Goal: Information Seeking & Learning: Find specific page/section

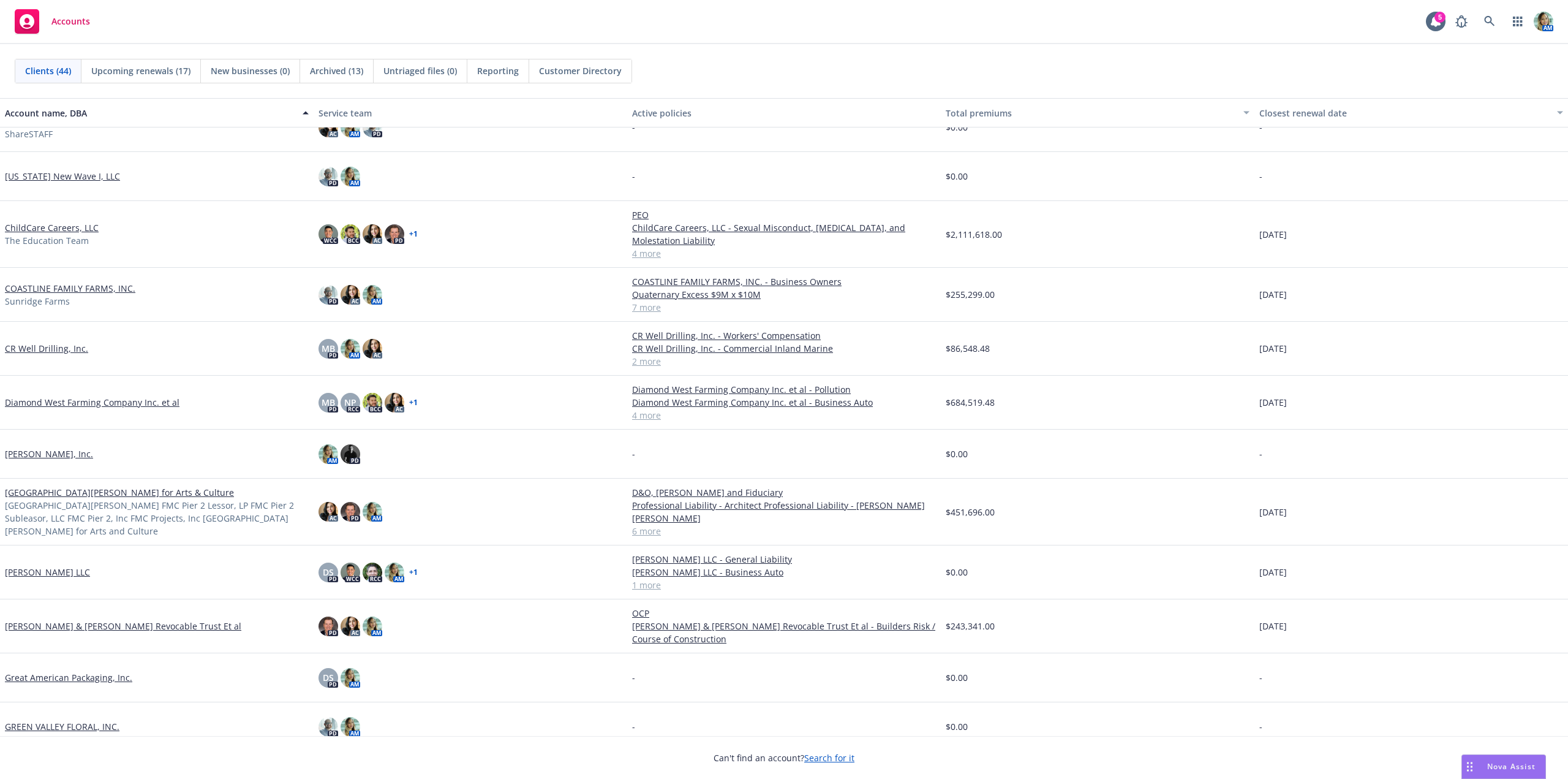
scroll to position [184, 0]
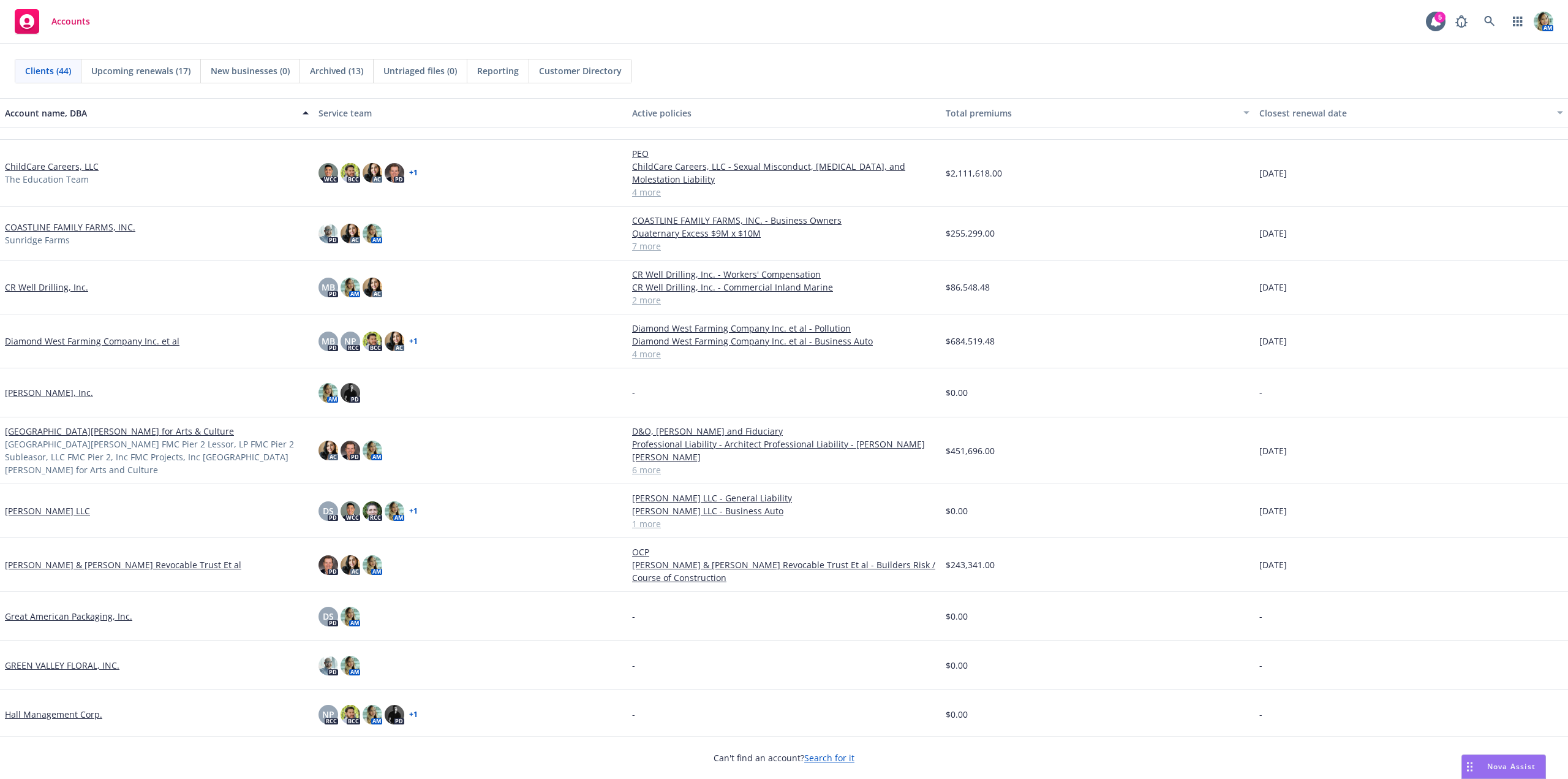
click at [89, 565] on link "Geoffrey M. & Jennifer S. Hamm Revocable Trust Et al" at bounding box center [123, 565] width 236 height 13
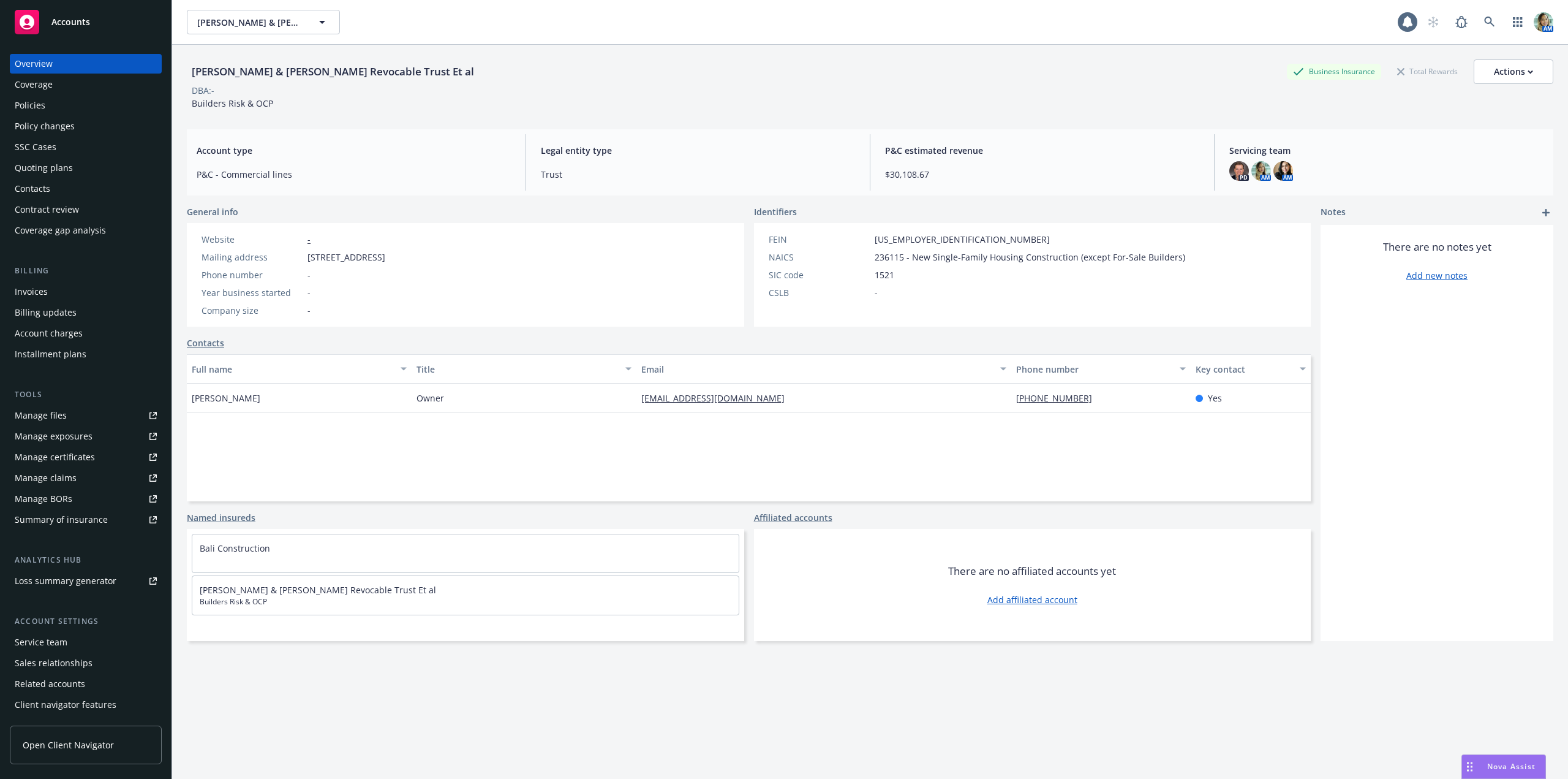
click at [27, 105] on div "Policies" at bounding box center [30, 105] width 31 height 20
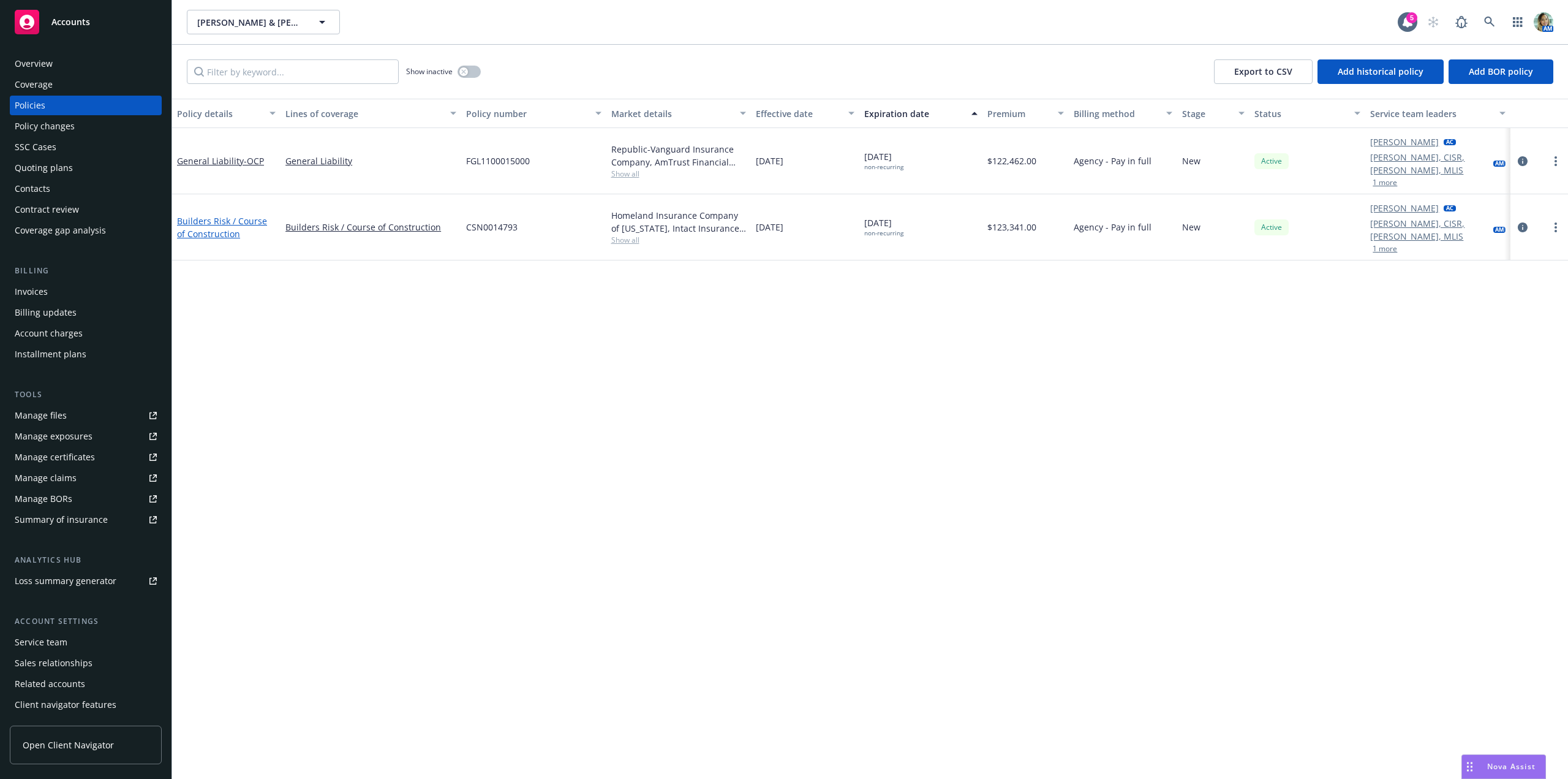
click at [234, 215] on link "Builders Risk / Course of Construction" at bounding box center [222, 227] width 90 height 25
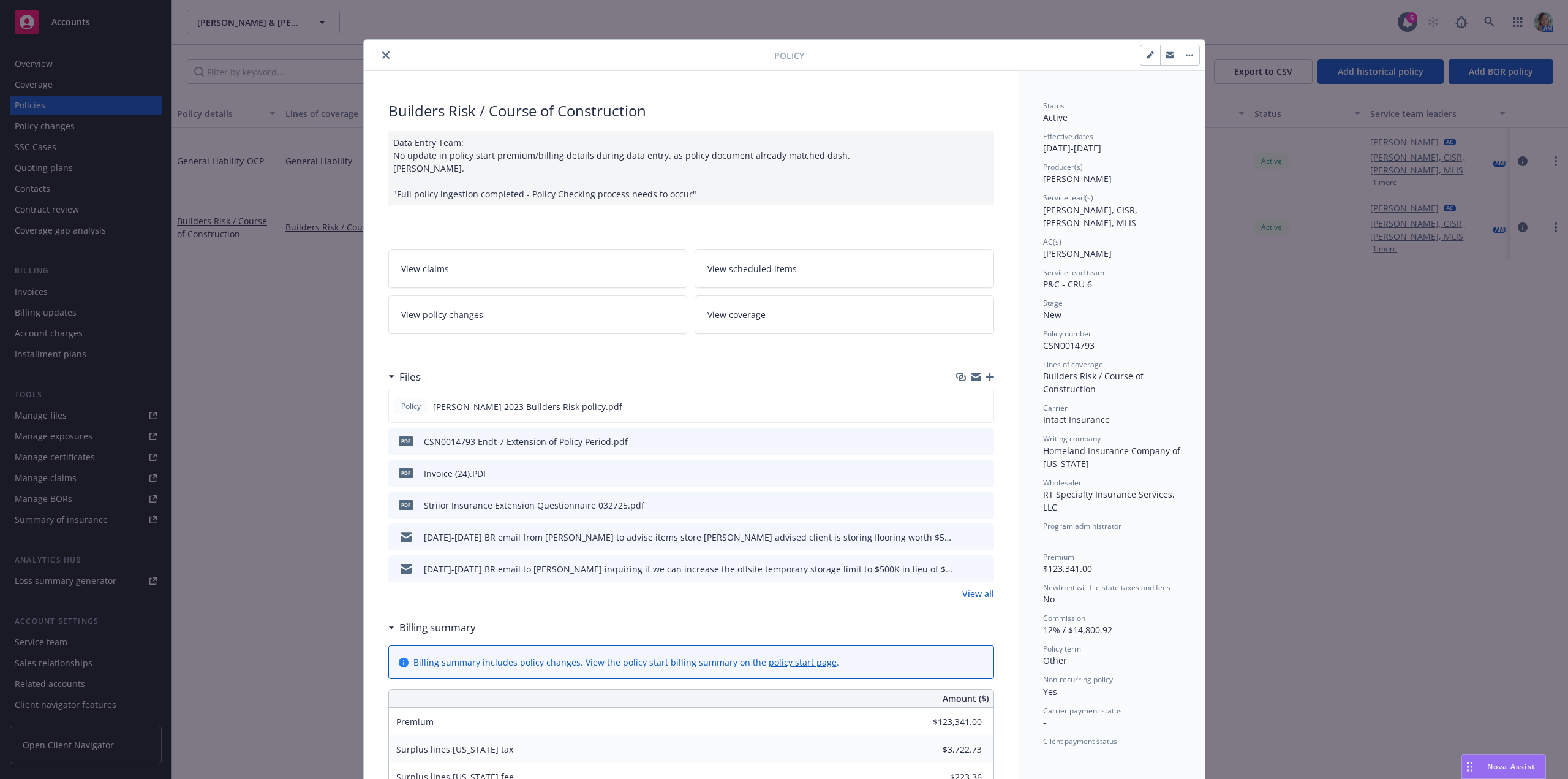
click at [988, 375] on icon "button" at bounding box center [990, 377] width 9 height 9
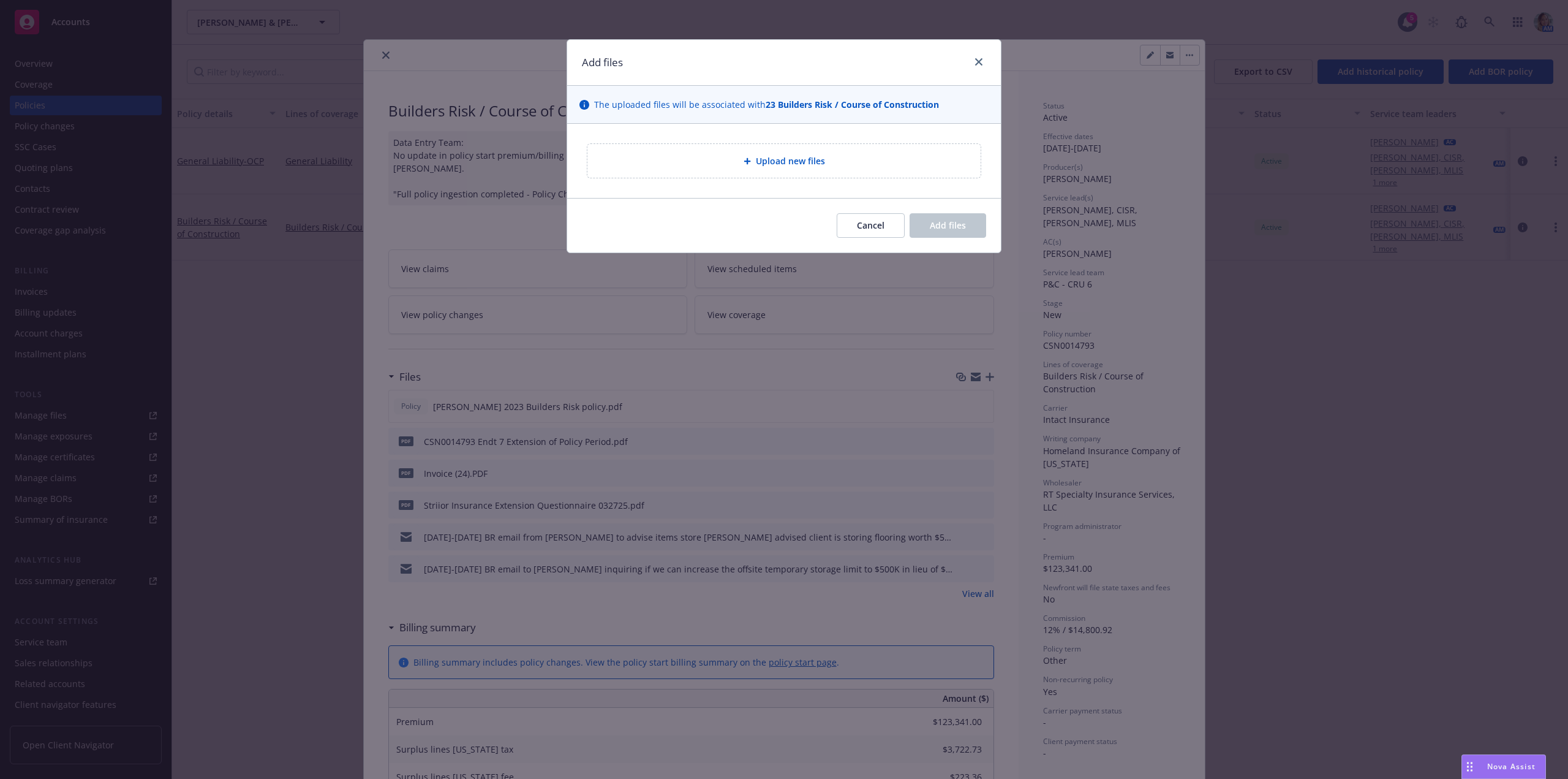
click at [799, 156] on span "Upload new files" at bounding box center [790, 161] width 69 height 13
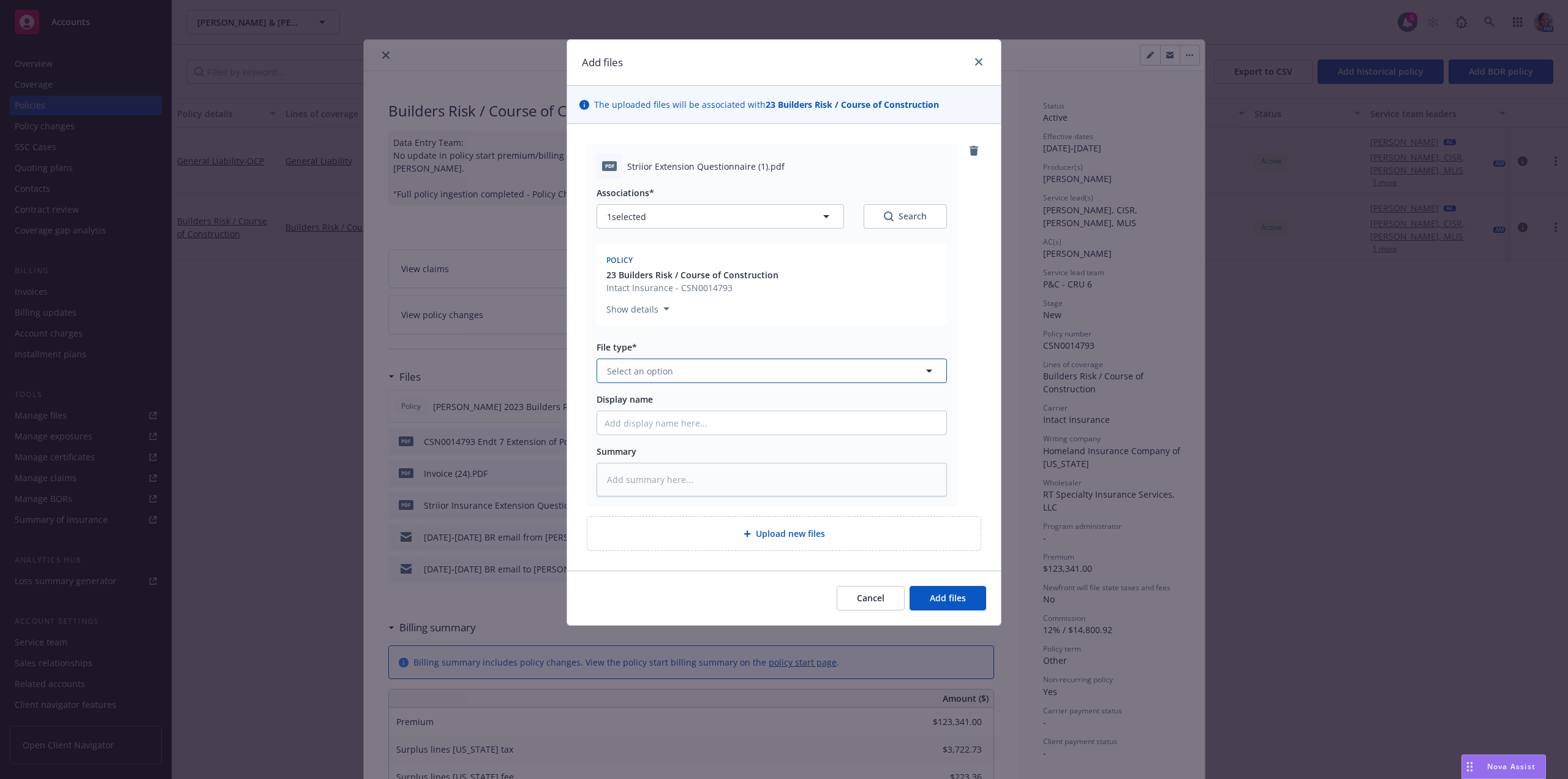
click at [655, 369] on span "Select an option" at bounding box center [640, 371] width 66 height 13
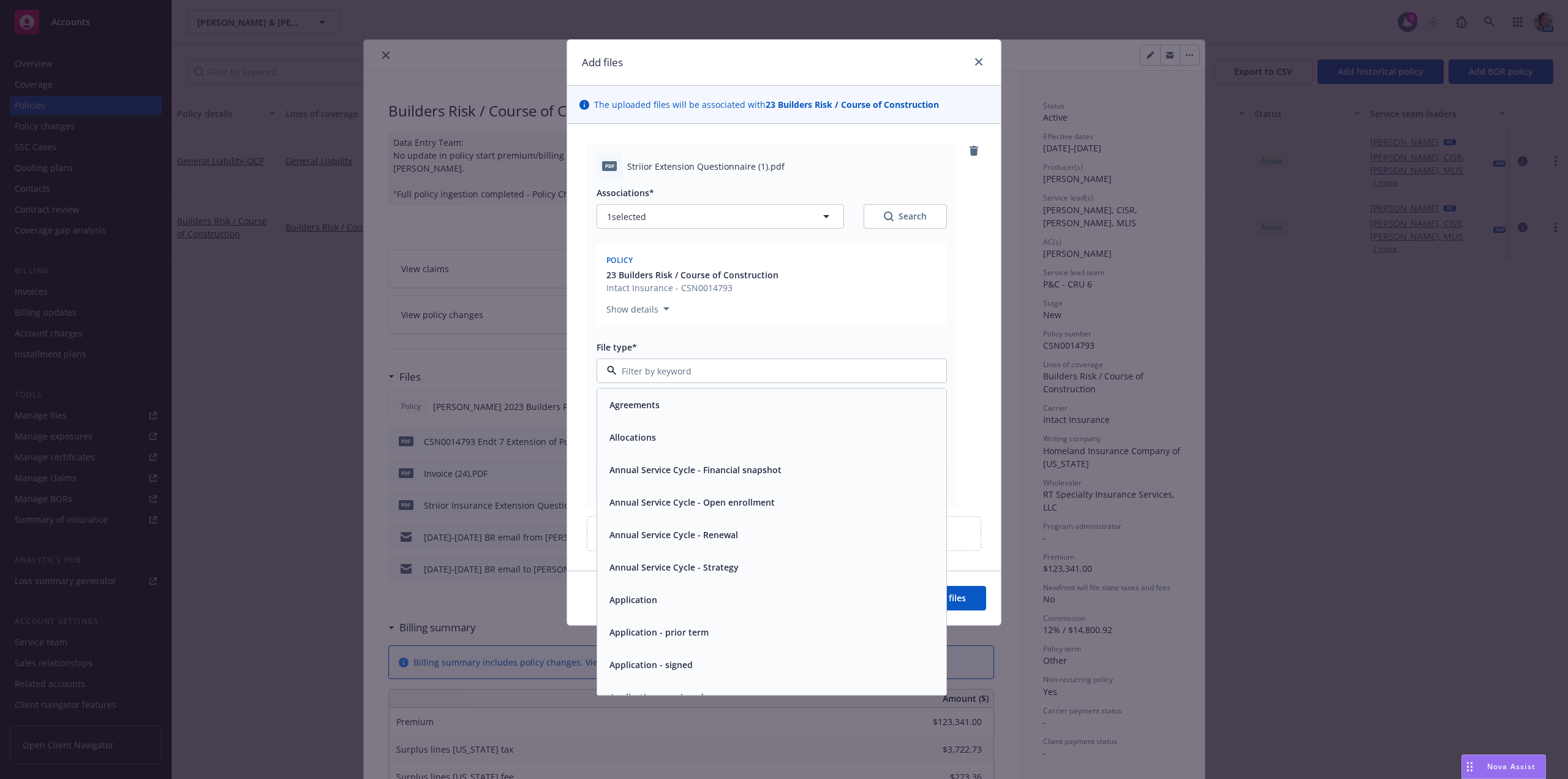
click at [674, 658] on span "Application - signed" at bounding box center [651, 665] width 84 height 13
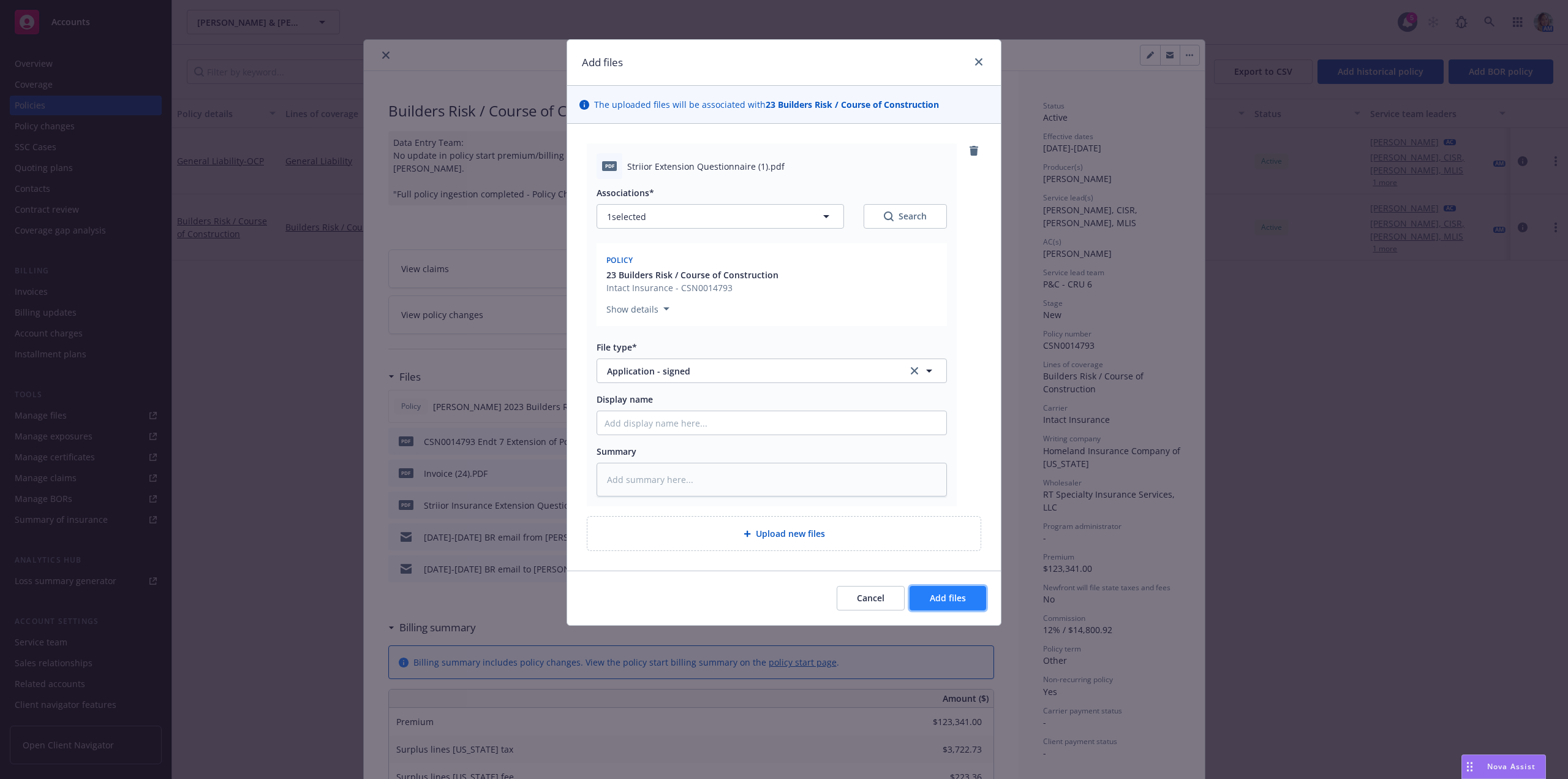
click at [943, 594] on span "Add files" at bounding box center [948, 597] width 36 height 12
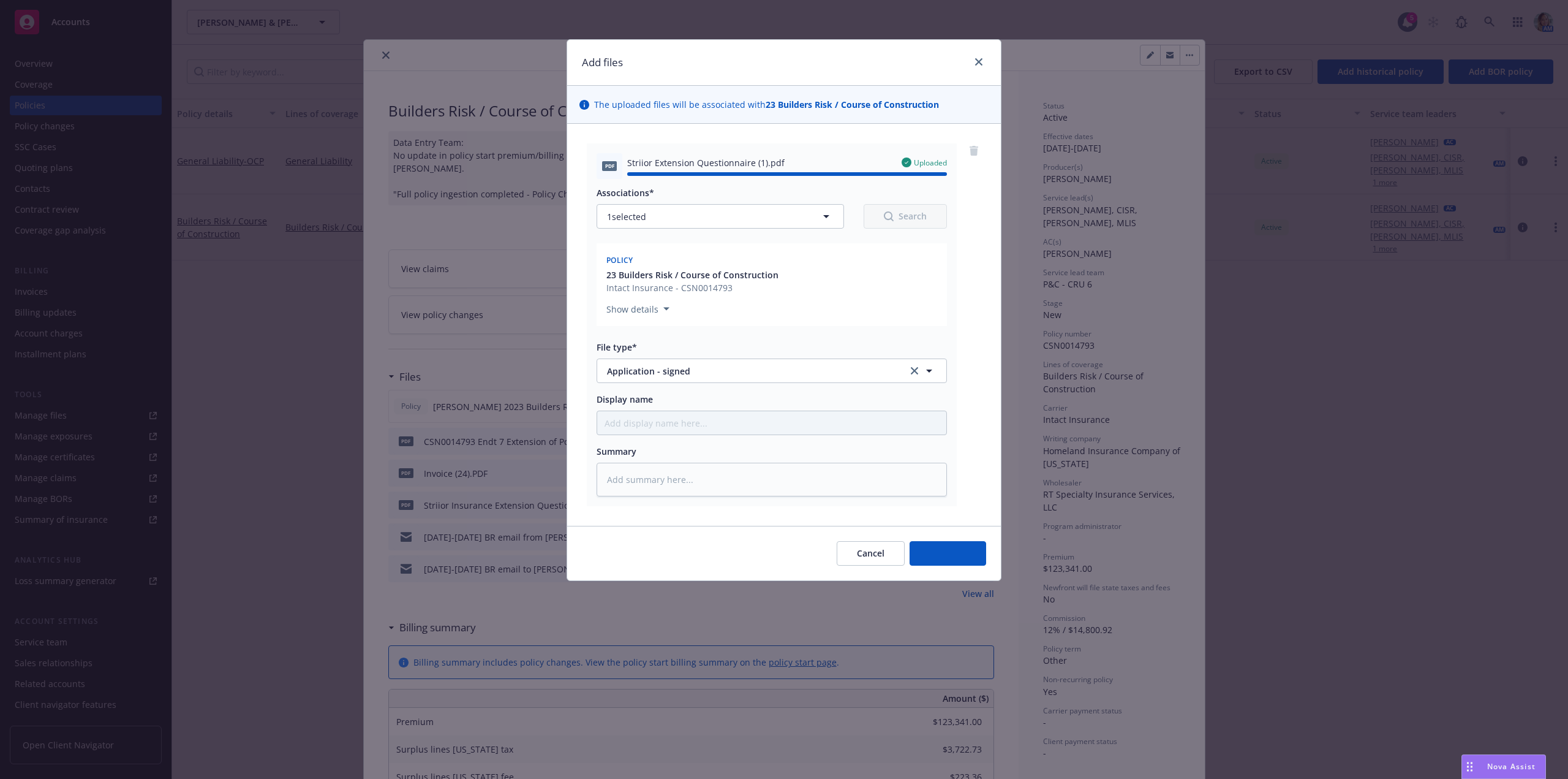
type textarea "x"
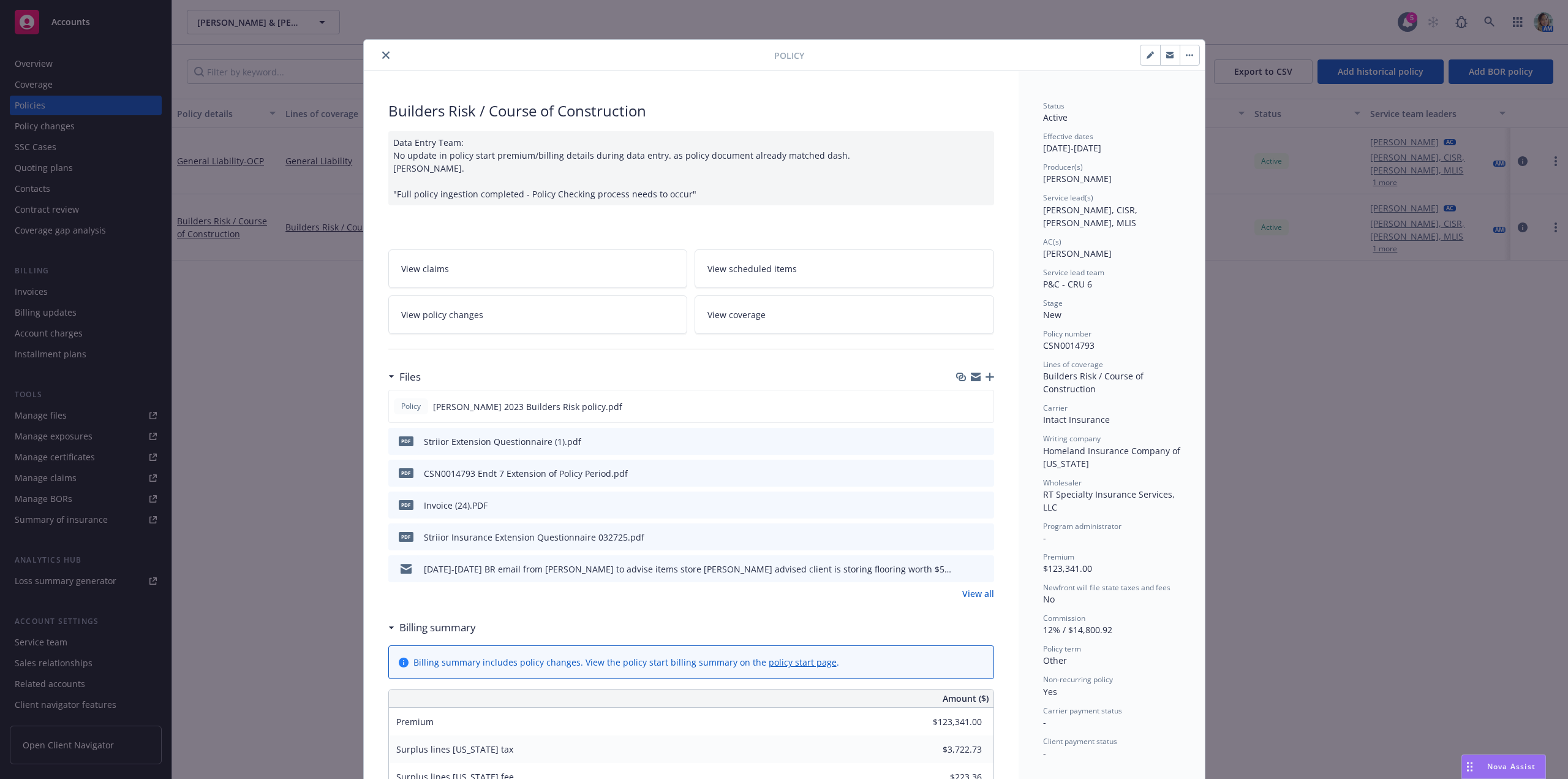
click at [382, 55] on icon "close" at bounding box center [386, 55] width 7 height 7
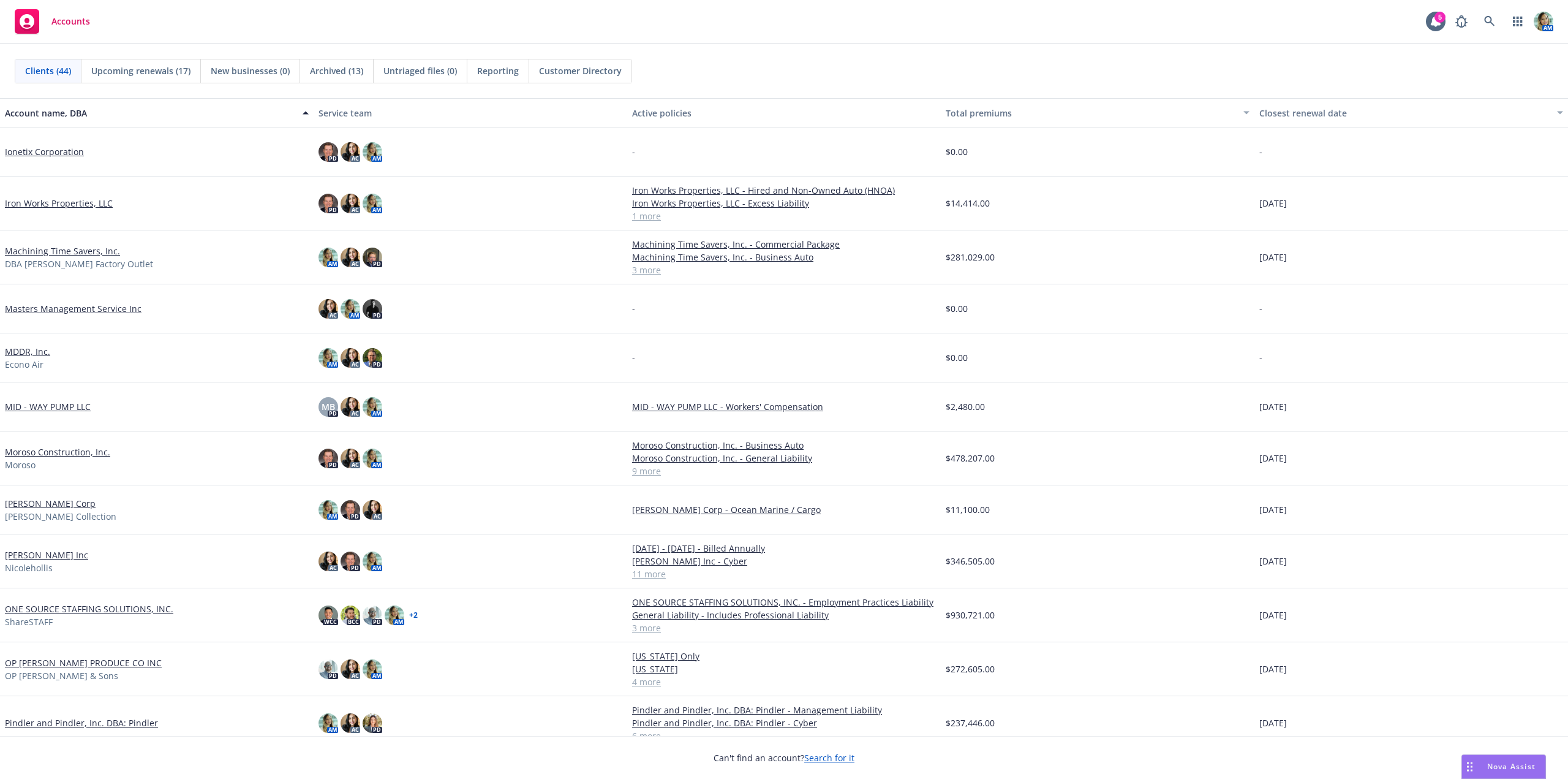
scroll to position [919, 0]
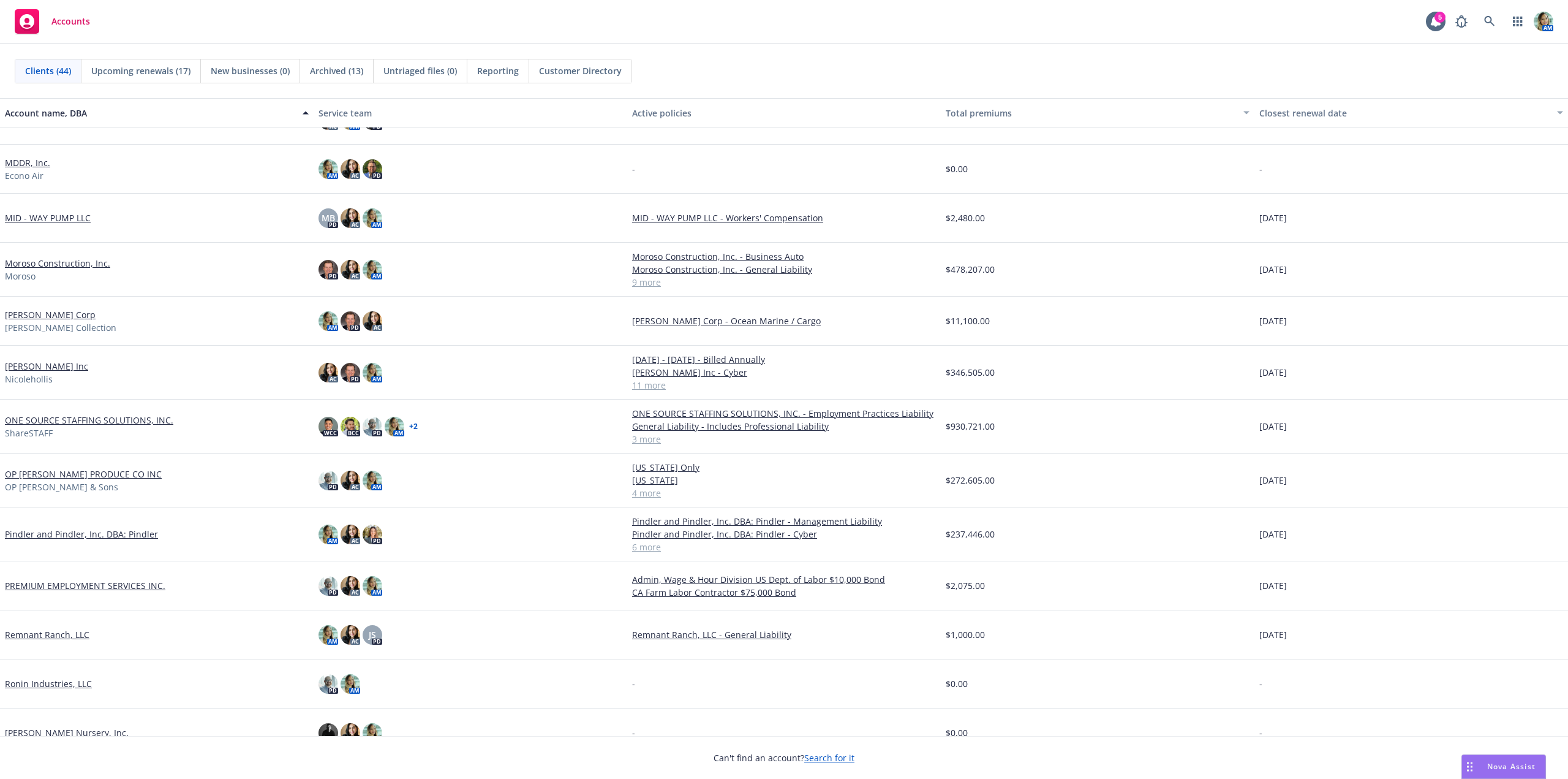
click at [94, 471] on link "OP [PERSON_NAME] PRODUCE CO INC" at bounding box center [84, 474] width 157 height 13
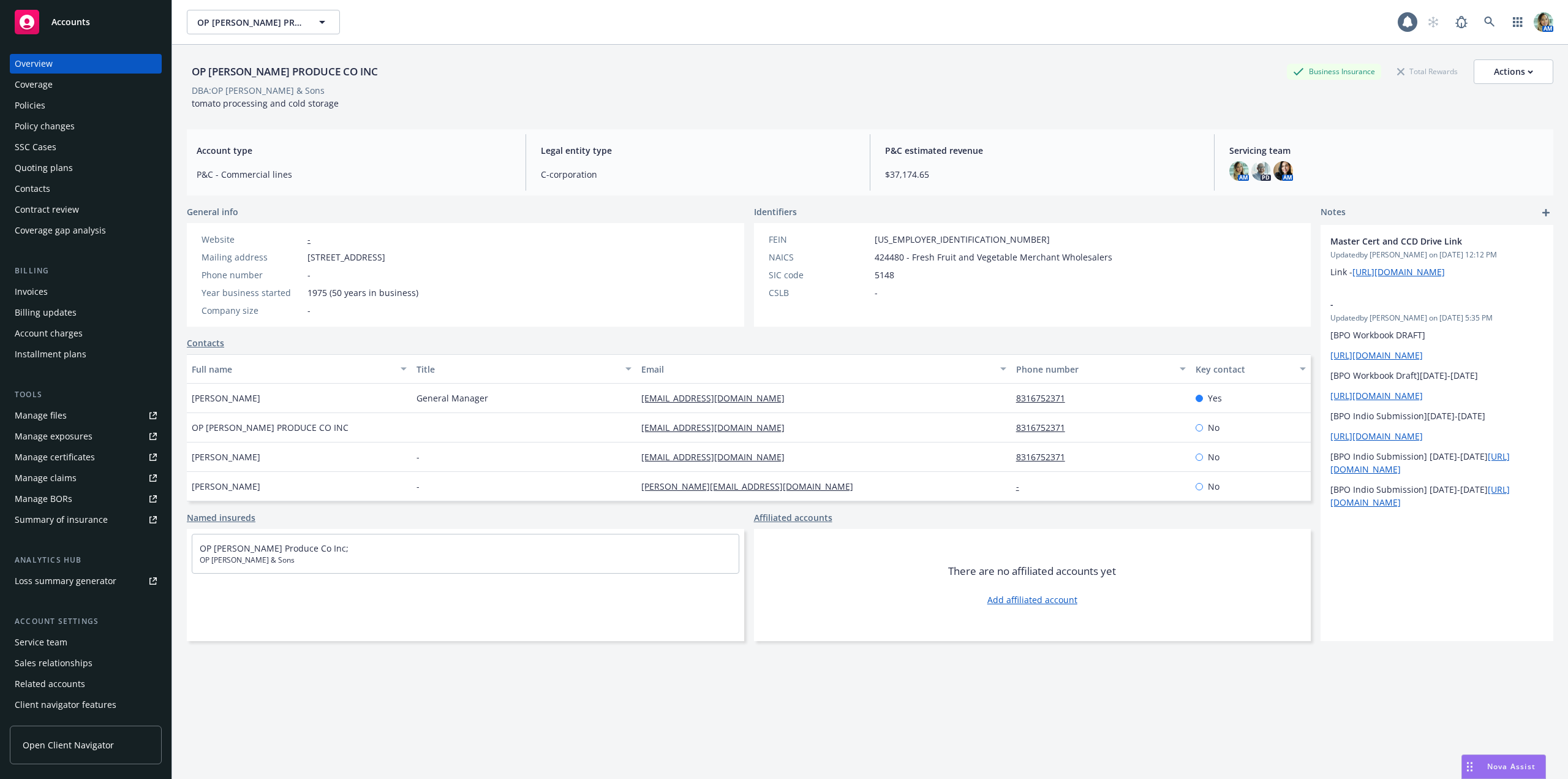
click at [39, 112] on div "Policies" at bounding box center [30, 105] width 31 height 20
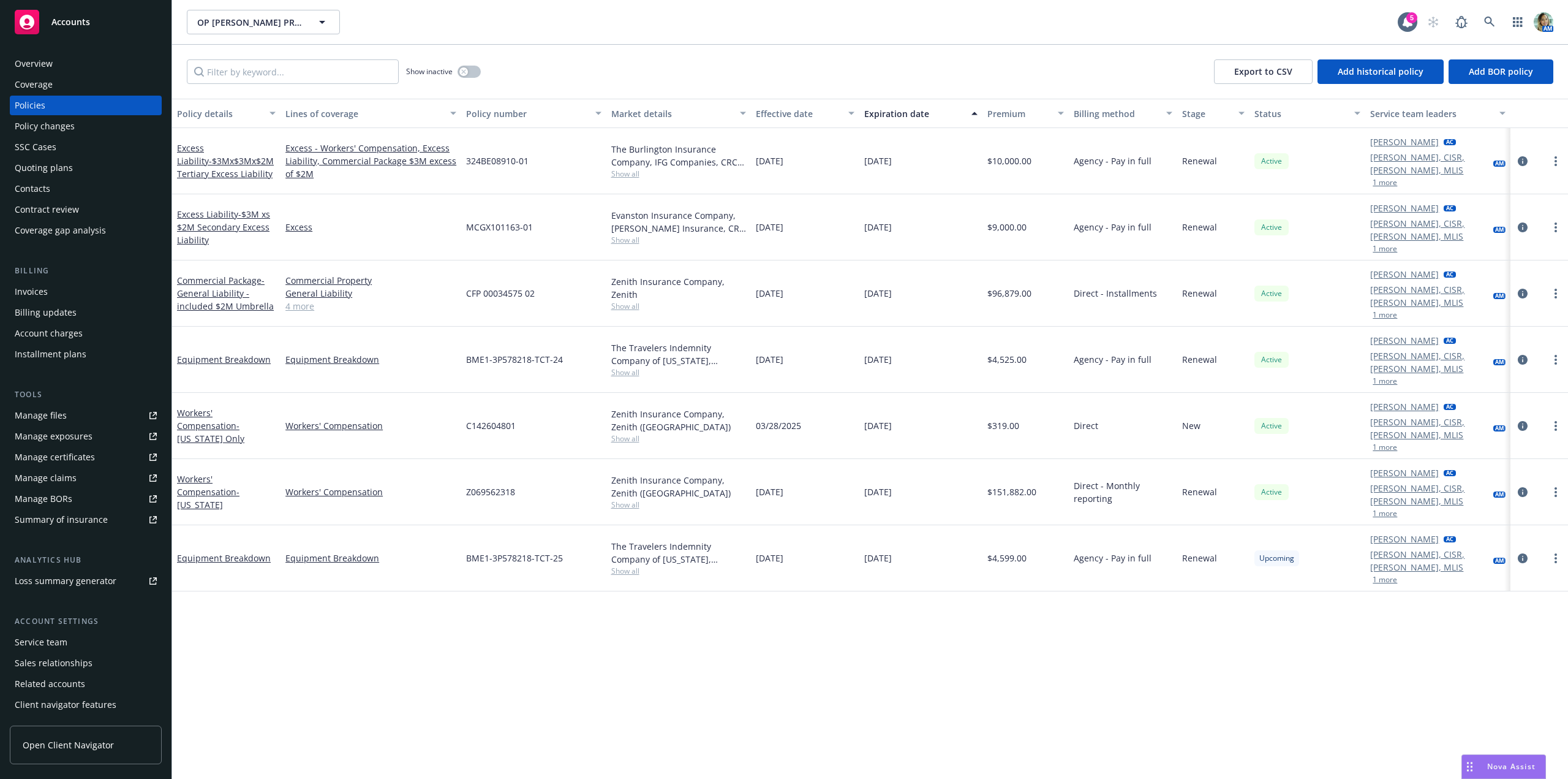
click at [54, 166] on div "Quoting plans" at bounding box center [44, 168] width 58 height 20
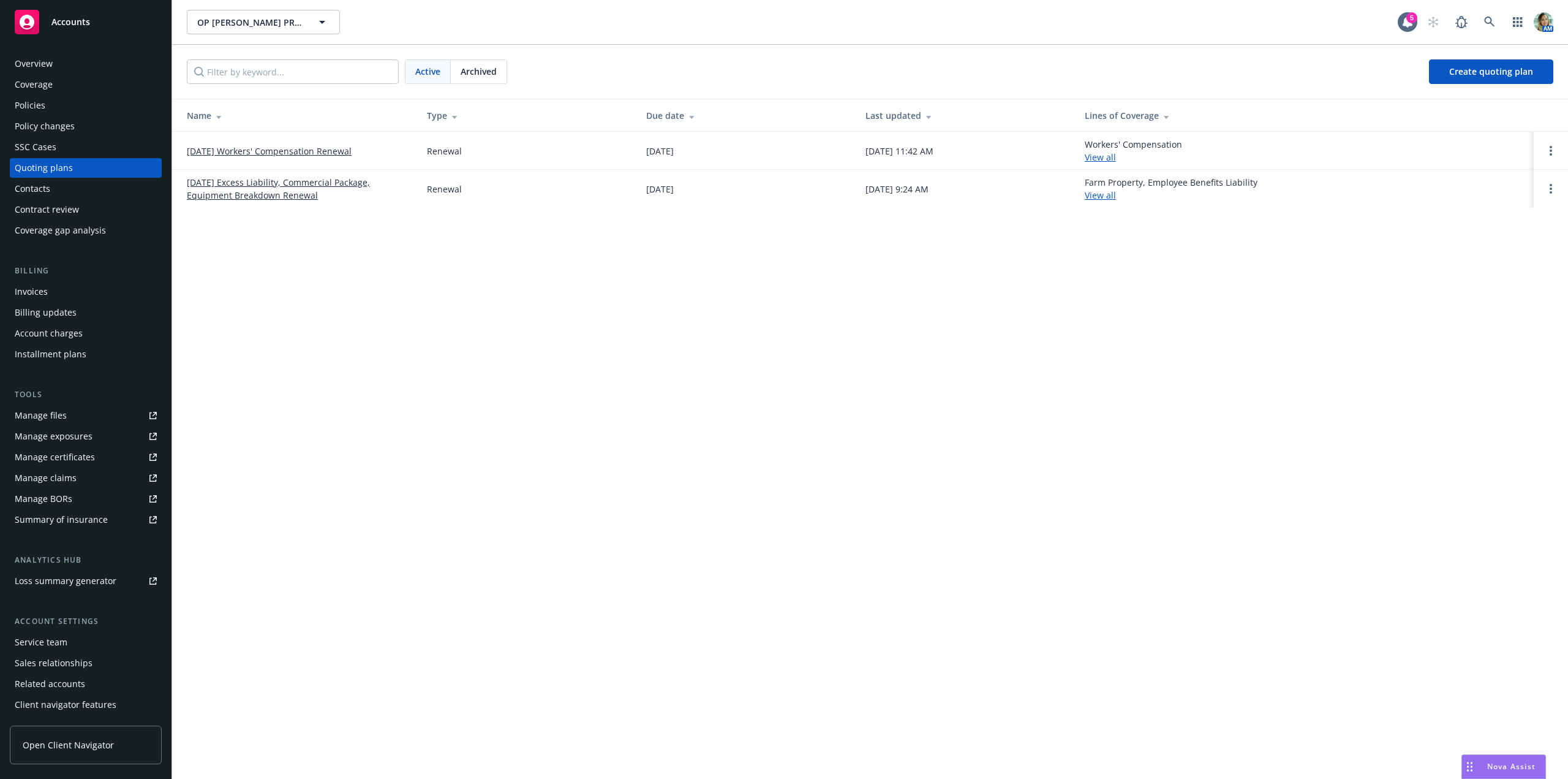
click at [279, 190] on link "[DATE] Excess Liability, Commercial Package, Equipment Breakdown Renewal" at bounding box center [297, 188] width 221 height 25
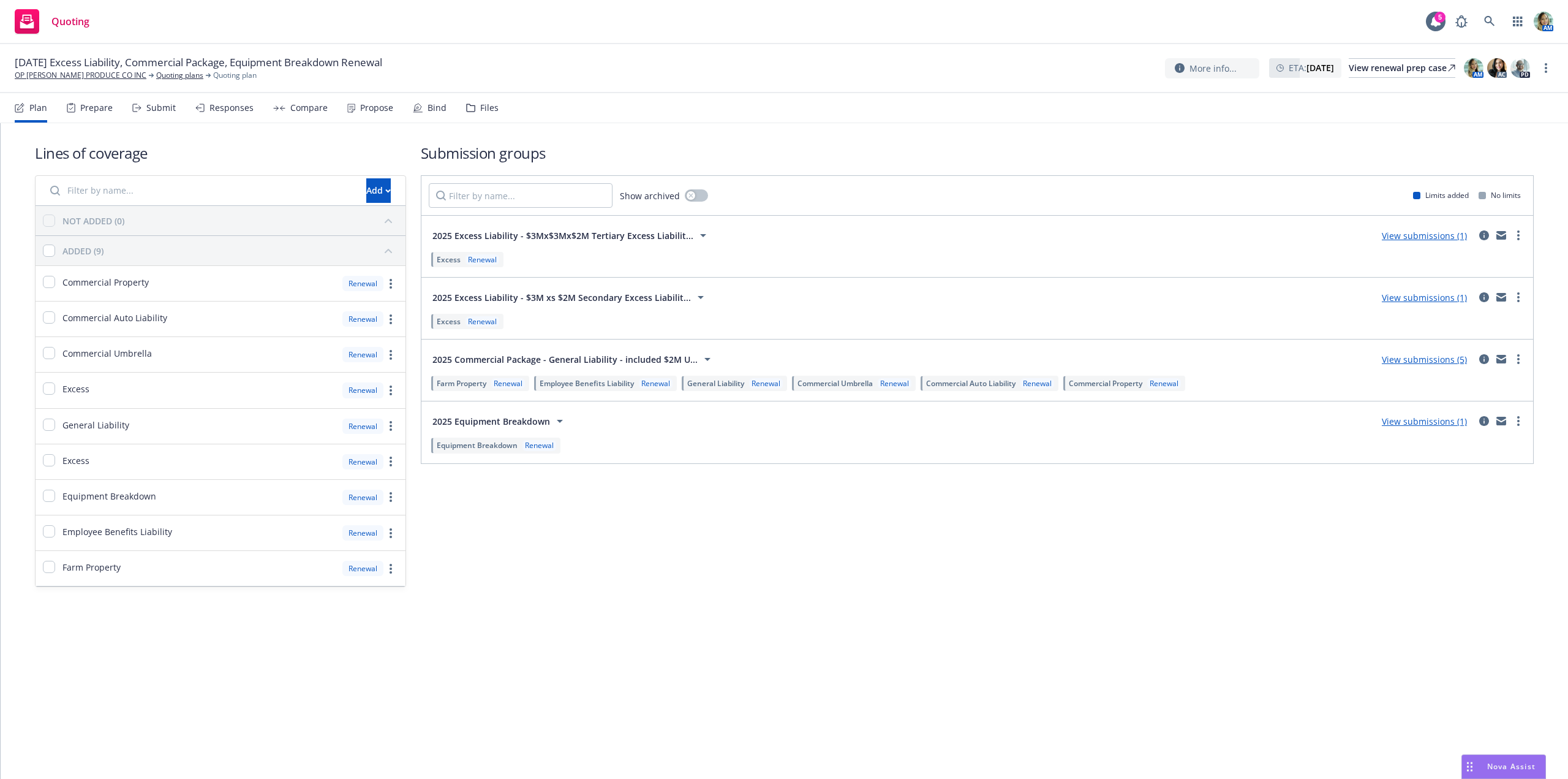
click at [1400, 360] on link "View submissions (5)" at bounding box center [1424, 360] width 85 height 12
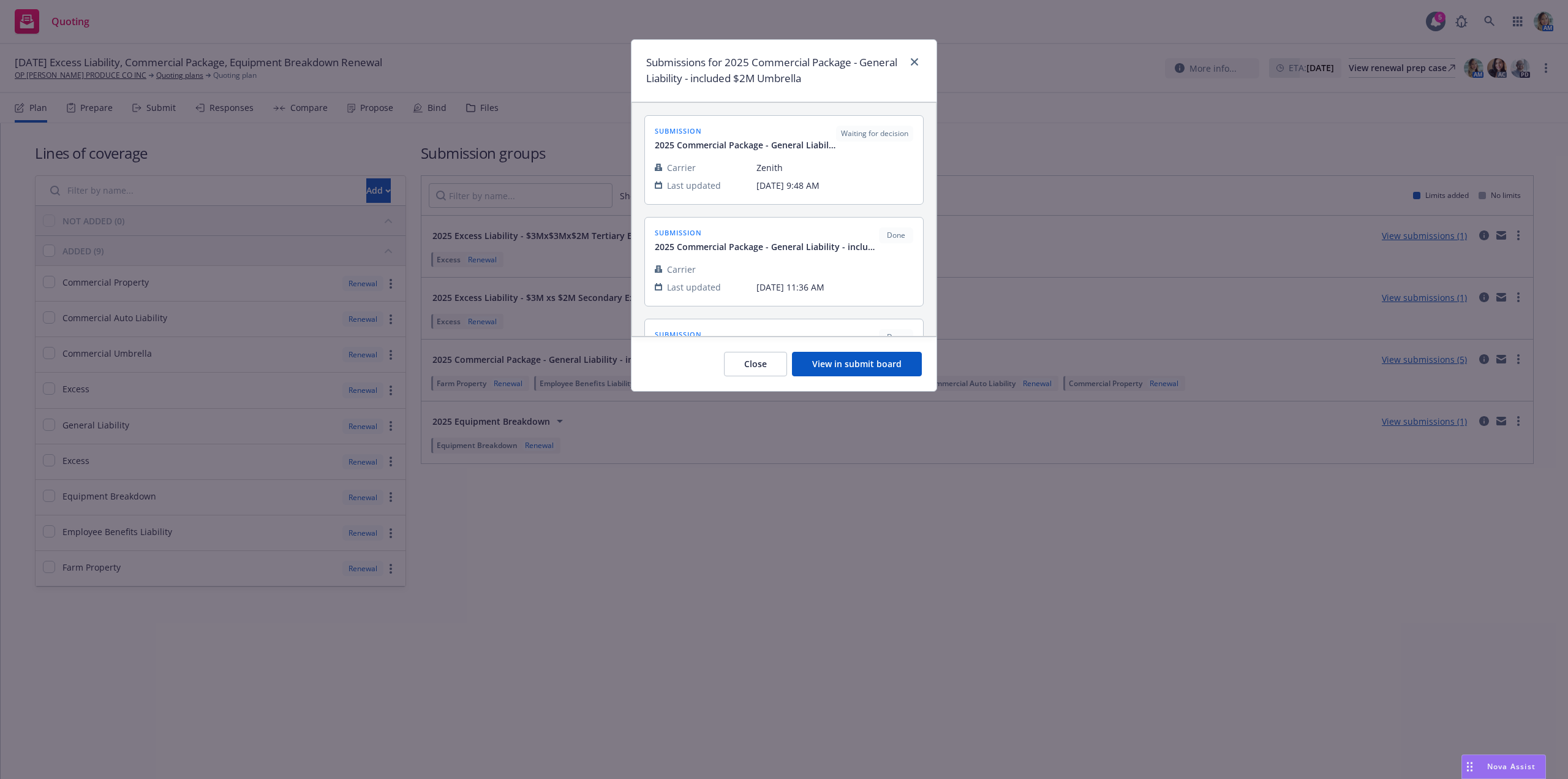
click at [837, 361] on button "View in submit board" at bounding box center [857, 364] width 130 height 25
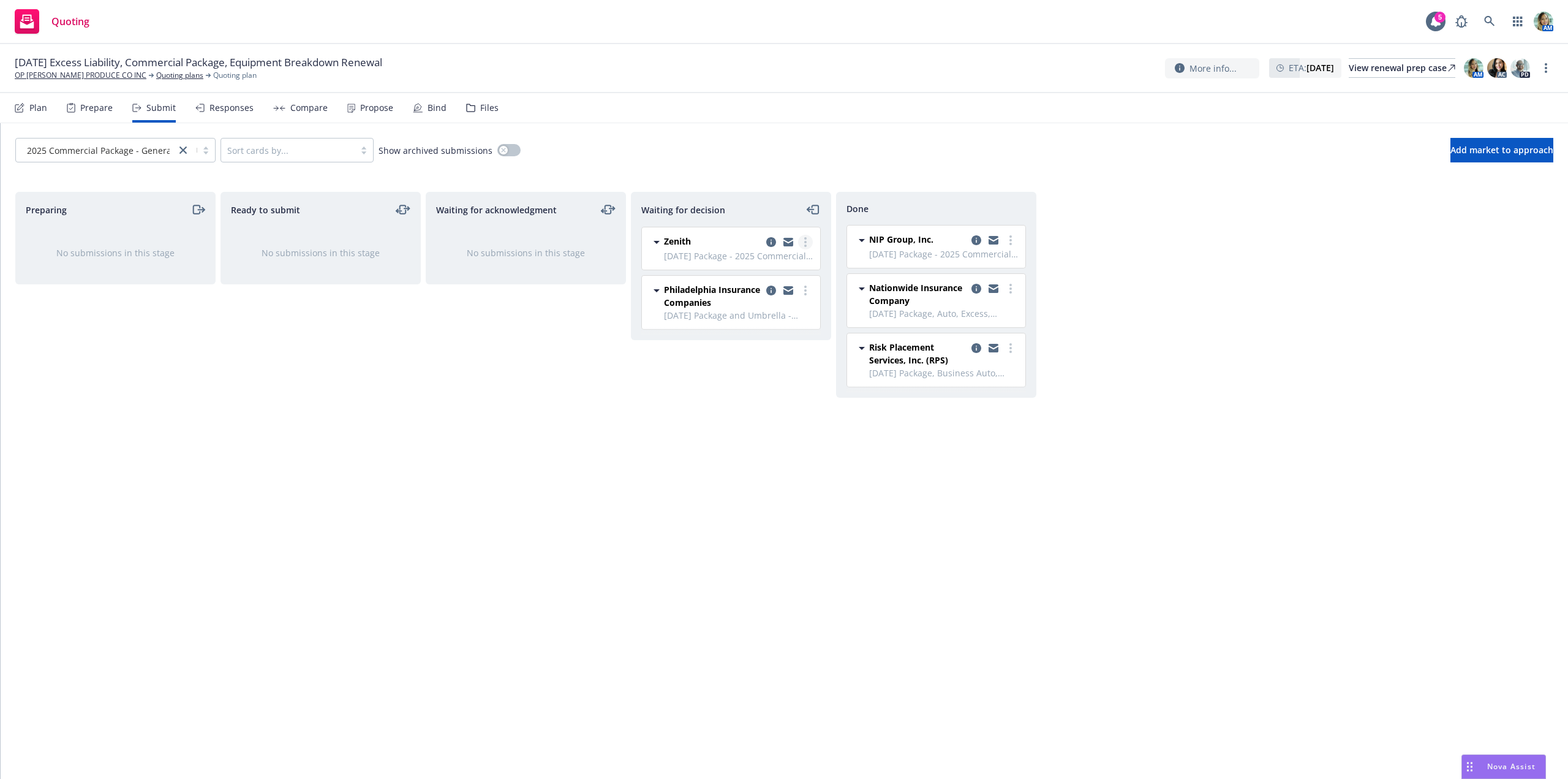
click at [807, 245] on link "more" at bounding box center [806, 242] width 15 height 15
click at [756, 321] on span "Add accepted decision" at bounding box center [751, 316] width 123 height 12
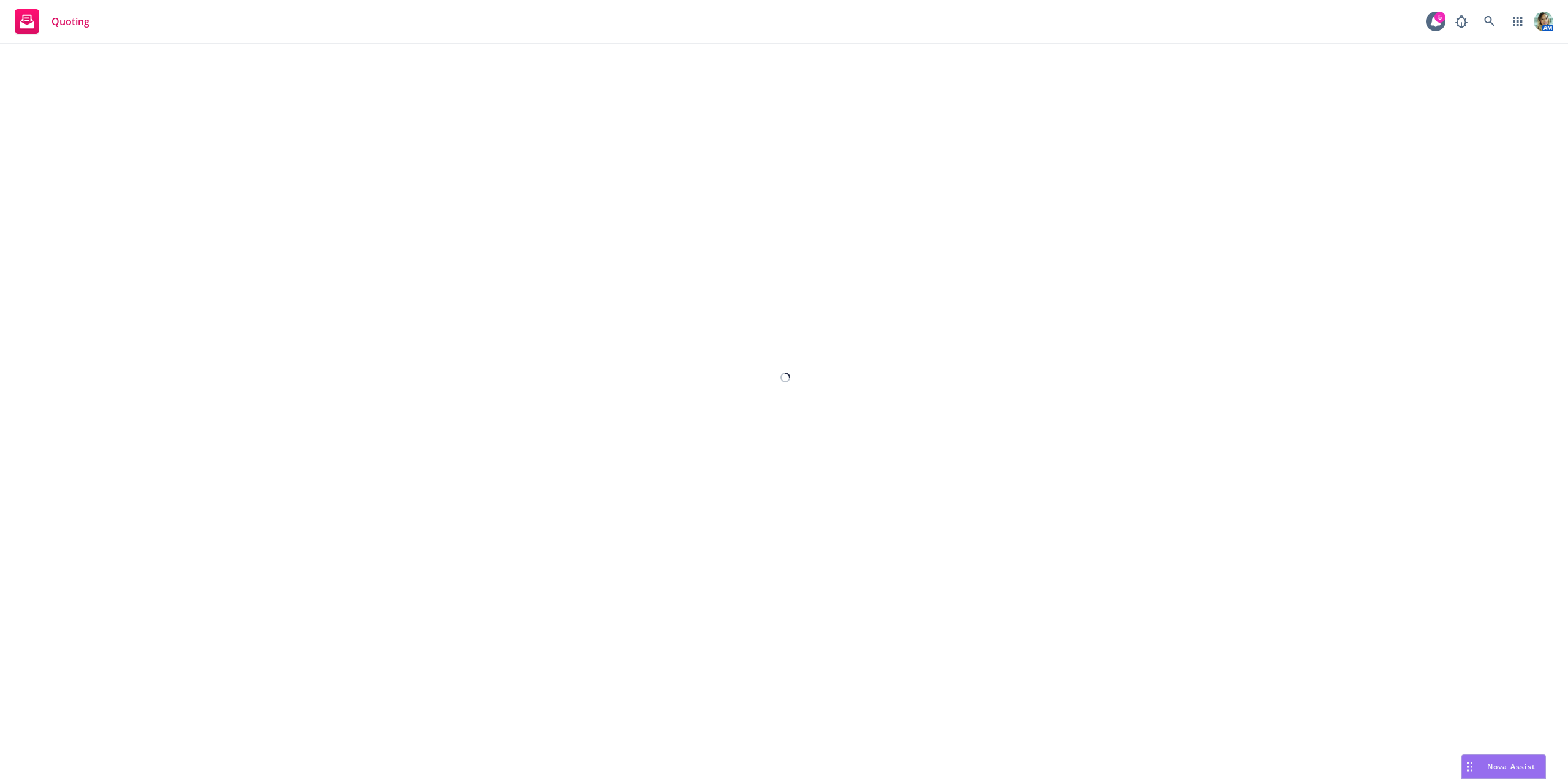
select select "12"
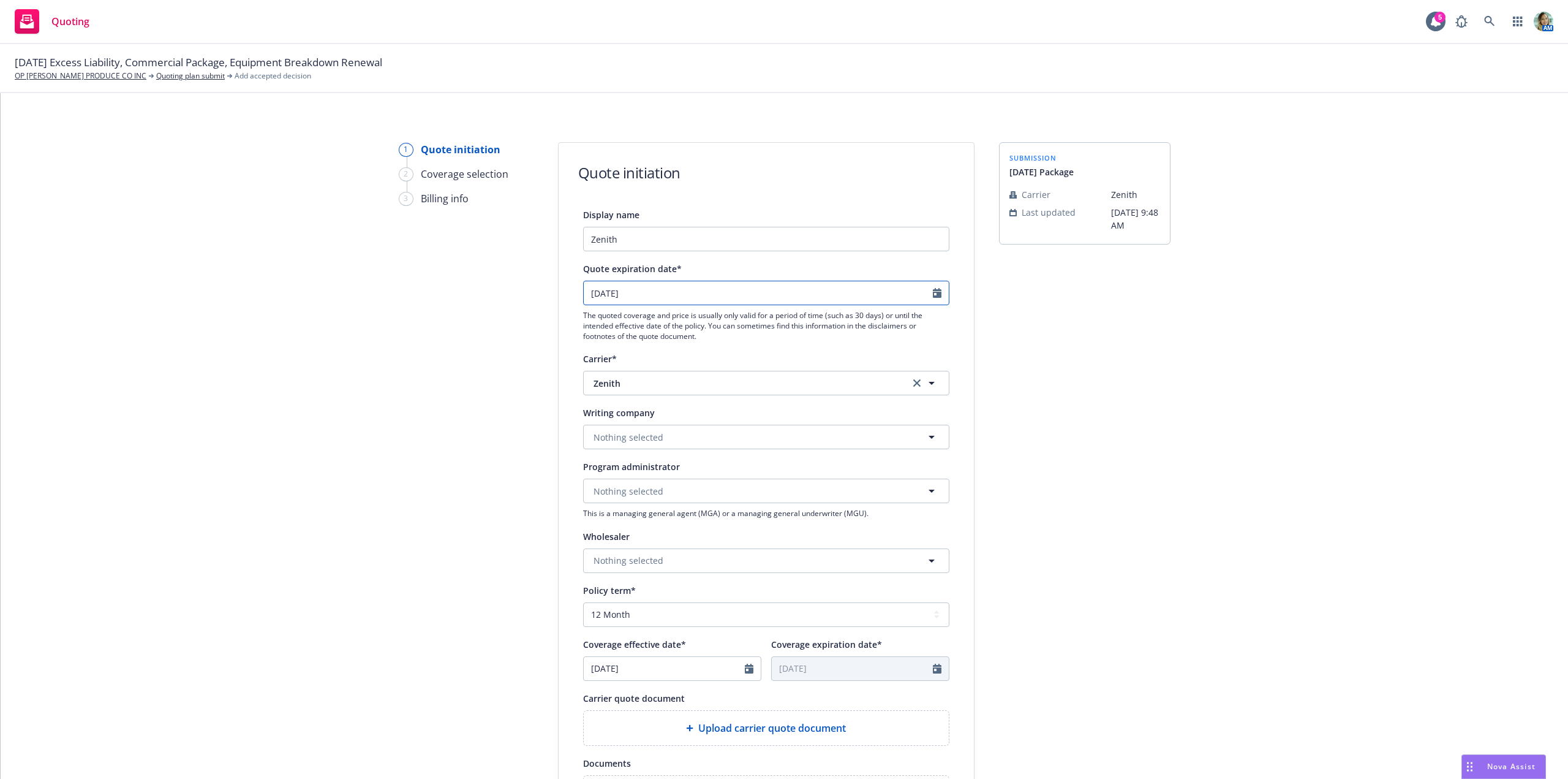
click at [651, 295] on input "09/24/2025" at bounding box center [759, 293] width 349 height 23
select select "9"
click at [635, 440] on span "30" at bounding box center [634, 438] width 17 height 15
type input "[DATE]"
click at [650, 440] on span "Nothing selected" at bounding box center [629, 437] width 70 height 13
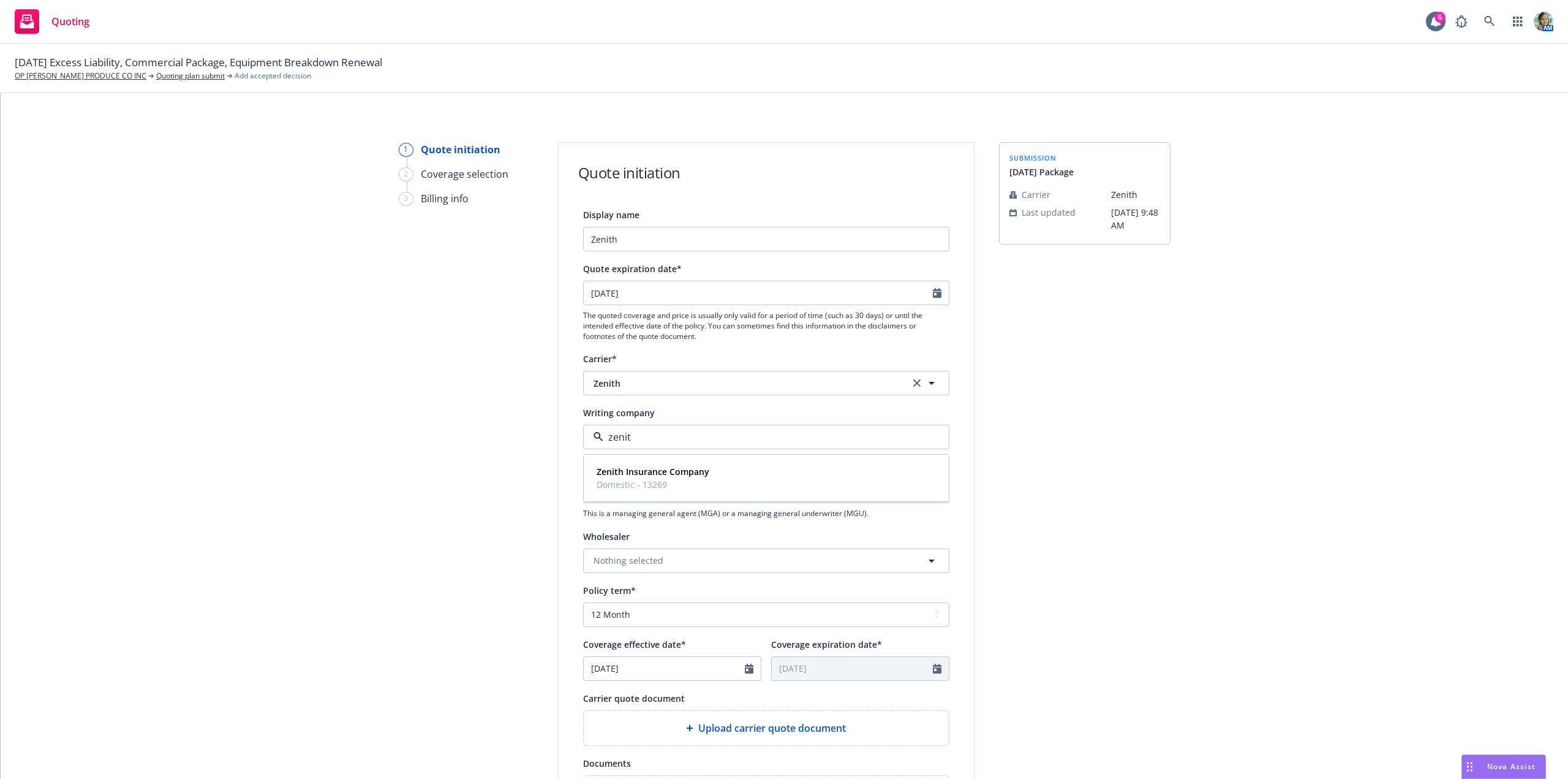
type input "zenith"
click at [648, 470] on strong "Zenith Insurance Company" at bounding box center [652, 472] width 113 height 12
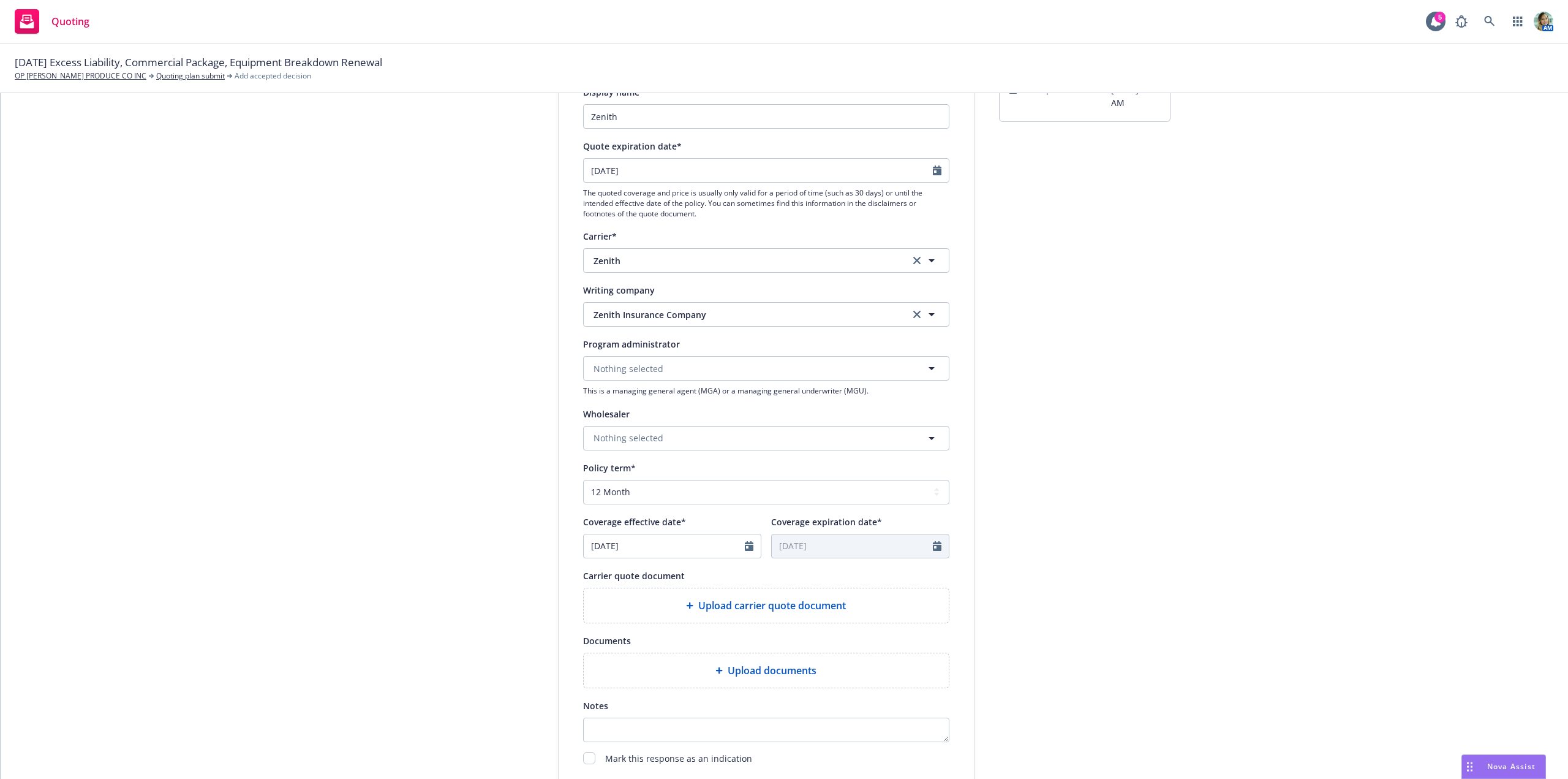
scroll to position [184, 0]
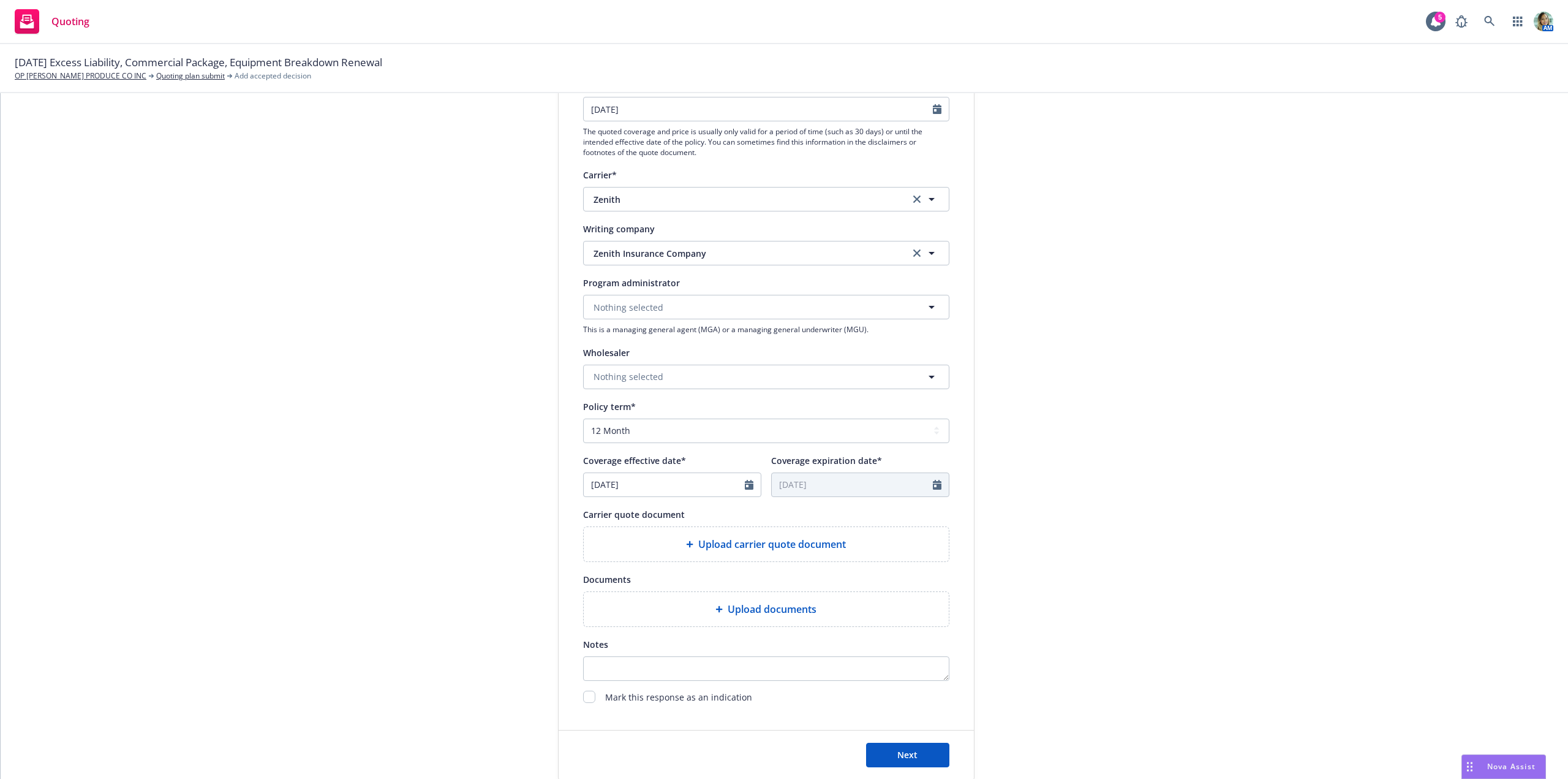
click at [621, 528] on div "Upload carrier quote document" at bounding box center [767, 544] width 365 height 34
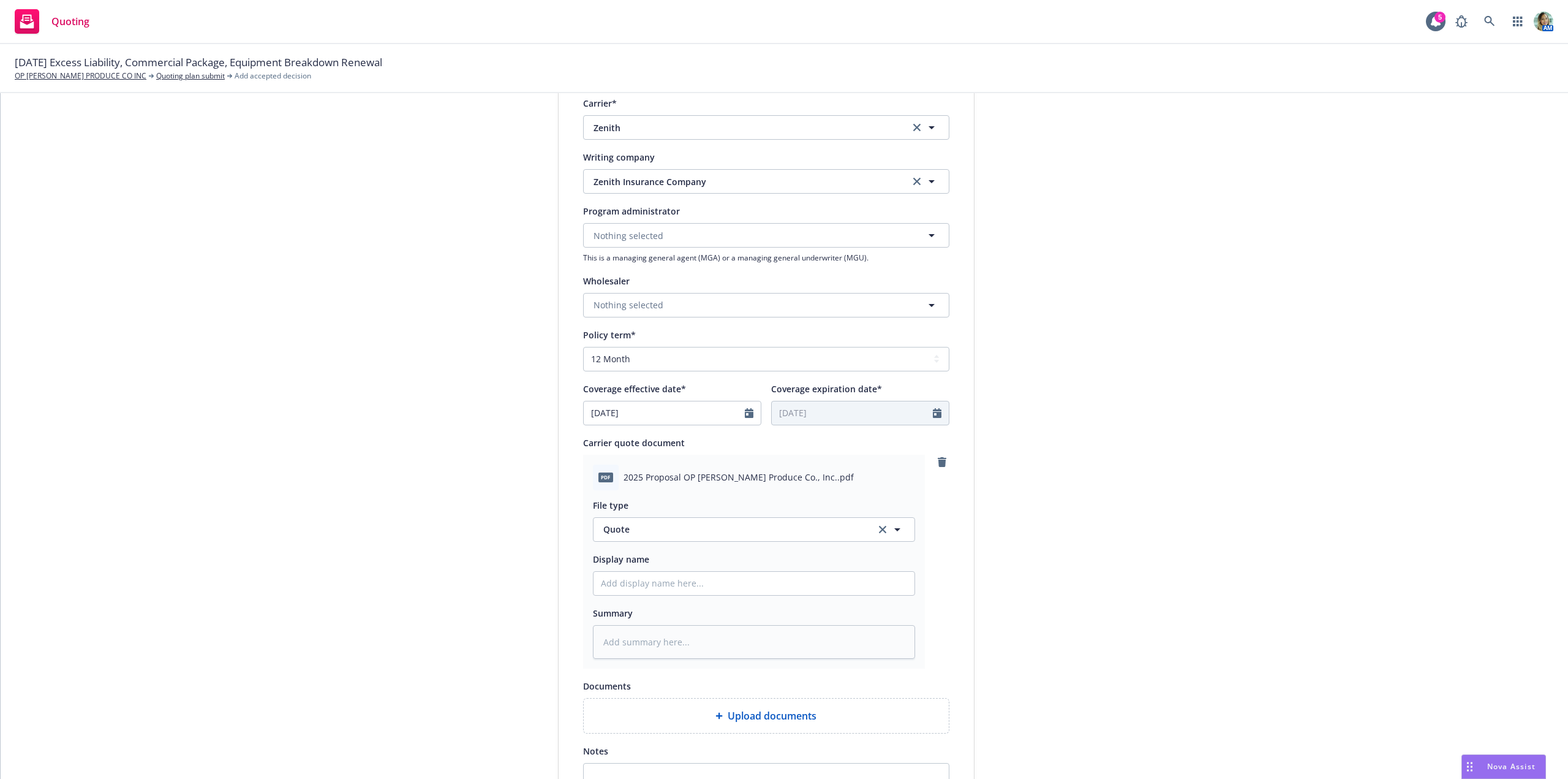
scroll to position [368, 0]
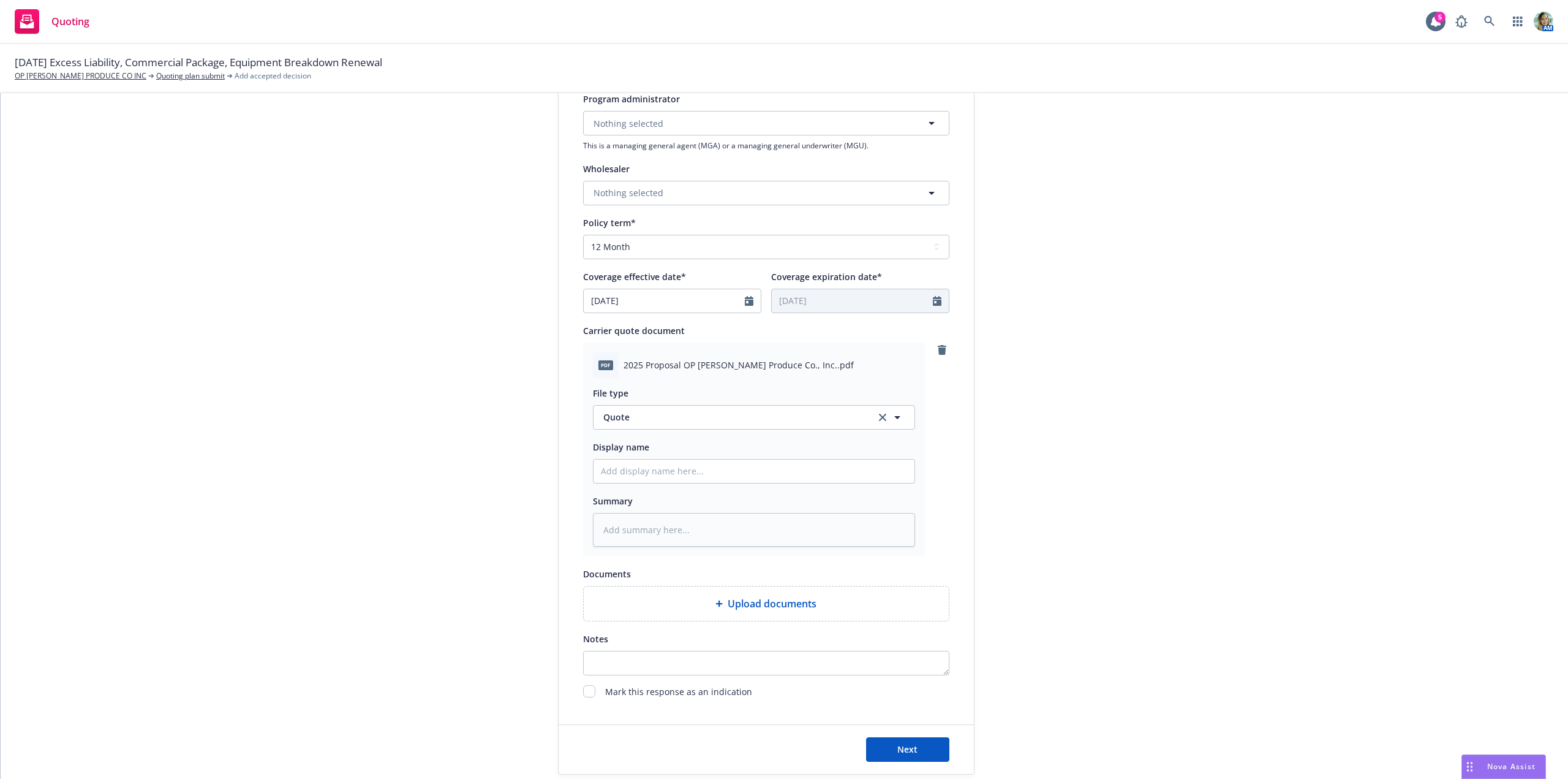
click at [902, 735] on div "Next" at bounding box center [767, 748] width 416 height 49
click at [906, 743] on span "Next" at bounding box center [908, 749] width 20 height 12
type textarea "x"
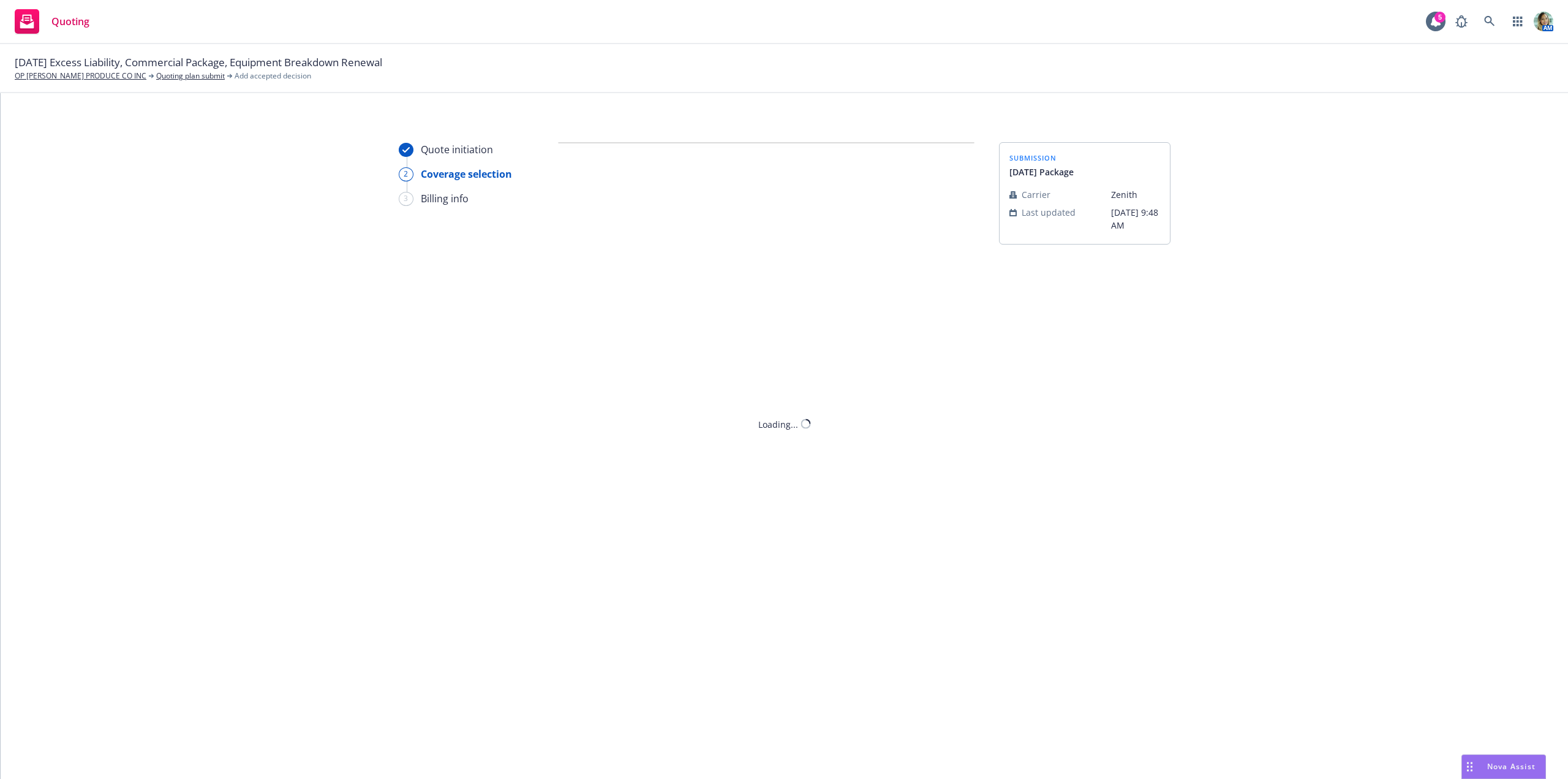
scroll to position [0, 0]
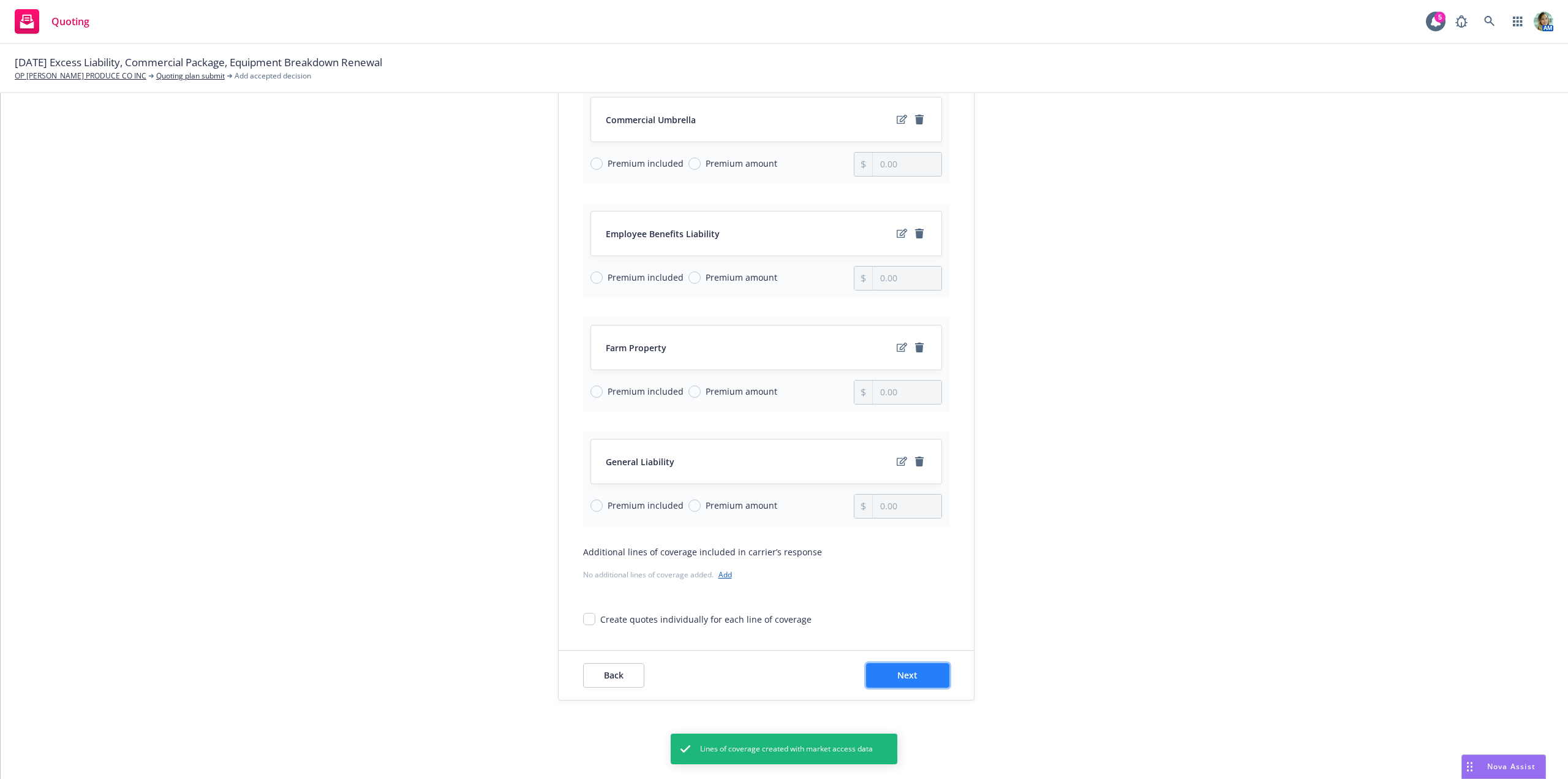
click at [900, 667] on button "Next" at bounding box center [908, 675] width 84 height 25
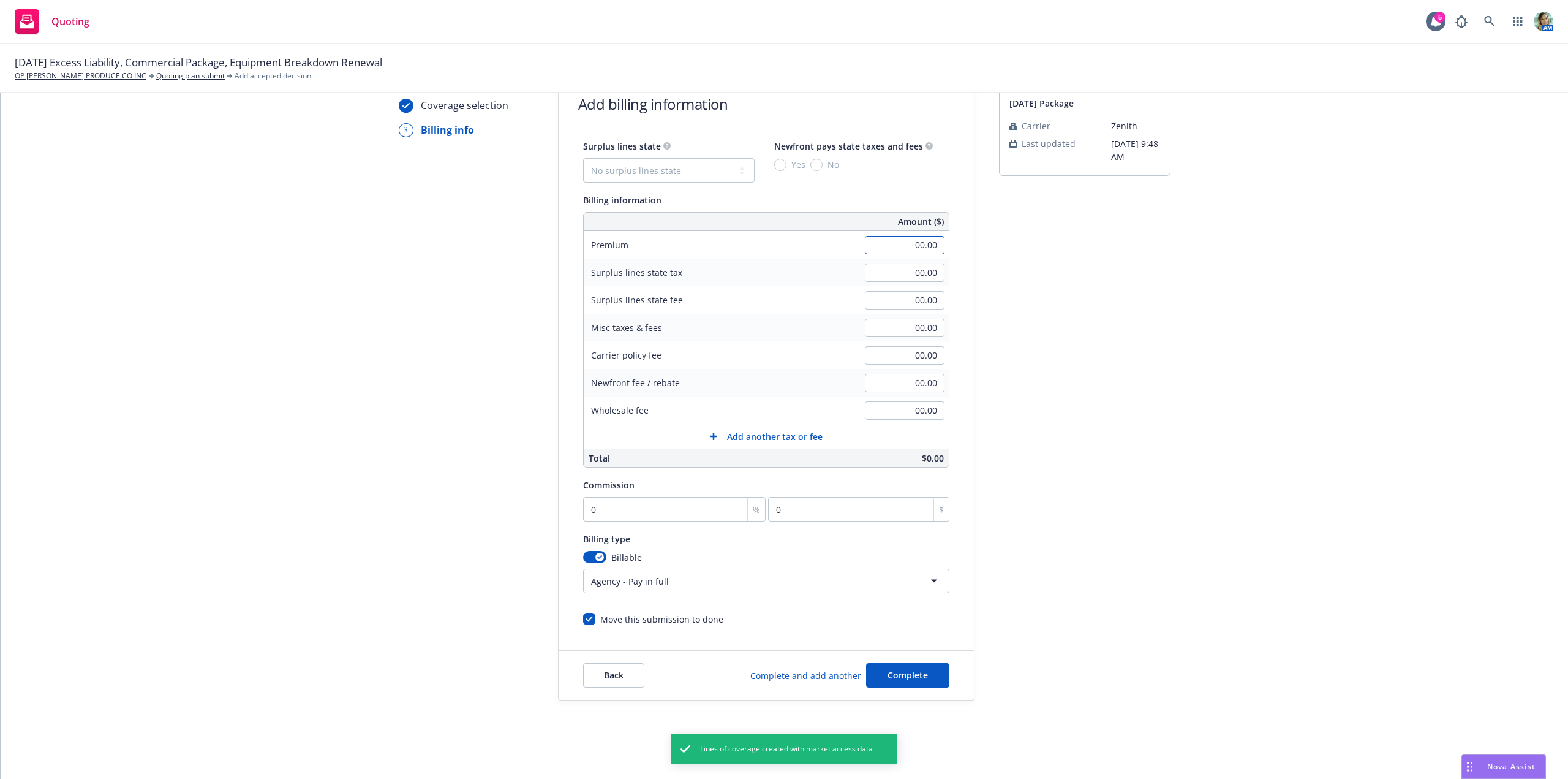
click at [873, 249] on input "00.00" at bounding box center [905, 245] width 80 height 18
type input "100,966.75"
click at [1041, 362] on div "submission 9/30/25 Package Carrier Zenith Last updated 7/16, 9:48 AM" at bounding box center [1085, 387] width 171 height 627
click at [659, 509] on input "0" at bounding box center [675, 509] width 183 height 25
type input "1"
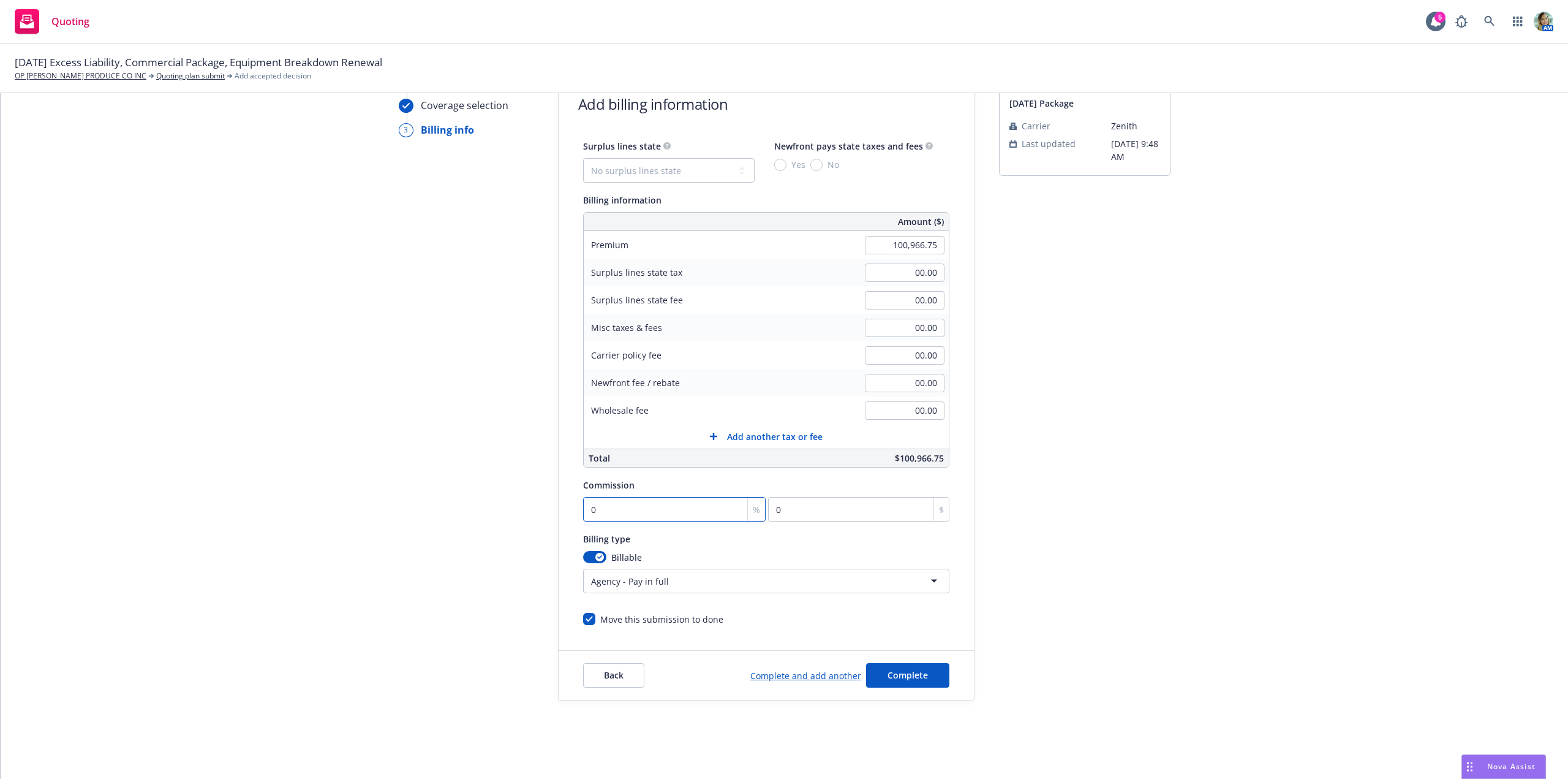
type input "1009.67"
type input "15"
type input "15145.01"
type input "15"
click at [668, 576] on html "Quoting 5 AM 09/30/25 Excess Liability, Commercial Package, Equipment Breakdown…" at bounding box center [784, 390] width 1568 height 779
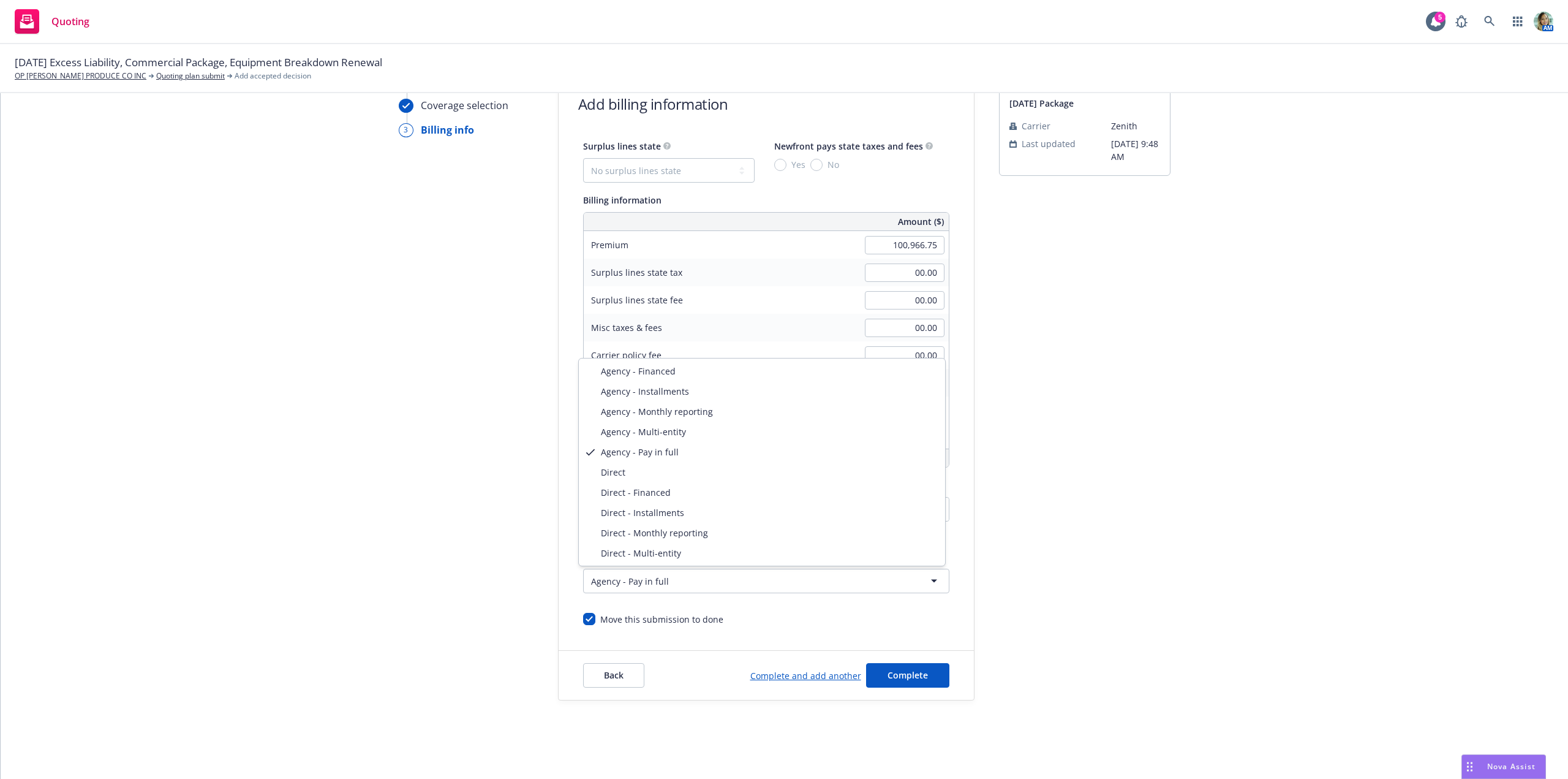
select select "DIRECT_INSTALLMENTS"
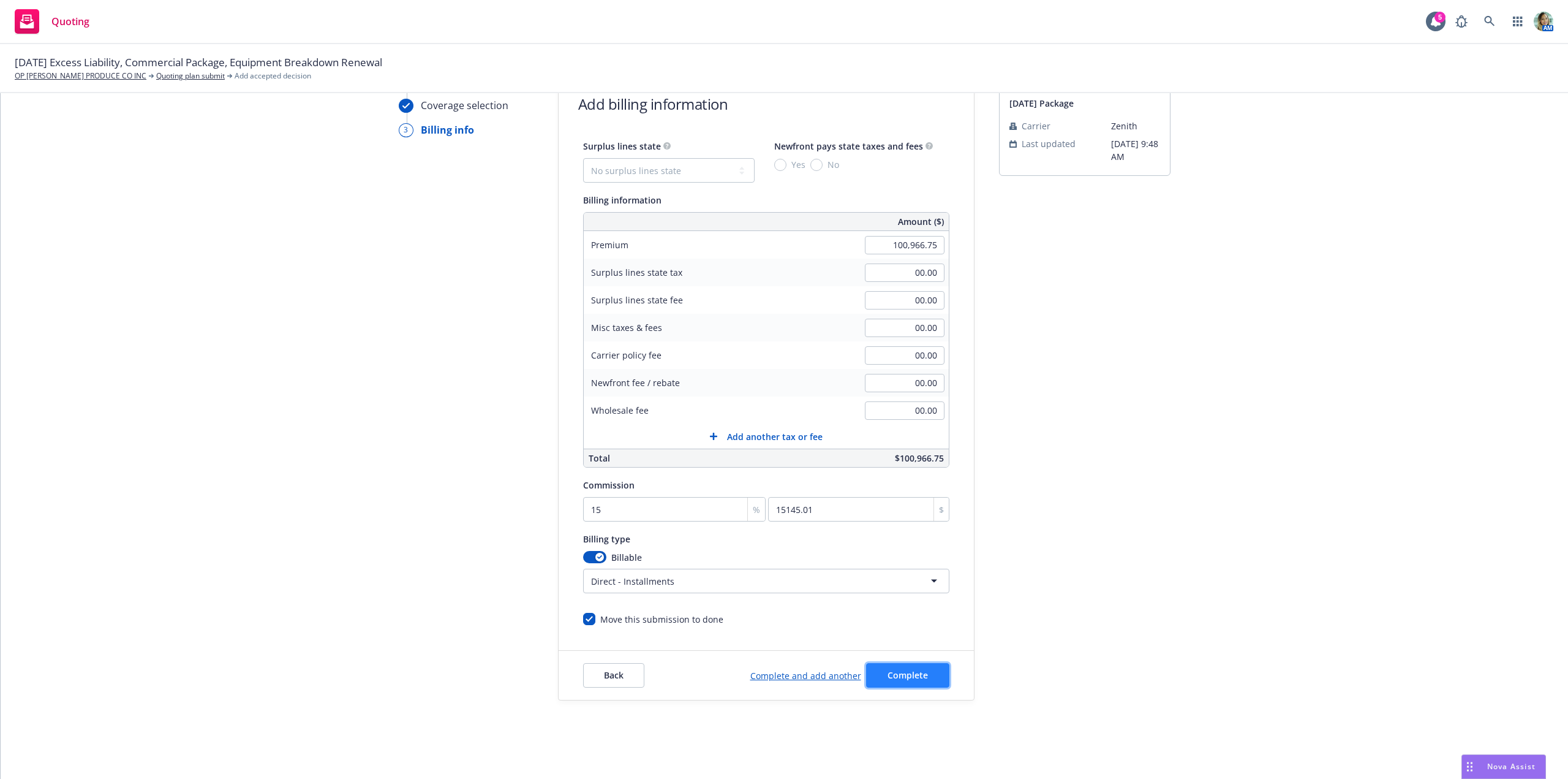
click at [905, 677] on span "Complete" at bounding box center [908, 675] width 41 height 12
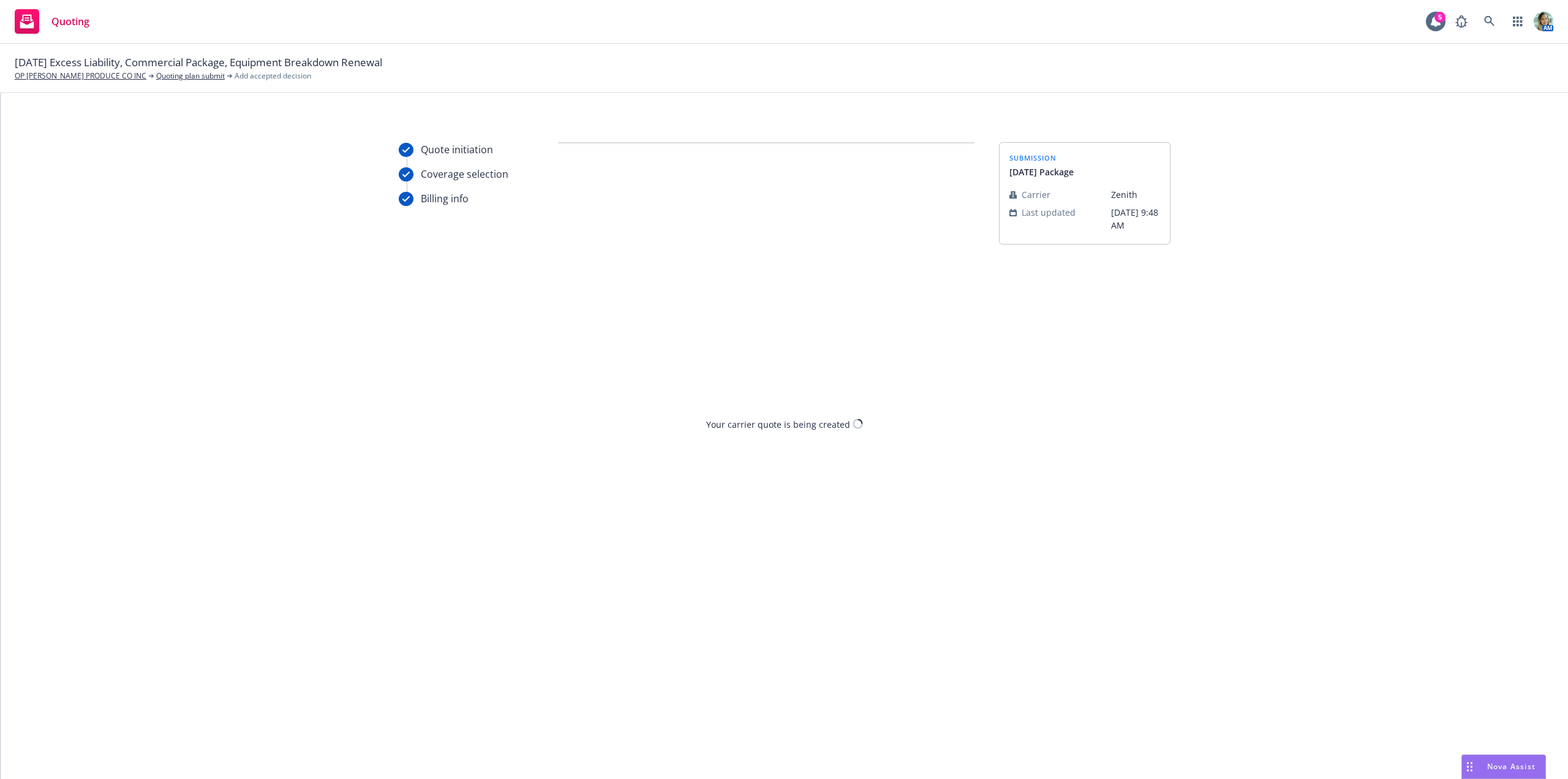
scroll to position [0, 0]
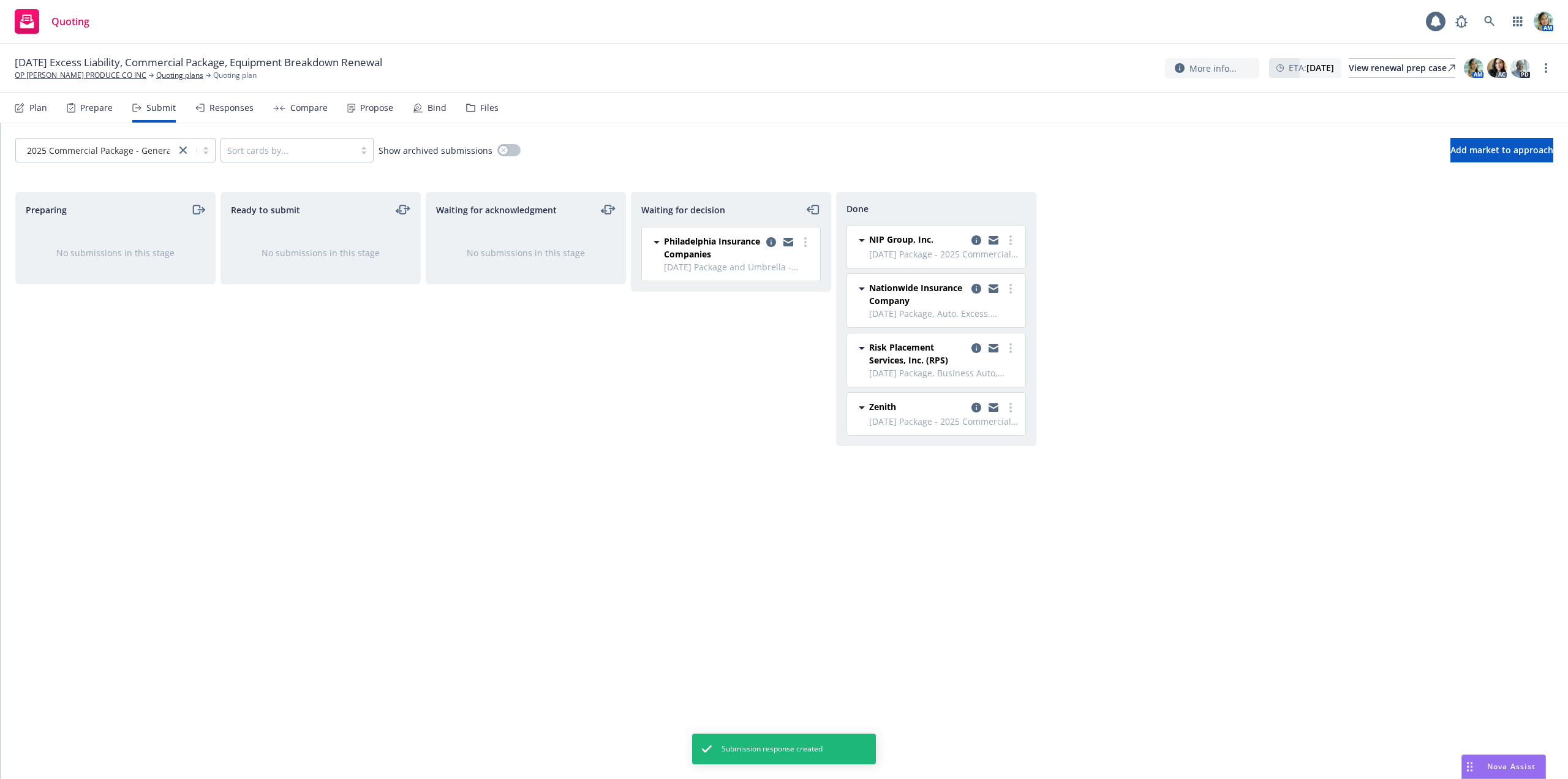
click at [786, 424] on div "Waiting for decision Philadelphia Insurance Companies 9/30/25 Package and Umbre…" at bounding box center [731, 472] width 201 height 561
click at [39, 107] on div "Plan" at bounding box center [38, 108] width 17 height 9
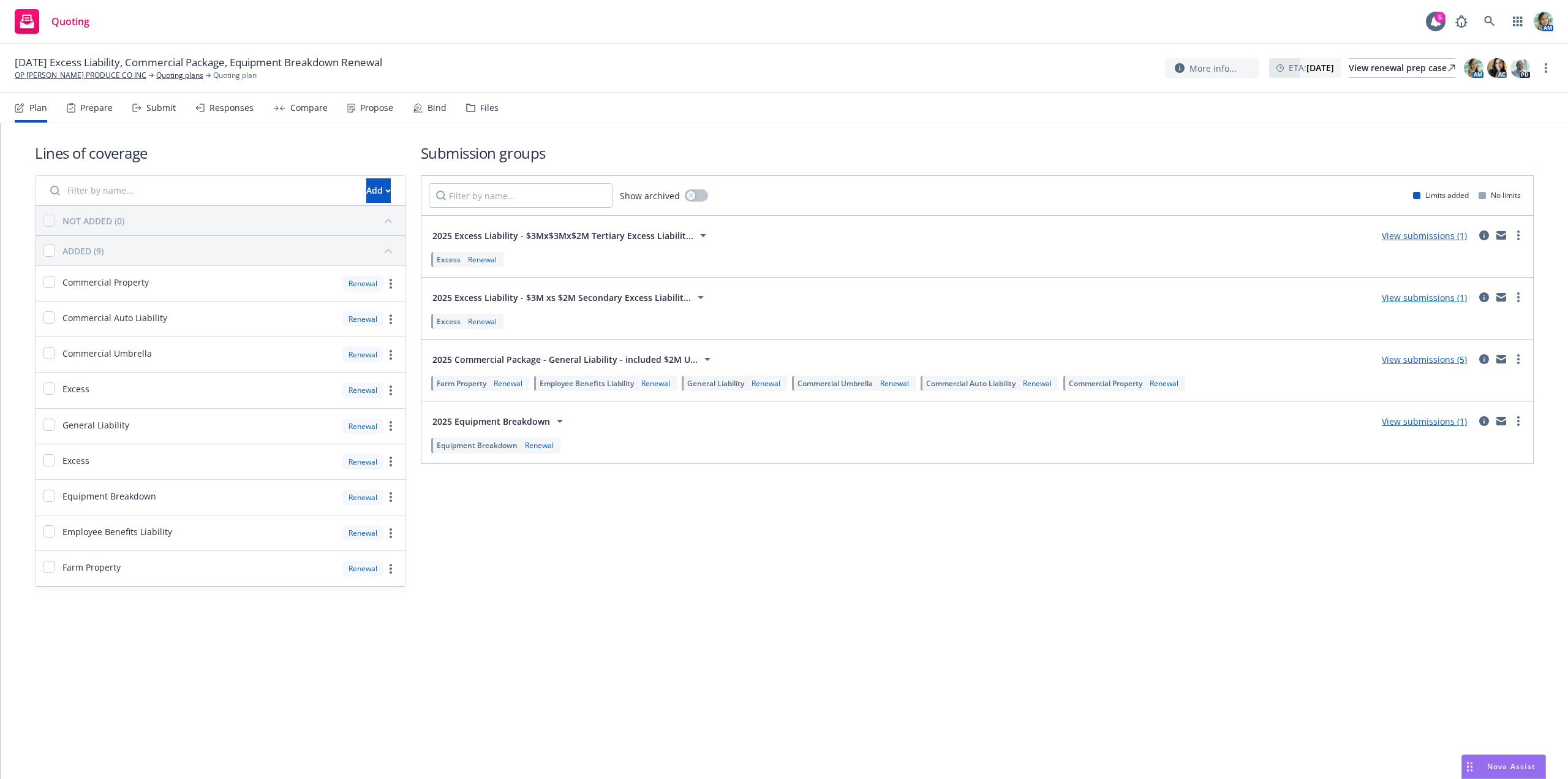
click at [1407, 297] on link "View submissions (1)" at bounding box center [1424, 297] width 85 height 12
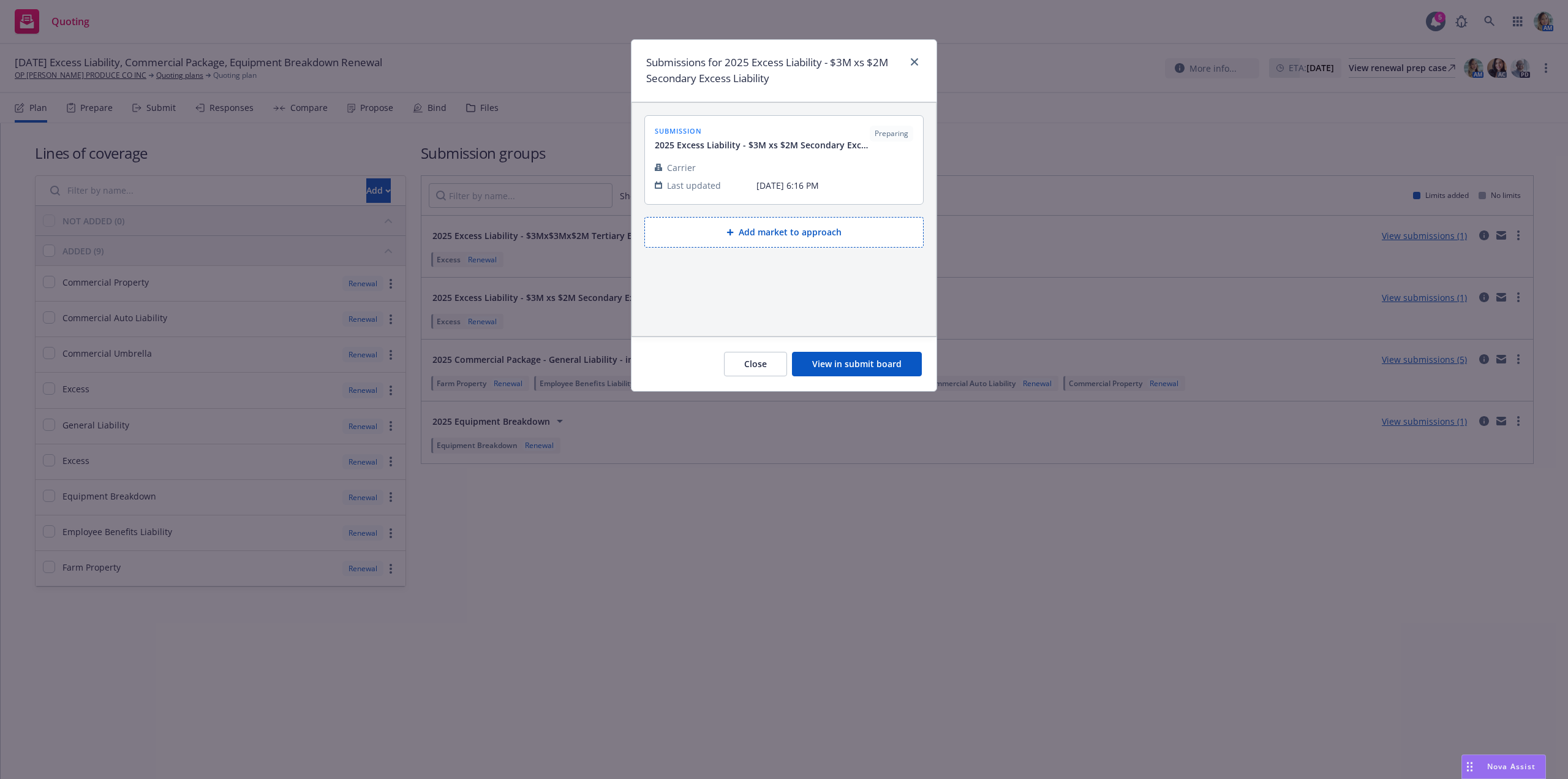
click at [913, 364] on button "View in submit board" at bounding box center [857, 364] width 130 height 25
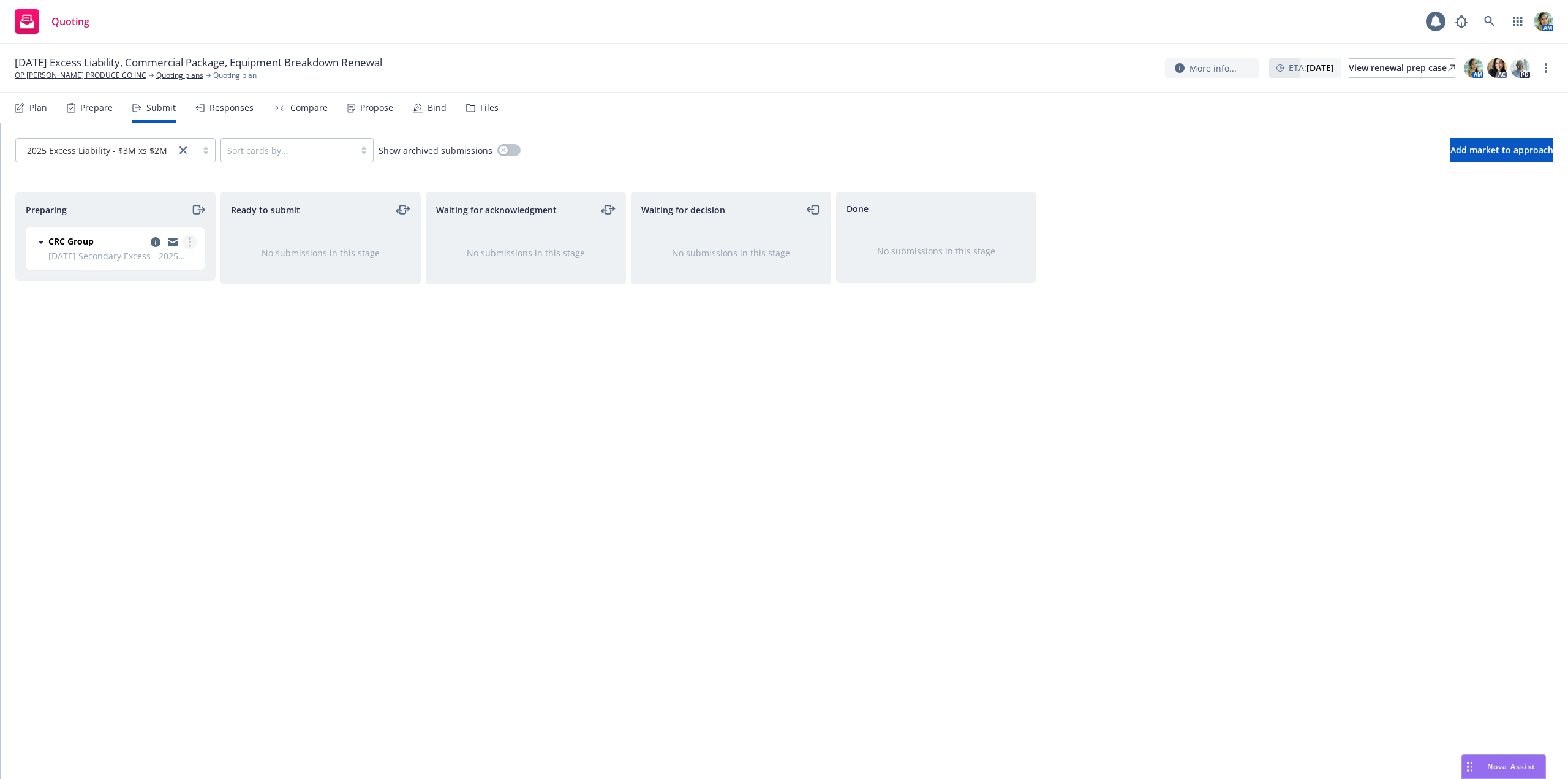
click at [185, 244] on link "more" at bounding box center [190, 242] width 15 height 15
click at [152, 286] on span "Log acknowledgement" at bounding box center [134, 291] width 121 height 12
click at [772, 245] on icon "copy logging email" at bounding box center [771, 241] width 9 height 9
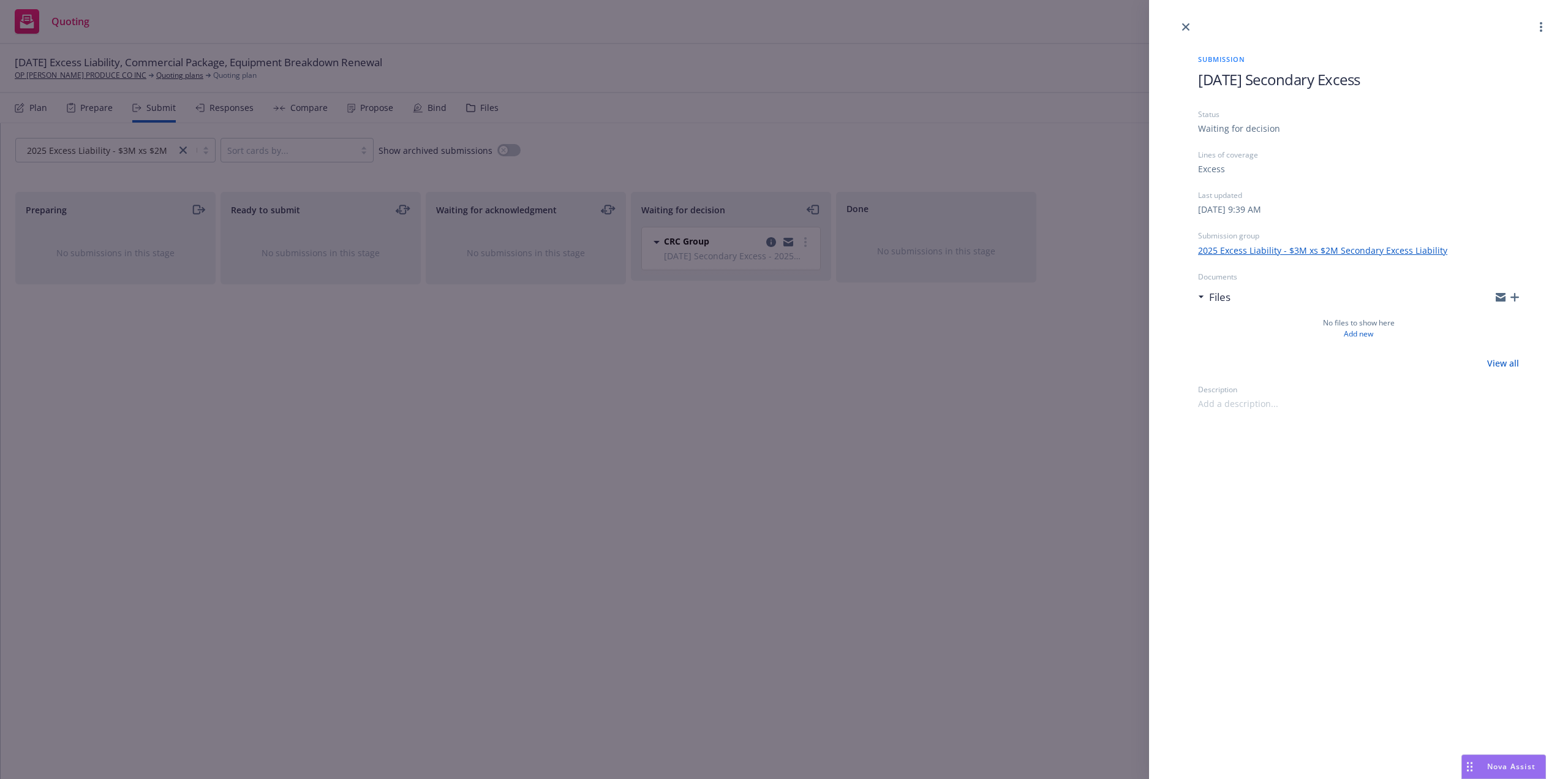
click at [781, 387] on div "Submission 9/30/25 Secondary Excess Status Waiting for decision Lines of covera…" at bounding box center [784, 390] width 1568 height 779
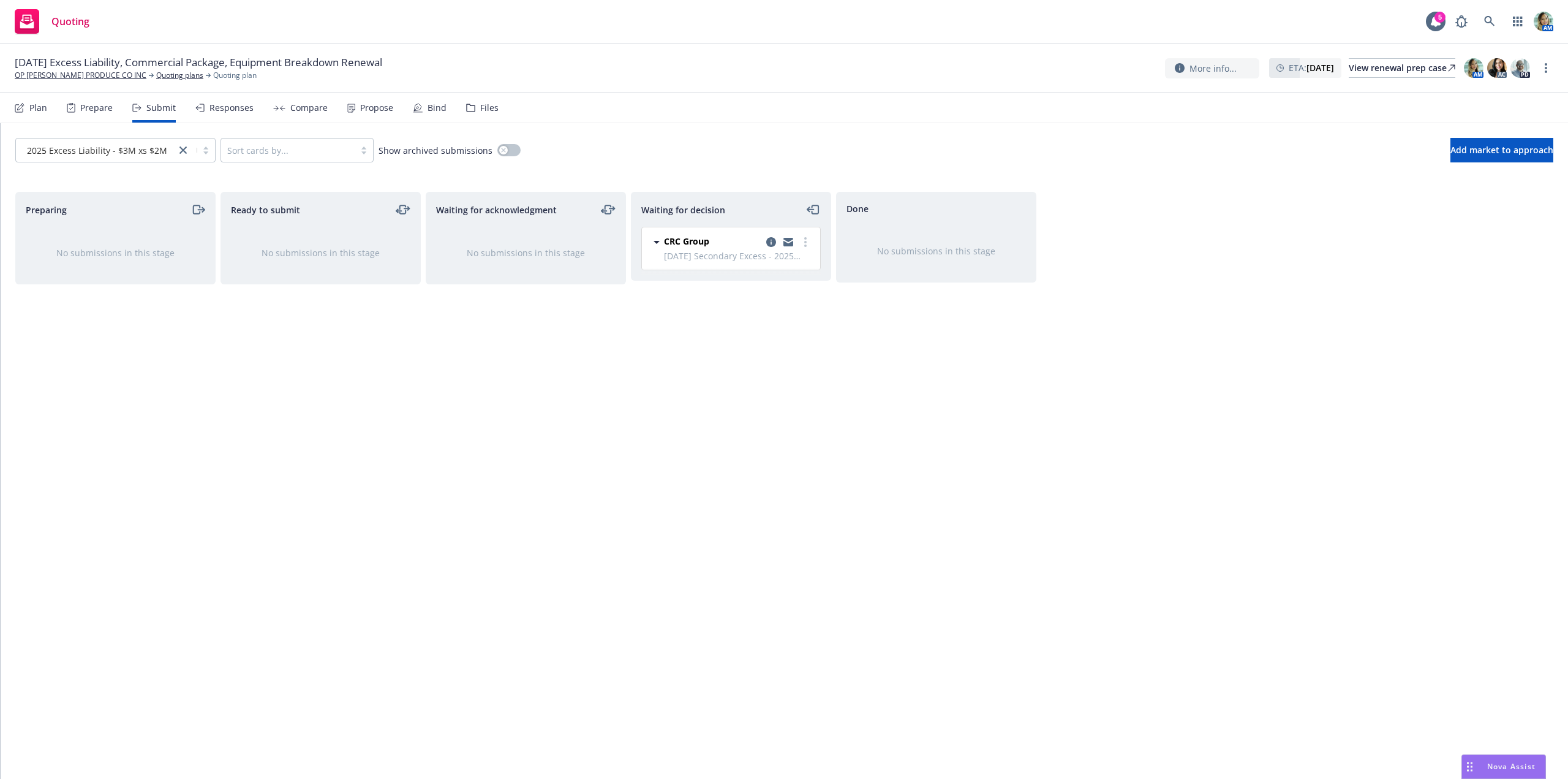
click at [49, 110] on div "Plan Prepare Submit Responses Compare Propose Bind Files" at bounding box center [256, 108] width 484 height 29
click at [41, 110] on div "Plan" at bounding box center [38, 108] width 17 height 9
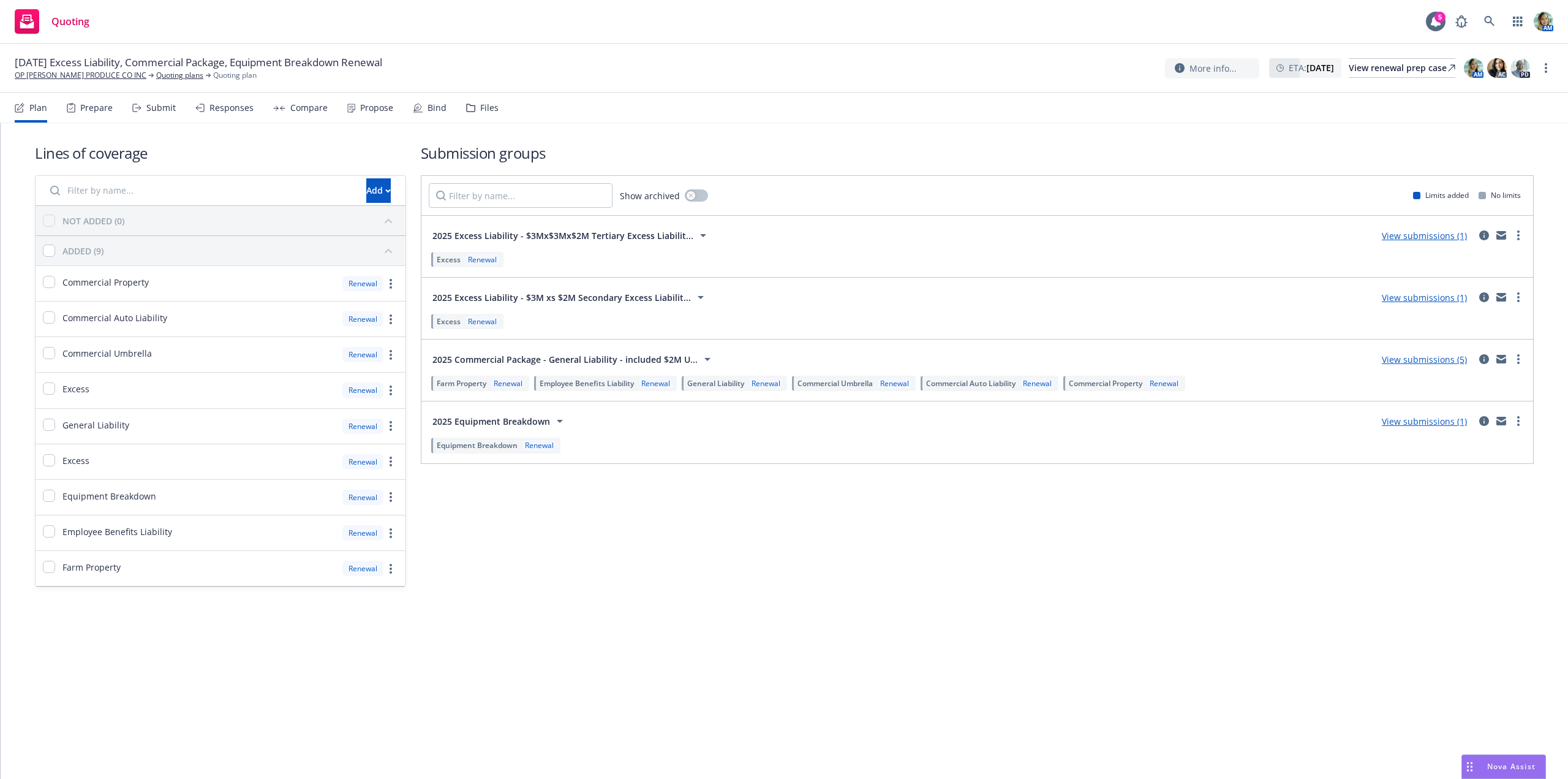
click at [1427, 238] on link "View submissions (1)" at bounding box center [1424, 235] width 85 height 12
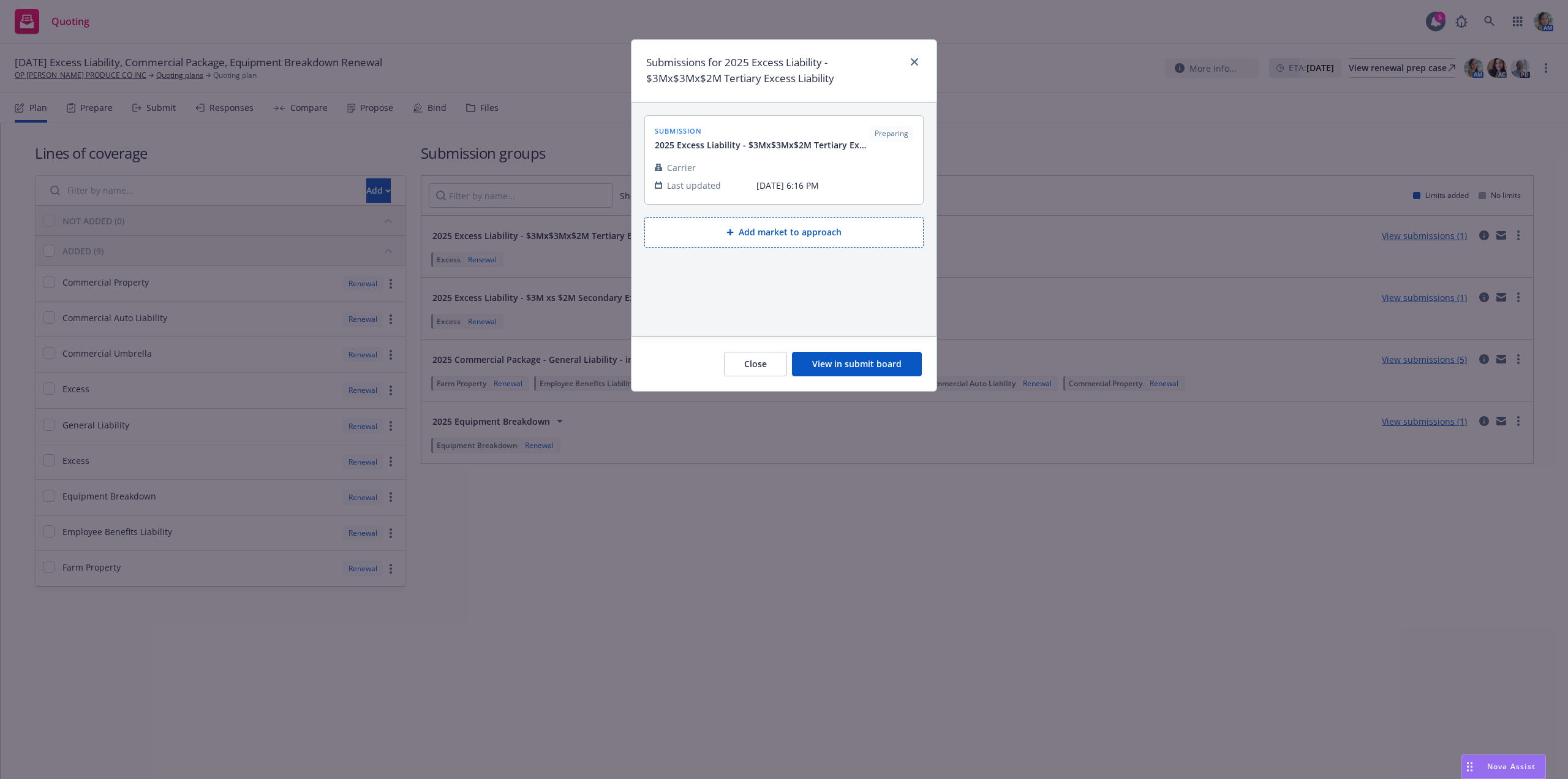
click at [707, 231] on button "Add market to approach" at bounding box center [784, 232] width 279 height 31
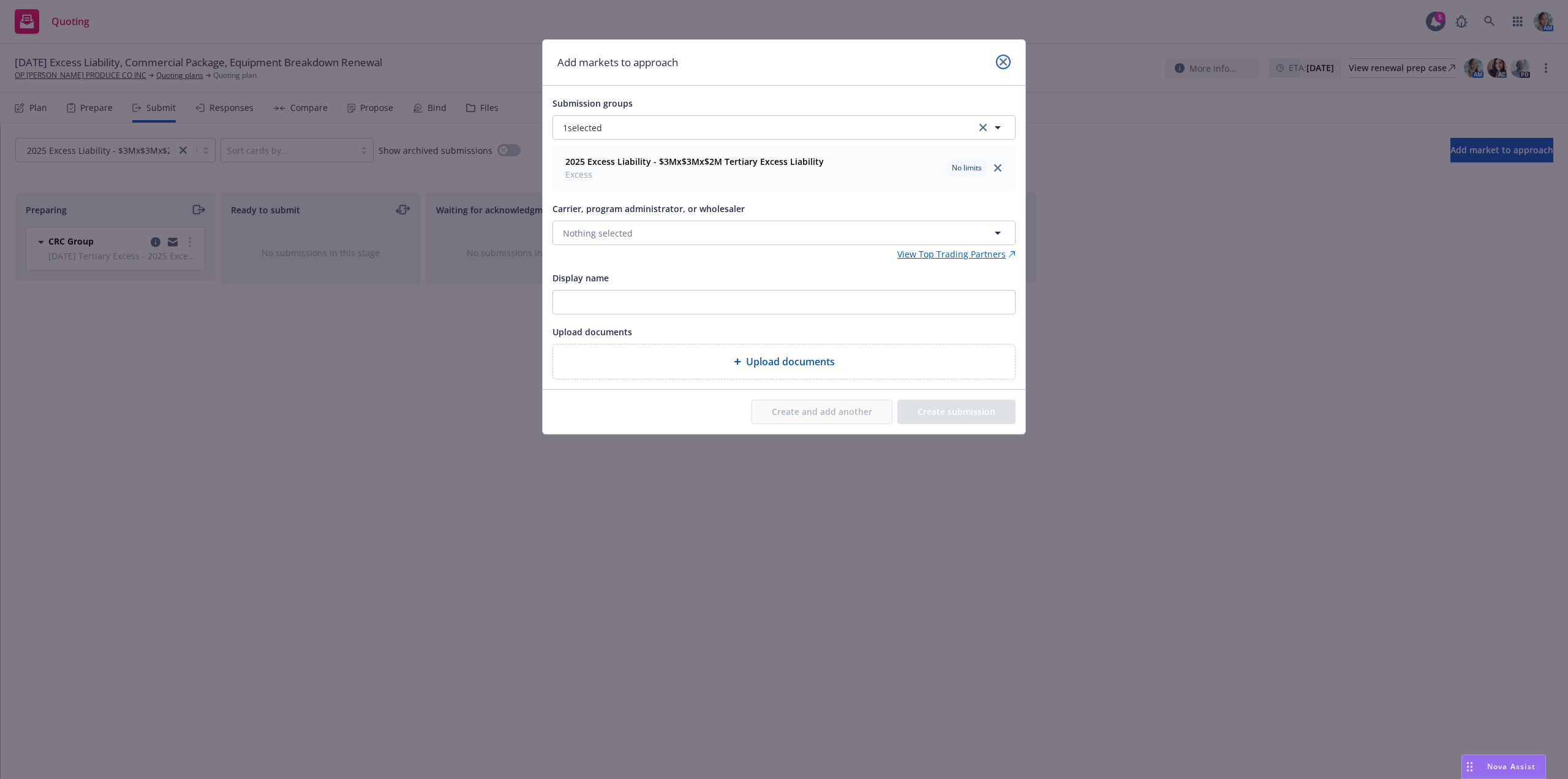
click at [1008, 58] on link "close" at bounding box center [1003, 62] width 15 height 15
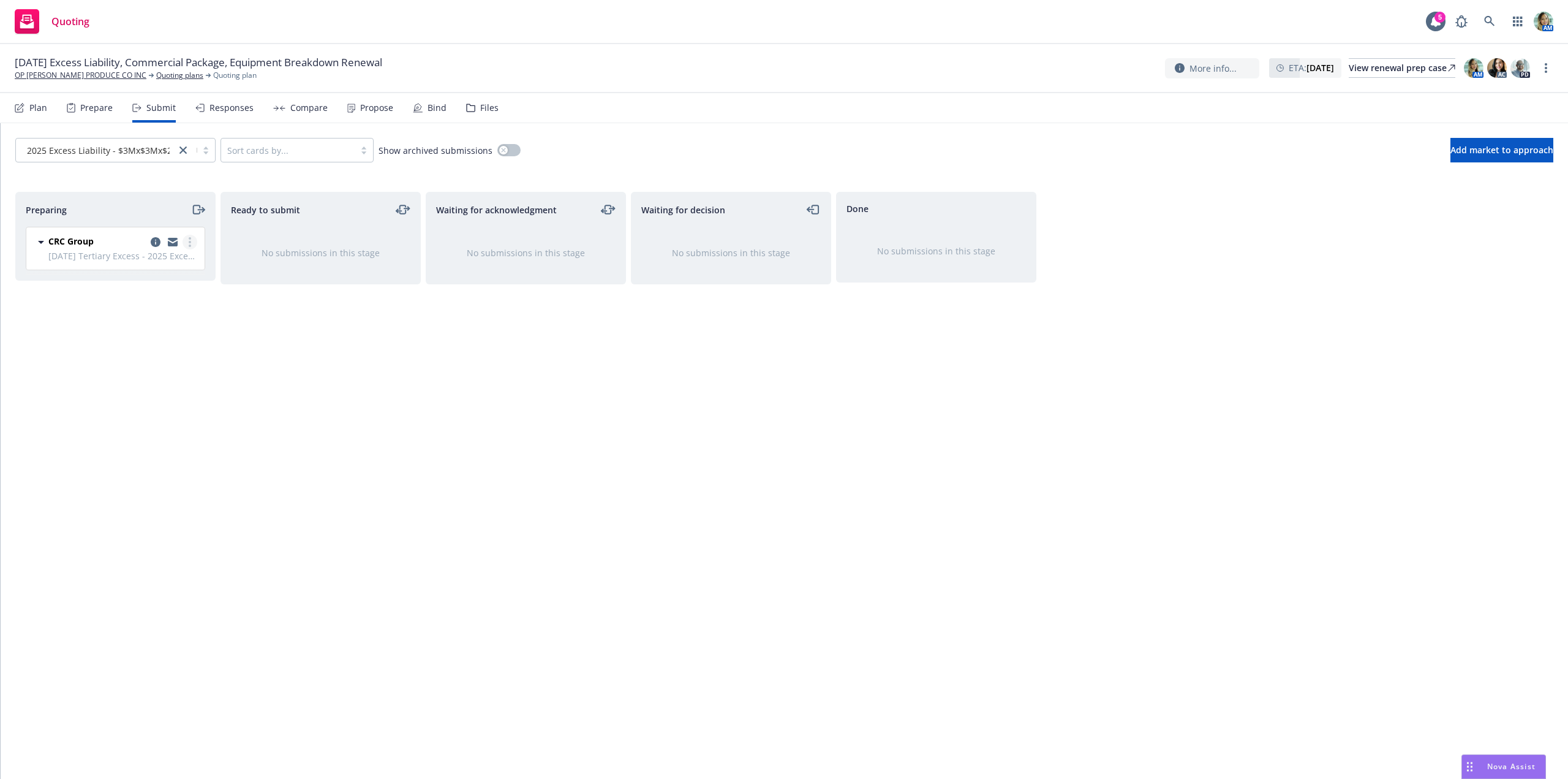
click at [193, 245] on link "more" at bounding box center [190, 242] width 15 height 15
click at [139, 283] on link "Log acknowledgement" at bounding box center [135, 291] width 123 height 25
click at [563, 408] on div "Waiting for acknowledgment No submissions in this stage" at bounding box center [526, 472] width 201 height 561
click at [99, 80] on link "OP MURPHY PRODUCE CO INC" at bounding box center [80, 75] width 132 height 11
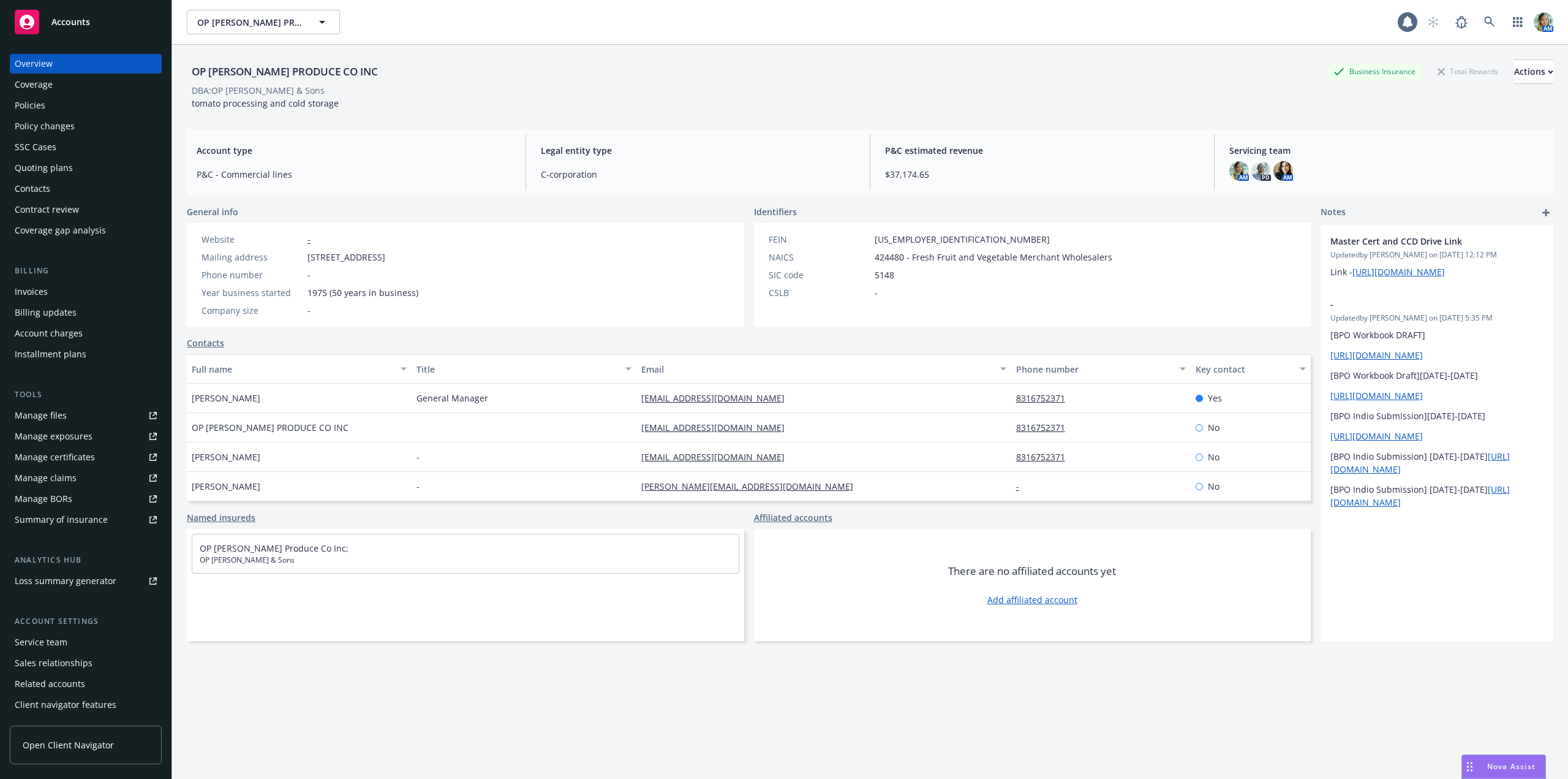
click at [73, 105] on div "Policies" at bounding box center [86, 105] width 142 height 20
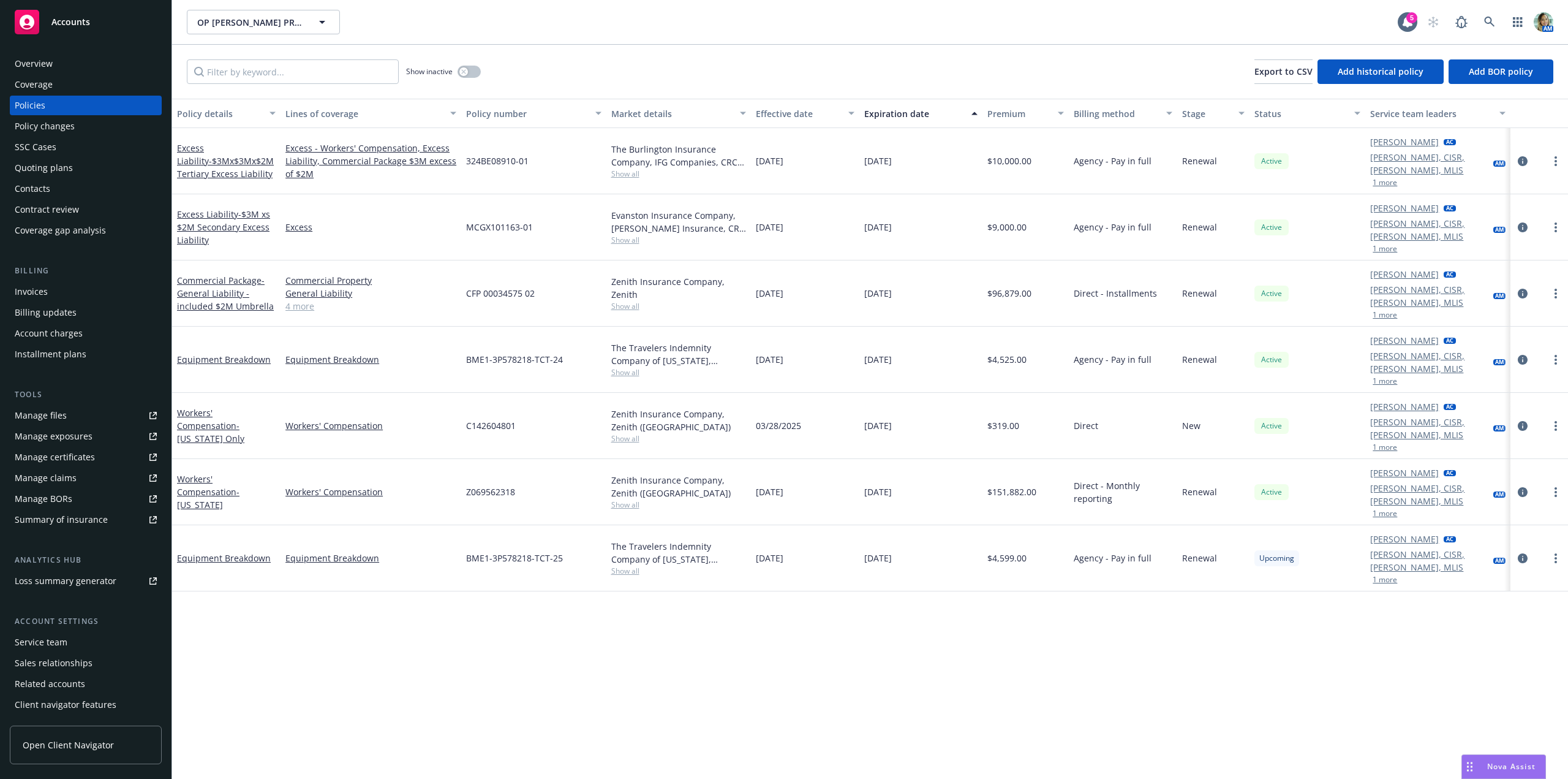
drag, startPoint x: 72, startPoint y: 169, endPoint x: 81, endPoint y: 169, distance: 9.0
click at [72, 169] on div "Quoting plans" at bounding box center [86, 168] width 142 height 20
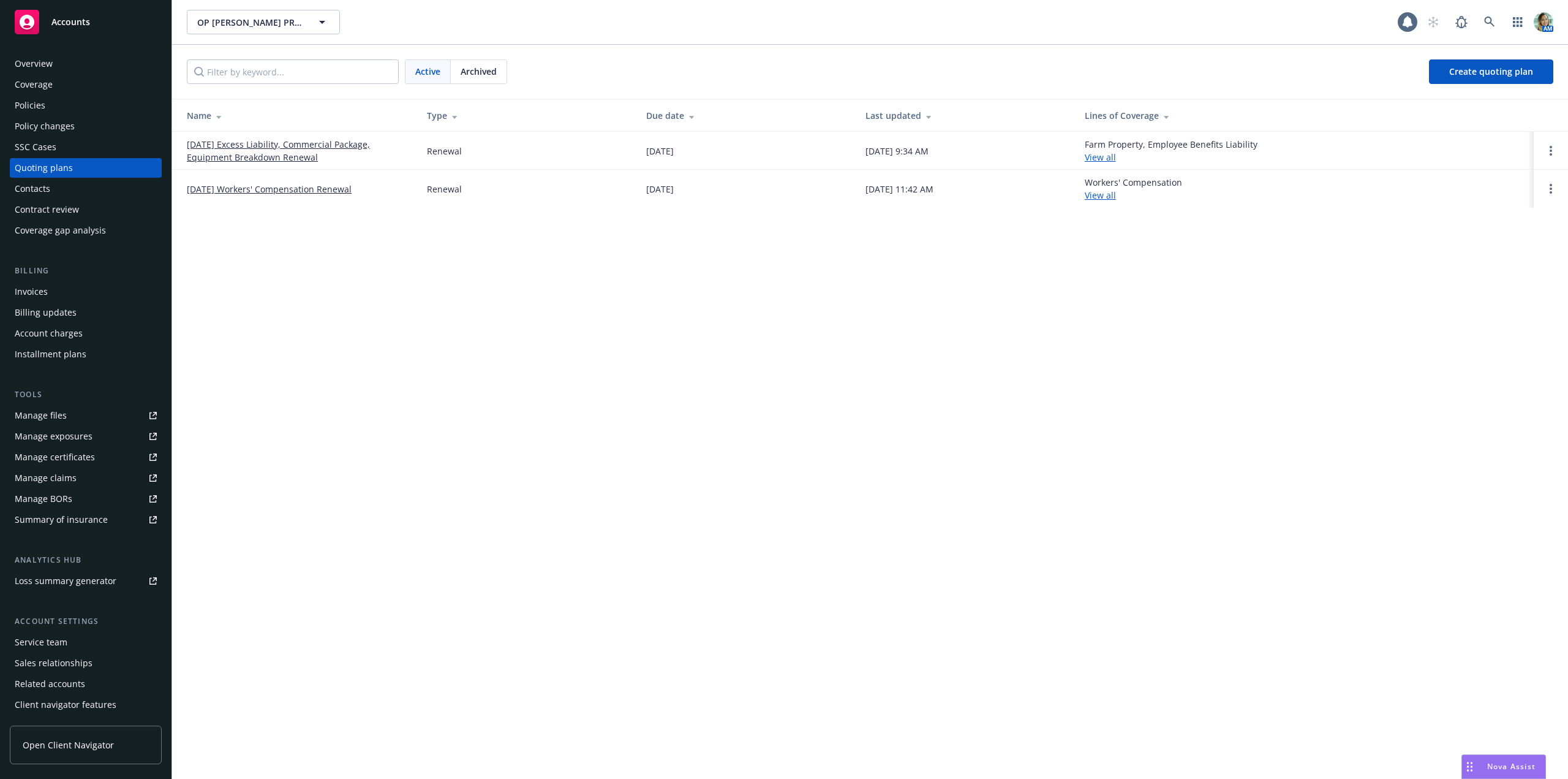
click at [496, 65] on span "Archived" at bounding box center [479, 71] width 36 height 13
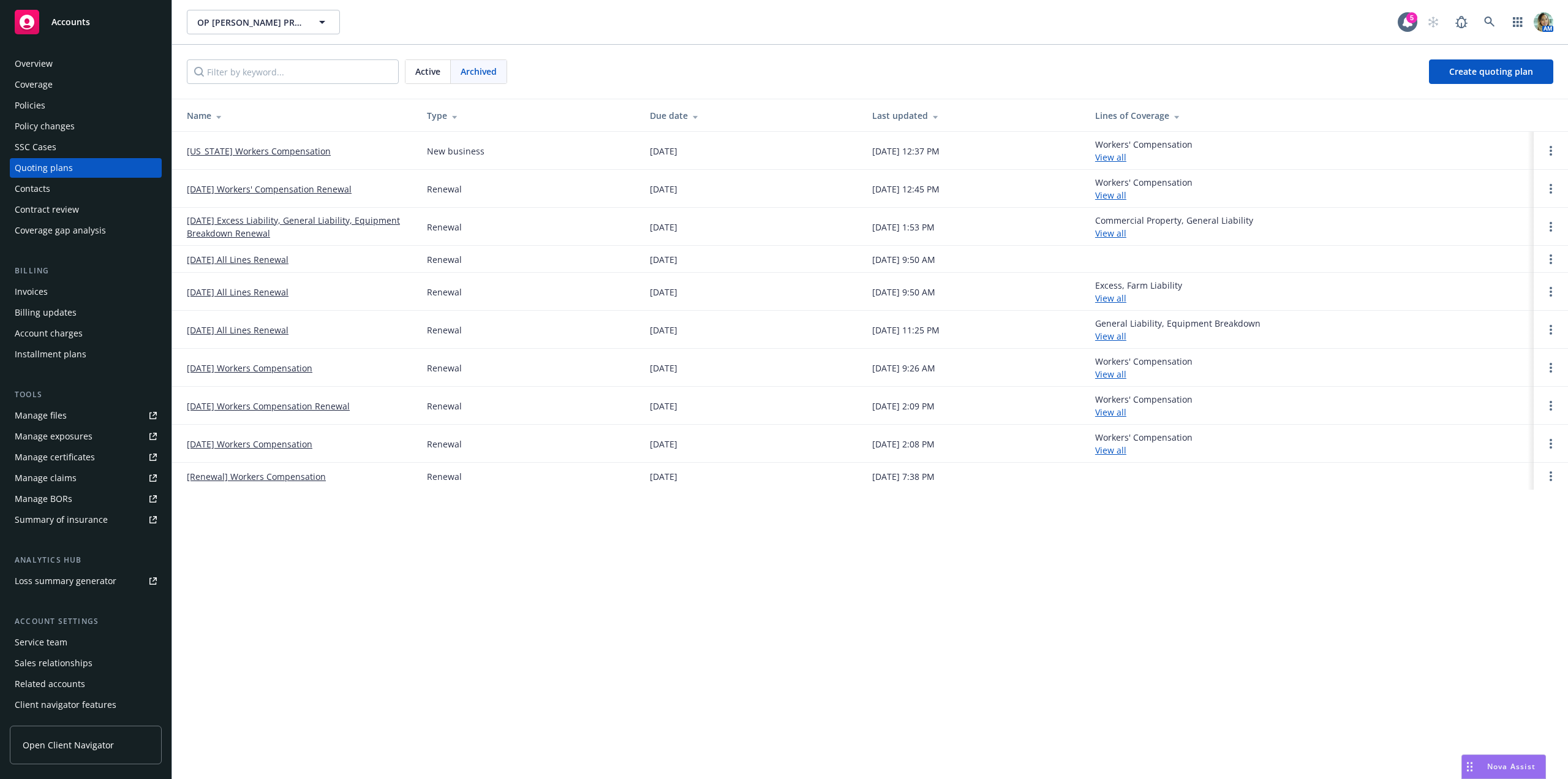
click at [413, 76] on div "Active" at bounding box center [428, 72] width 45 height 23
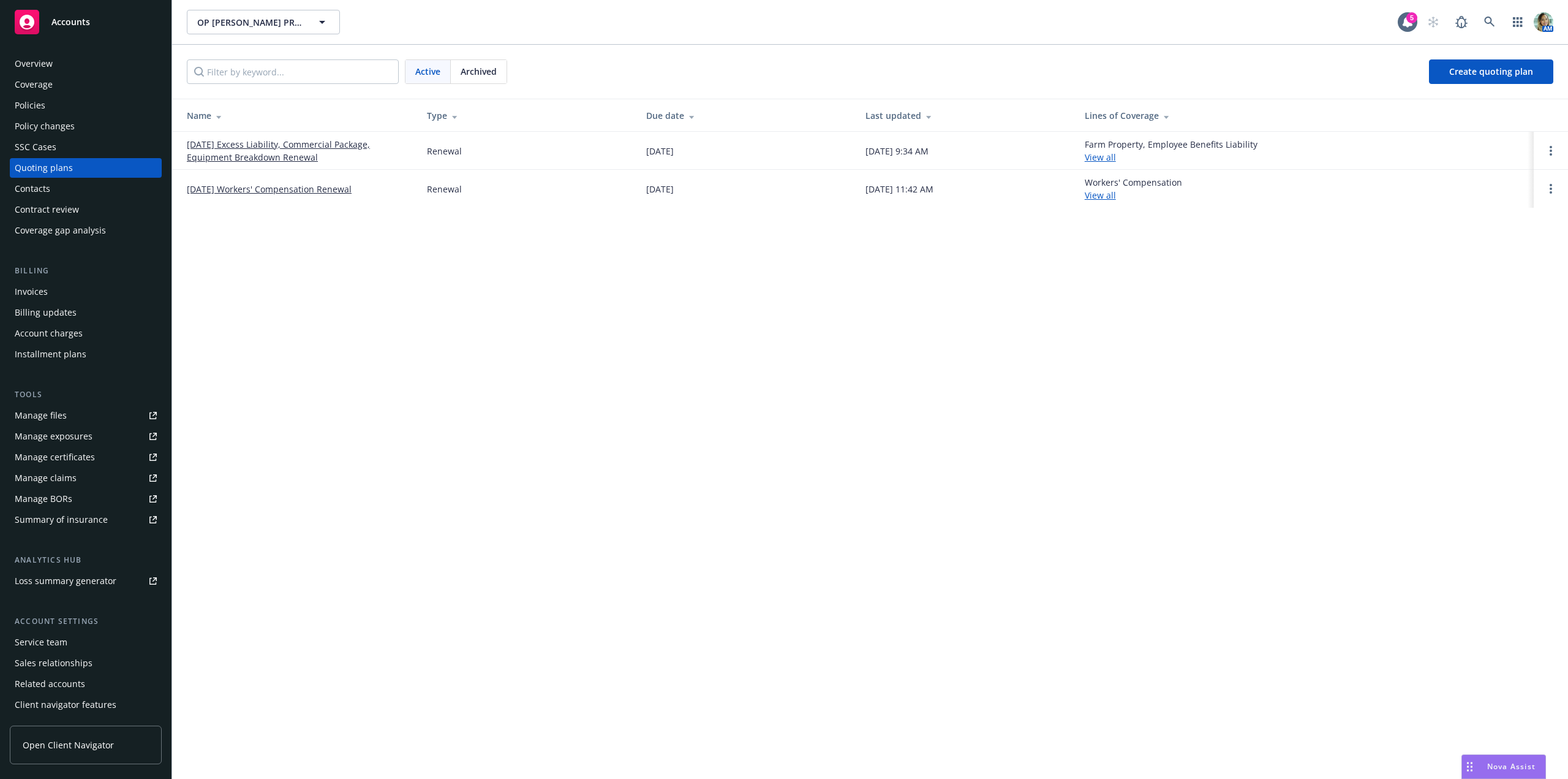
click at [346, 146] on link "09/30/25 Excess Liability, Commercial Package, Equipment Breakdown Renewal" at bounding box center [297, 150] width 221 height 25
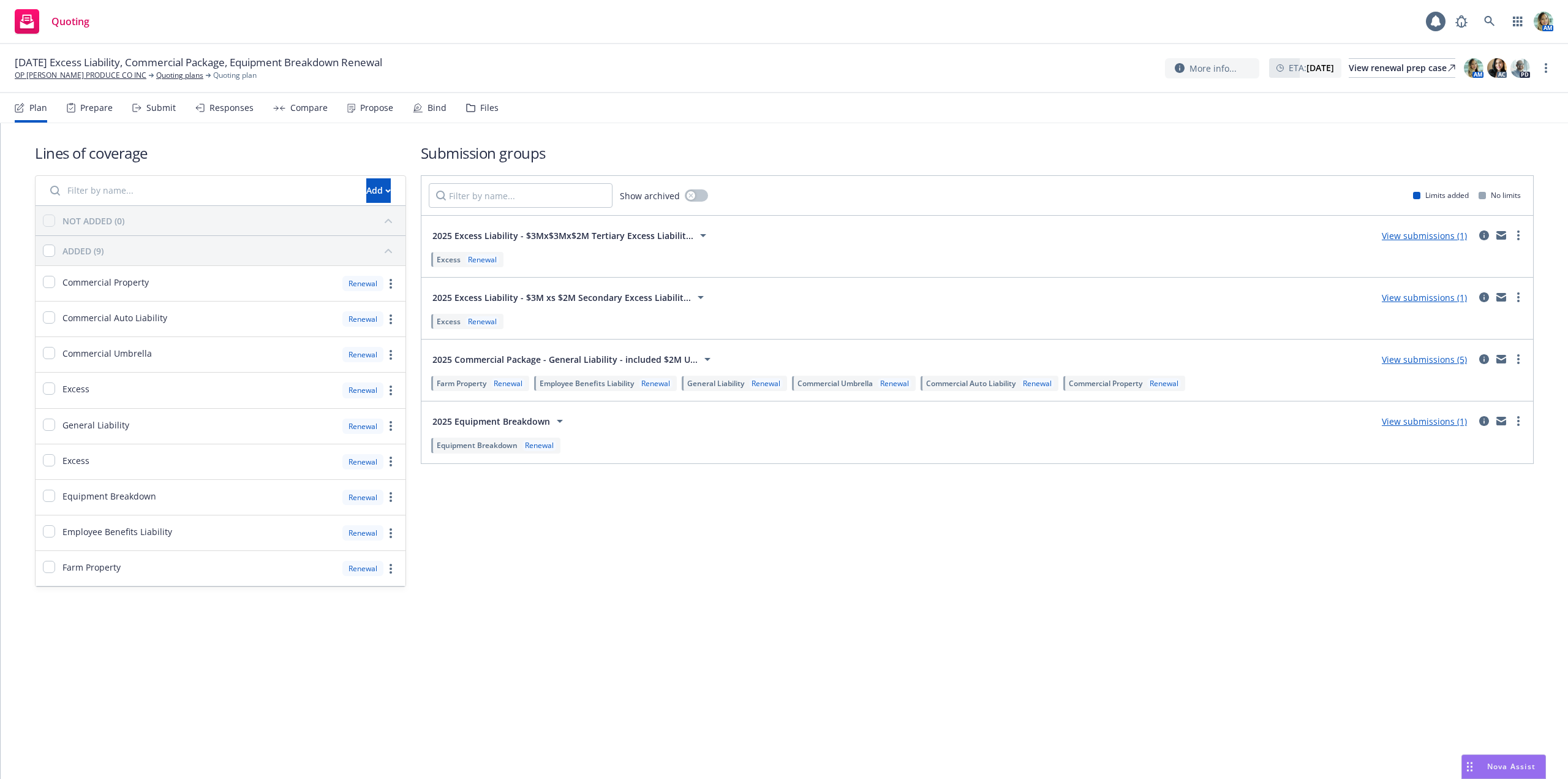
click at [487, 107] on div "Files" at bounding box center [489, 108] width 18 height 9
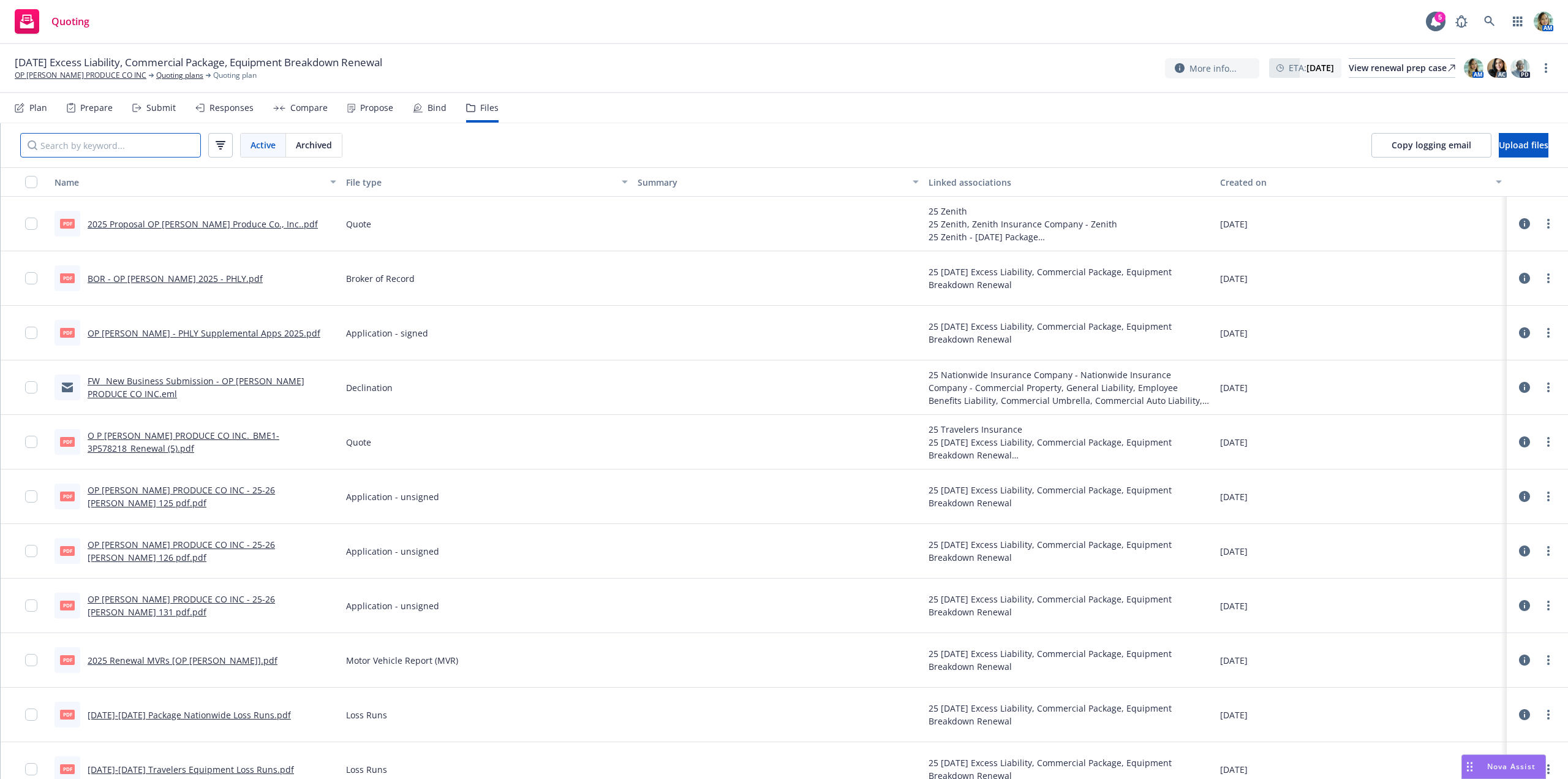
click at [163, 145] on input "Search by keyword..." at bounding box center [110, 145] width 181 height 25
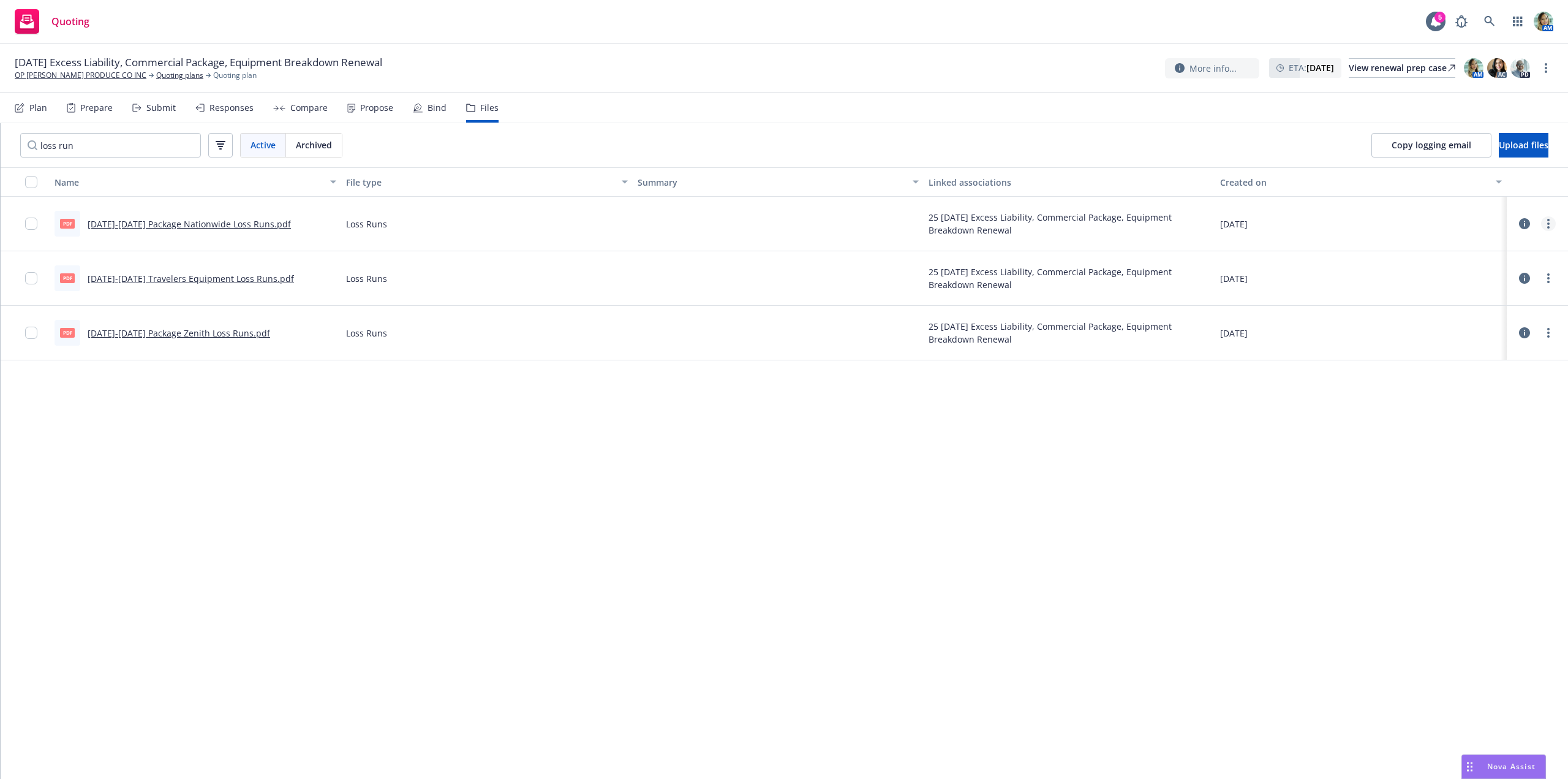
click at [1549, 221] on circle "more" at bounding box center [1548, 219] width 2 height 2
click at [1495, 270] on link "Download" at bounding box center [1495, 273] width 122 height 25
click at [1546, 336] on link "more" at bounding box center [1548, 333] width 15 height 15
click at [1482, 374] on link "Download" at bounding box center [1495, 382] width 122 height 25
drag, startPoint x: 152, startPoint y: 147, endPoint x: 4, endPoint y: 139, distance: 148.2
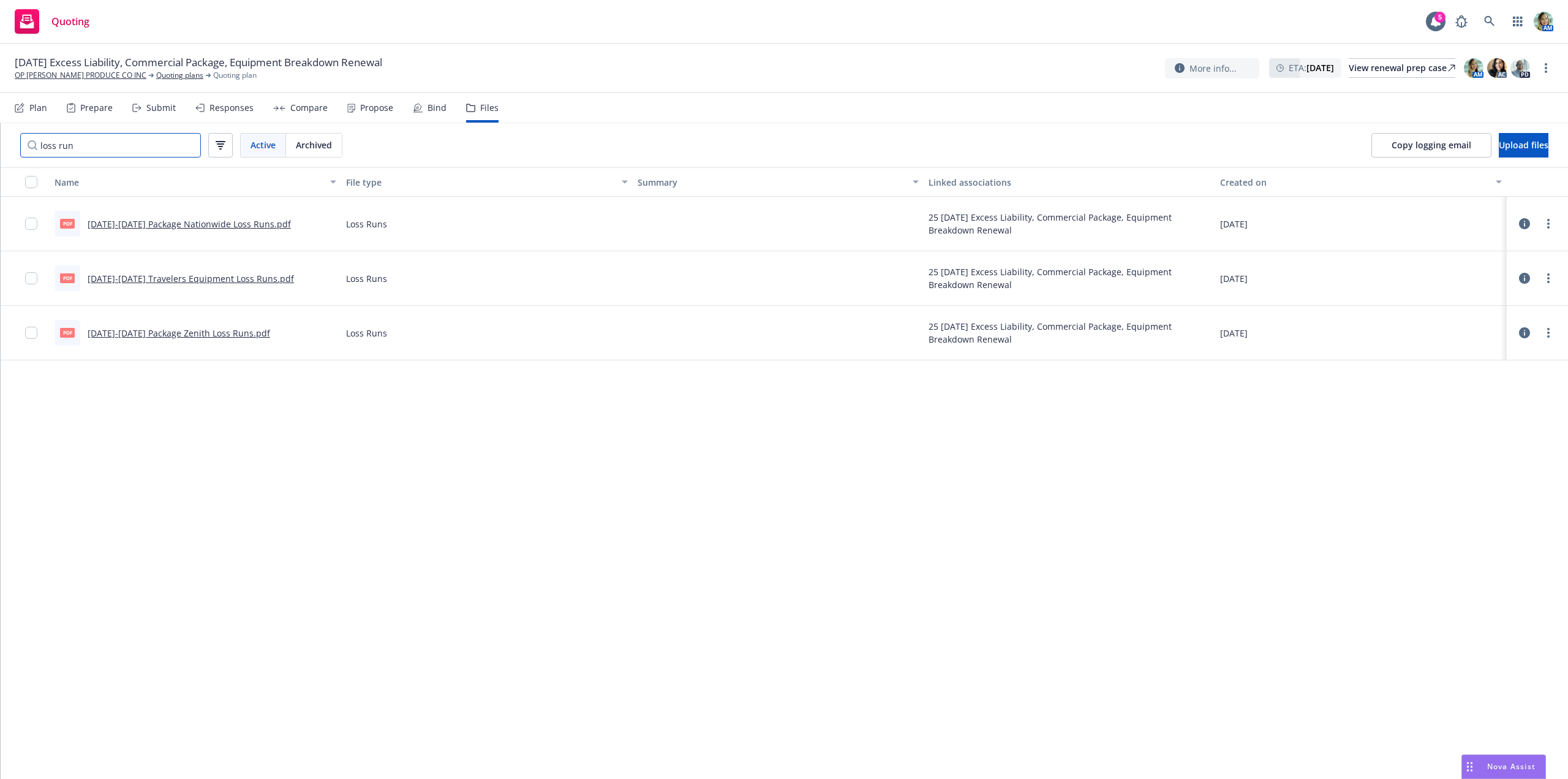
click at [4, 139] on div "loss run Active Archived" at bounding box center [181, 145] width 361 height 44
type input "c"
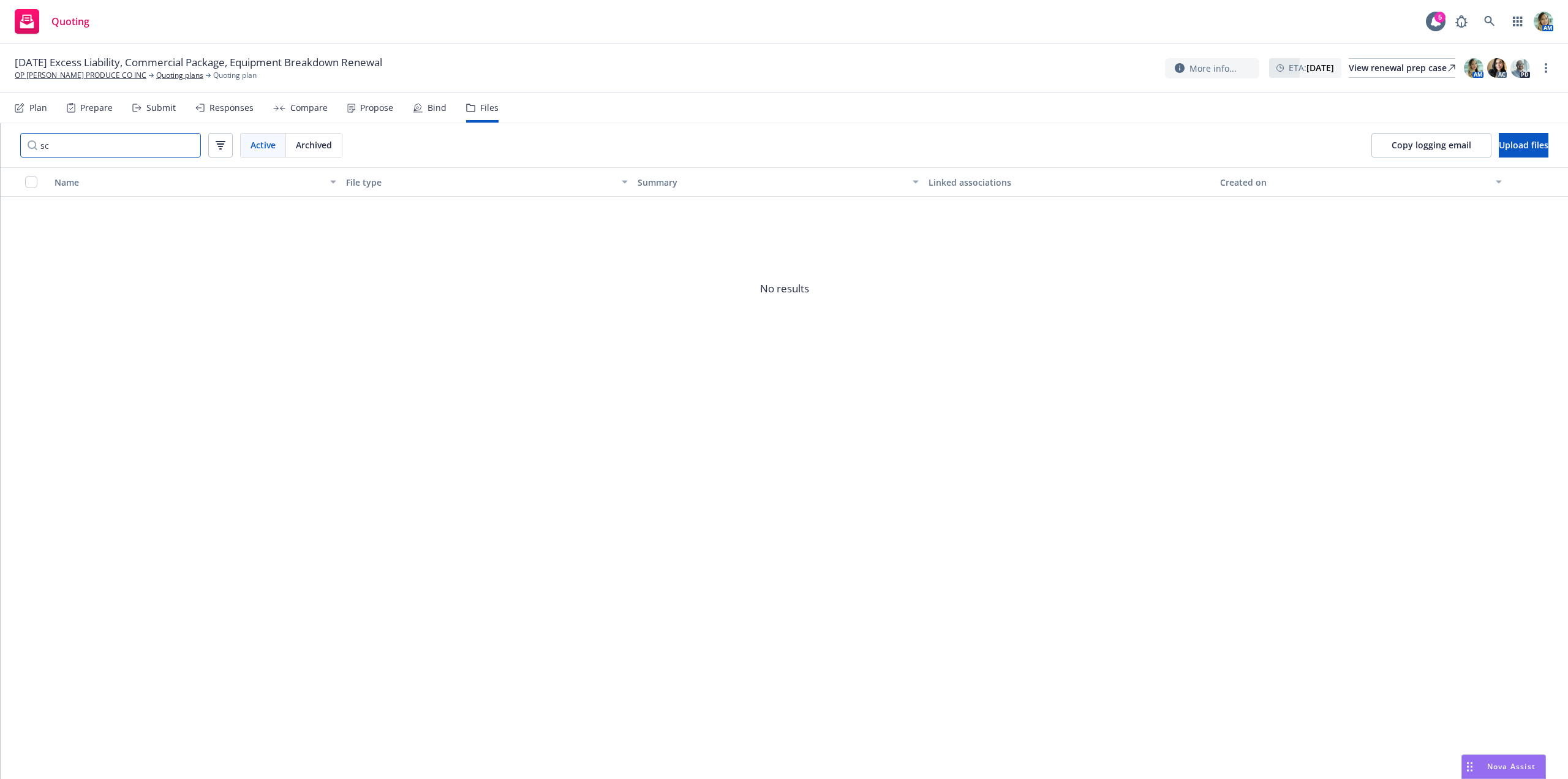
type input "s"
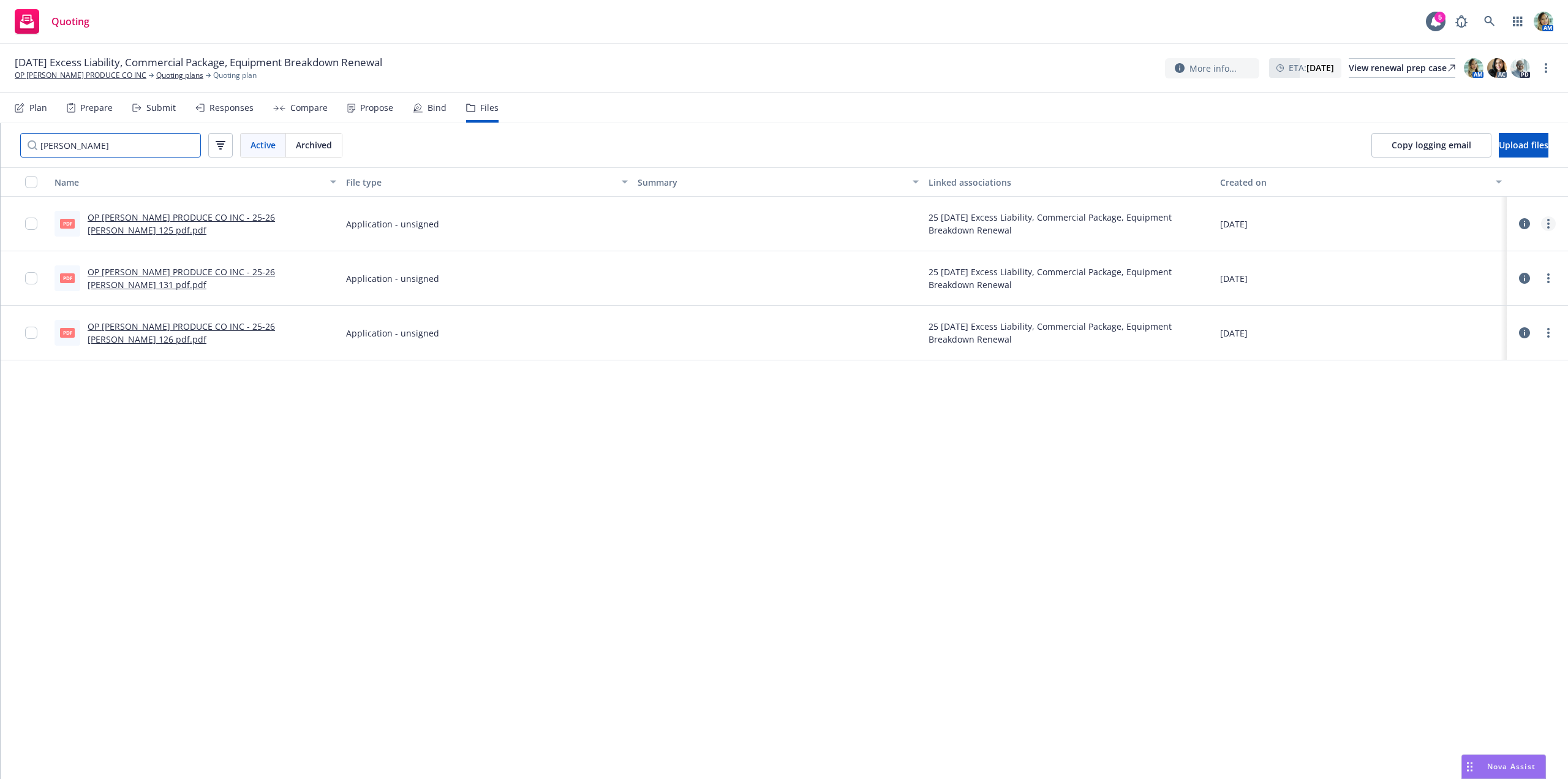
type input "acord"
click at [1549, 225] on icon "more" at bounding box center [1548, 223] width 2 height 9
click at [1487, 279] on link "Download" at bounding box center [1495, 273] width 122 height 25
click at [1553, 334] on link "more" at bounding box center [1548, 333] width 15 height 15
click at [1500, 381] on link "Download" at bounding box center [1495, 382] width 122 height 25
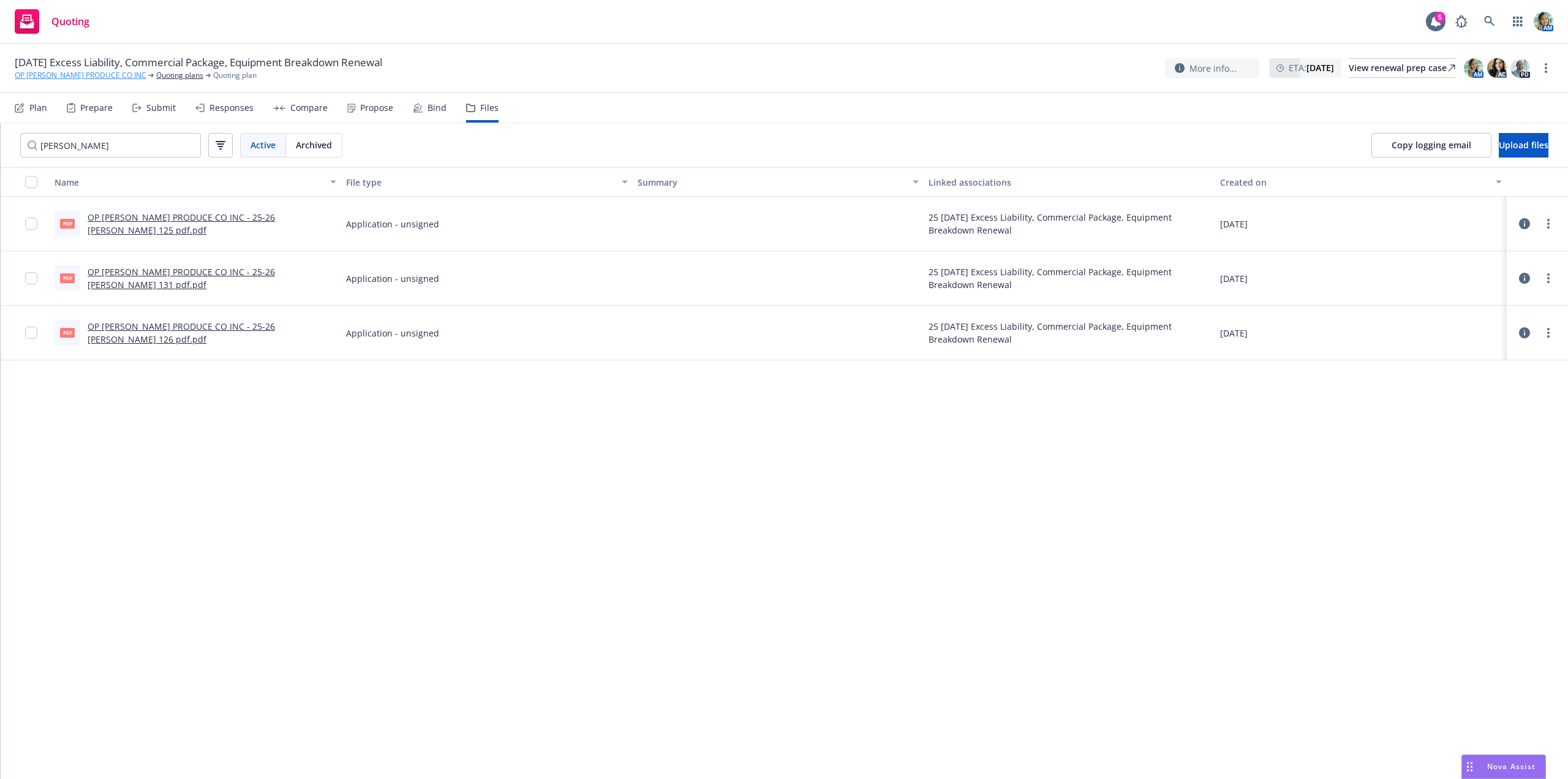
click at [59, 76] on link "OP [PERSON_NAME] PRODUCE CO INC" at bounding box center [80, 75] width 132 height 11
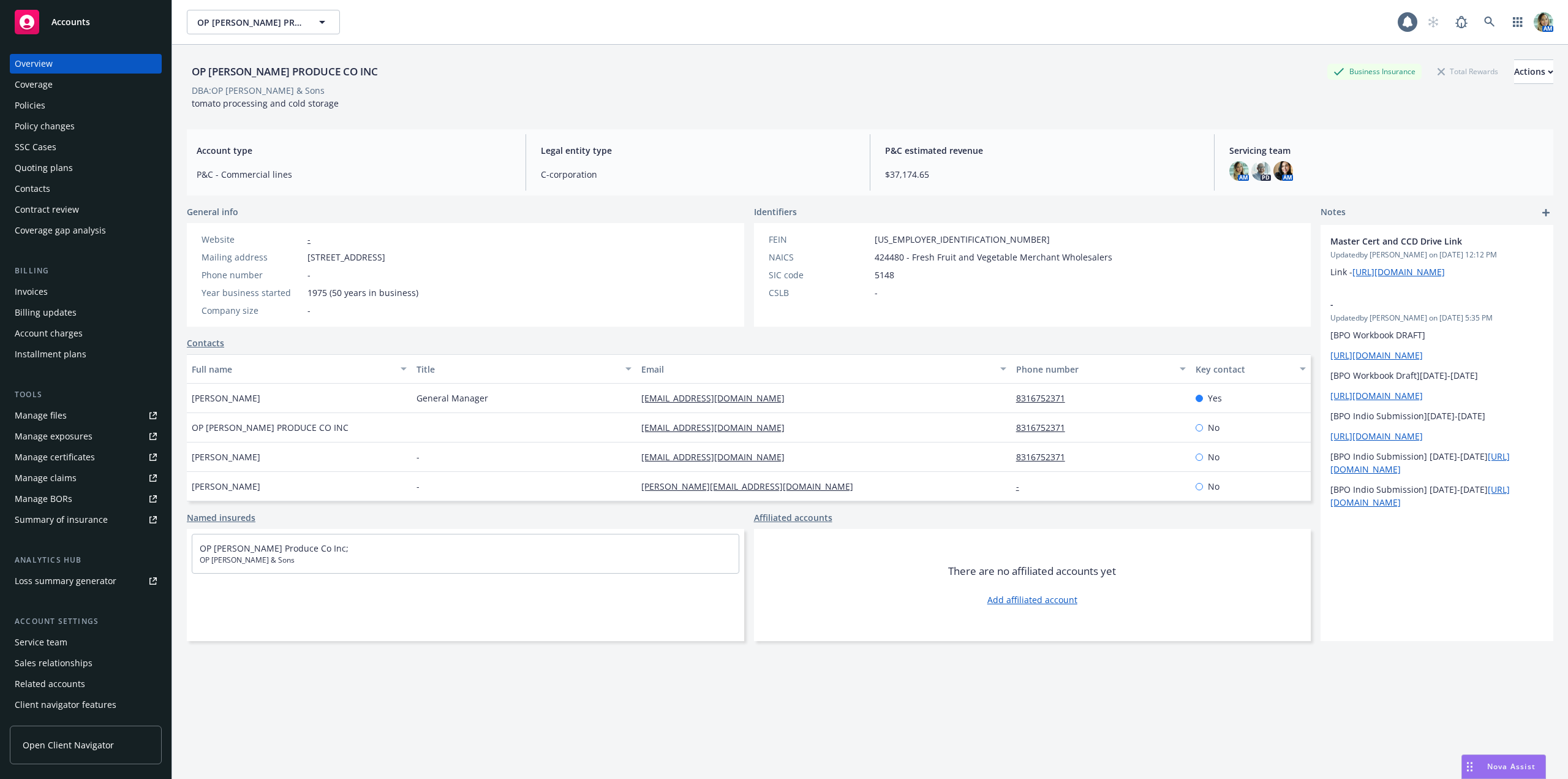
click at [39, 108] on div "Policies" at bounding box center [30, 105] width 31 height 20
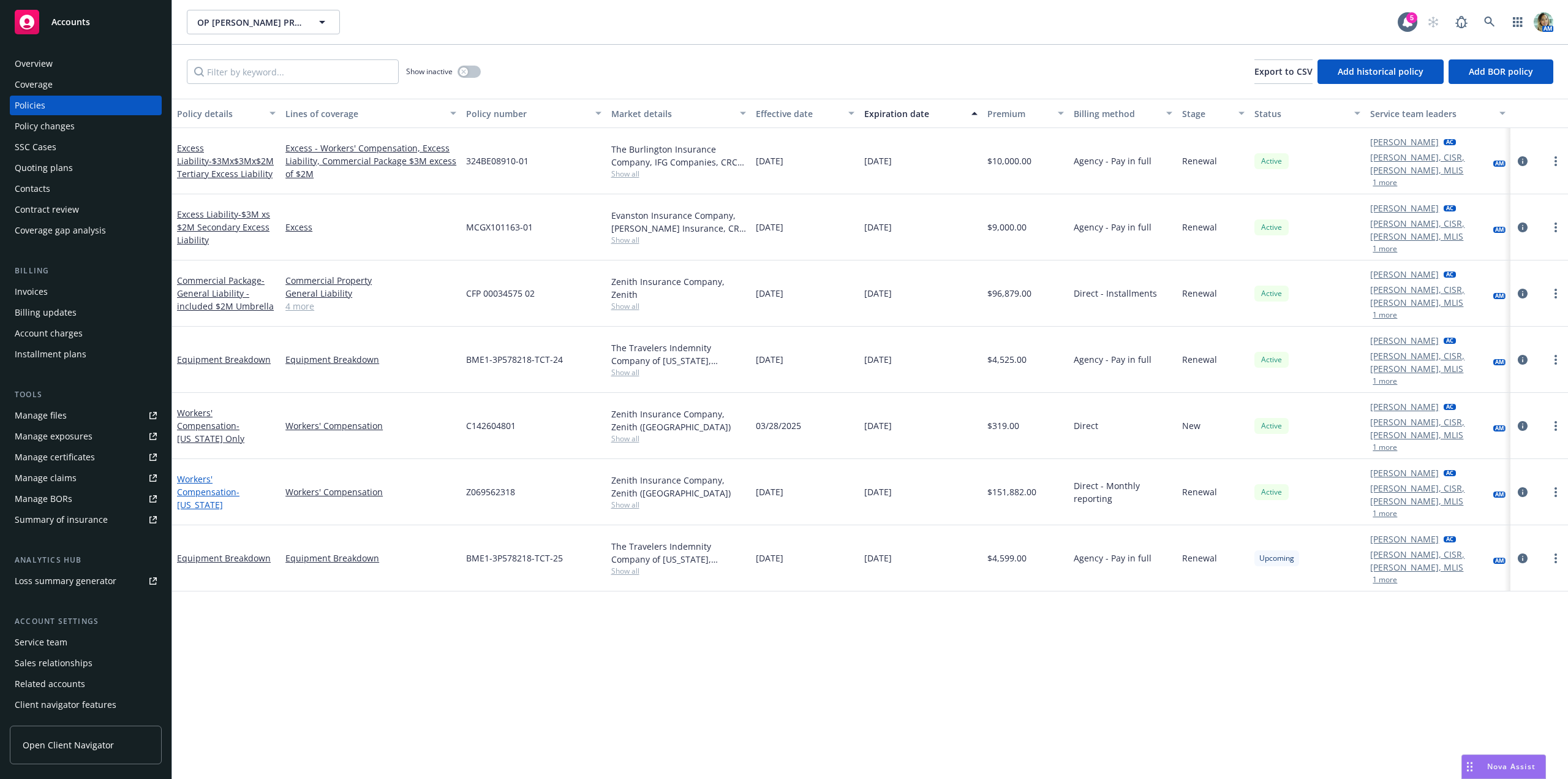
click at [240, 473] on link "Workers' Compensation - [US_STATE]" at bounding box center [209, 491] width 62 height 37
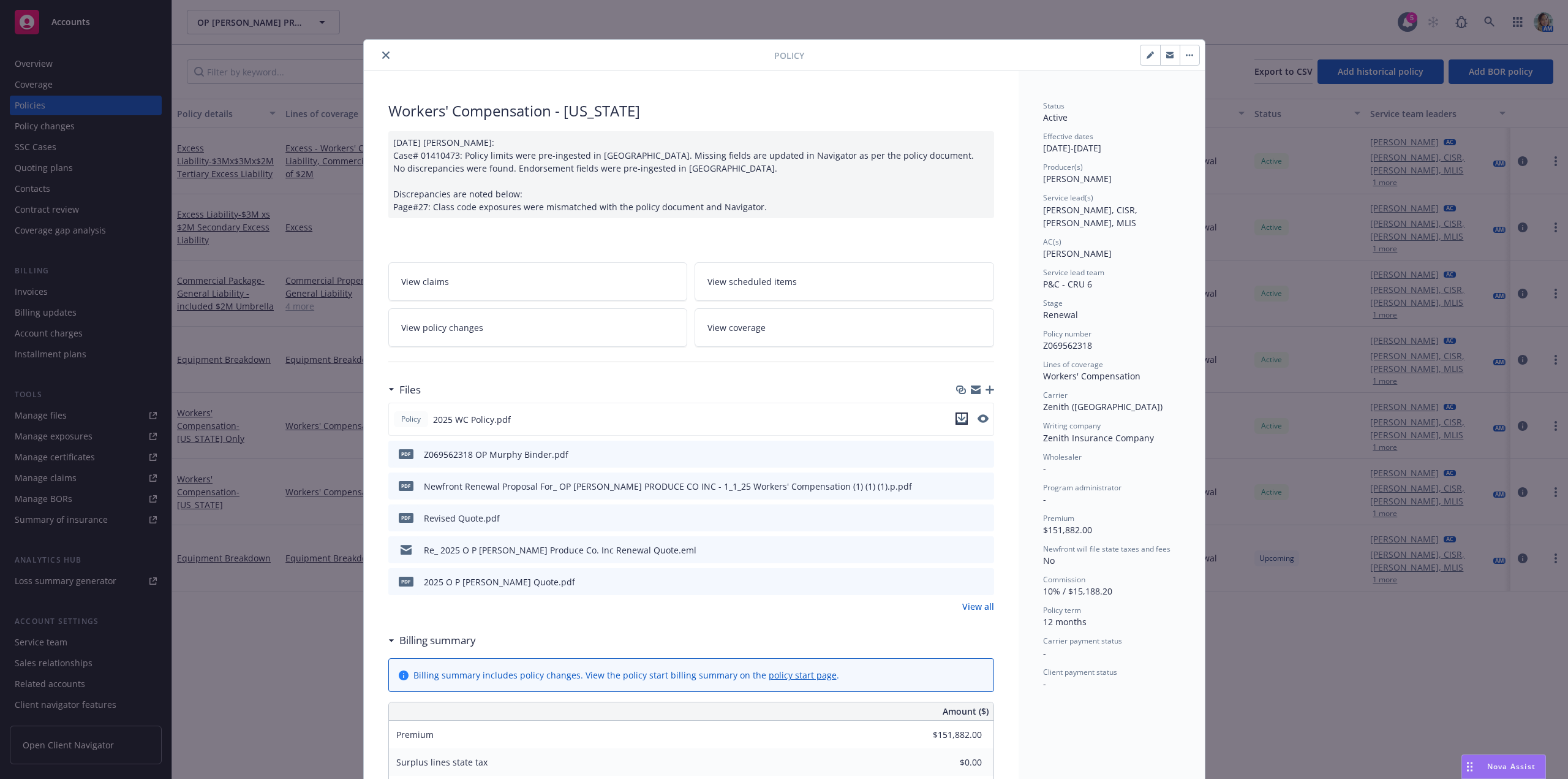
click at [959, 417] on icon "download file" at bounding box center [961, 417] width 8 height 7
drag, startPoint x: 384, startPoint y: 57, endPoint x: 379, endPoint y: 77, distance: 20.6
click at [384, 57] on icon "close" at bounding box center [386, 55] width 7 height 7
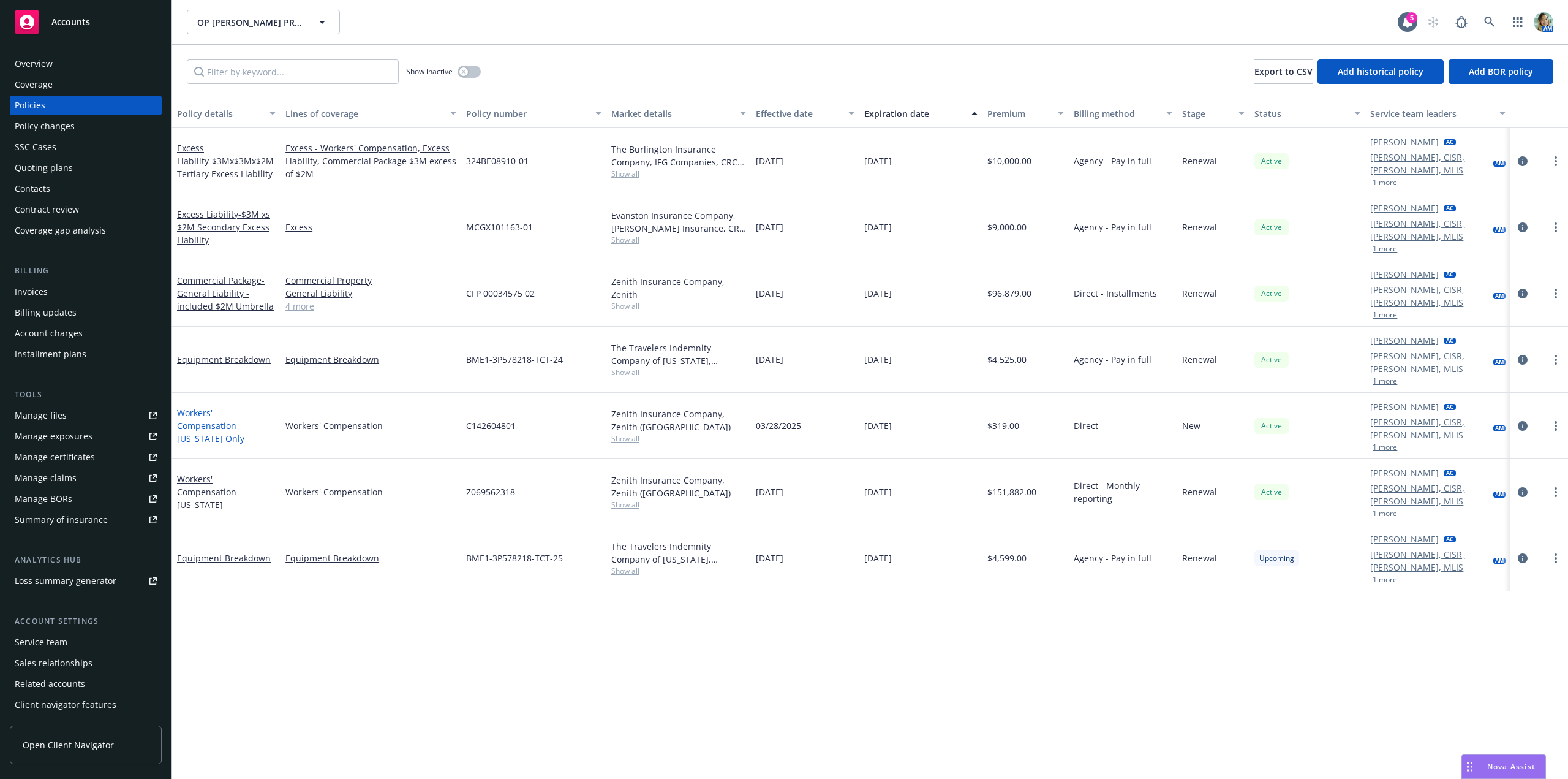
click at [244, 407] on link "Workers' Compensation - Texas Only" at bounding box center [211, 425] width 68 height 37
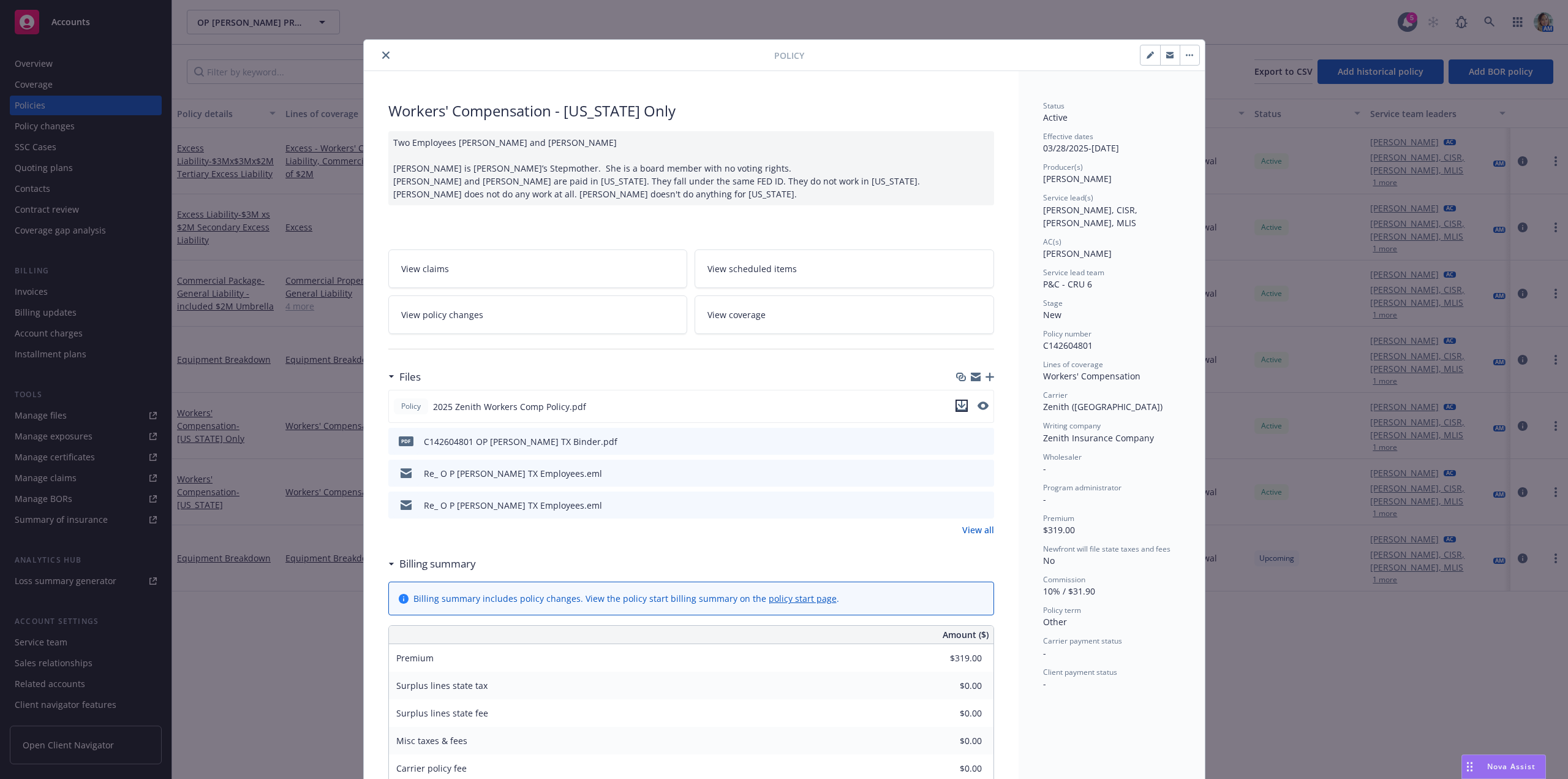
click at [961, 408] on icon "download file" at bounding box center [961, 409] width 9 height 3
click at [387, 53] on button "close" at bounding box center [386, 55] width 15 height 15
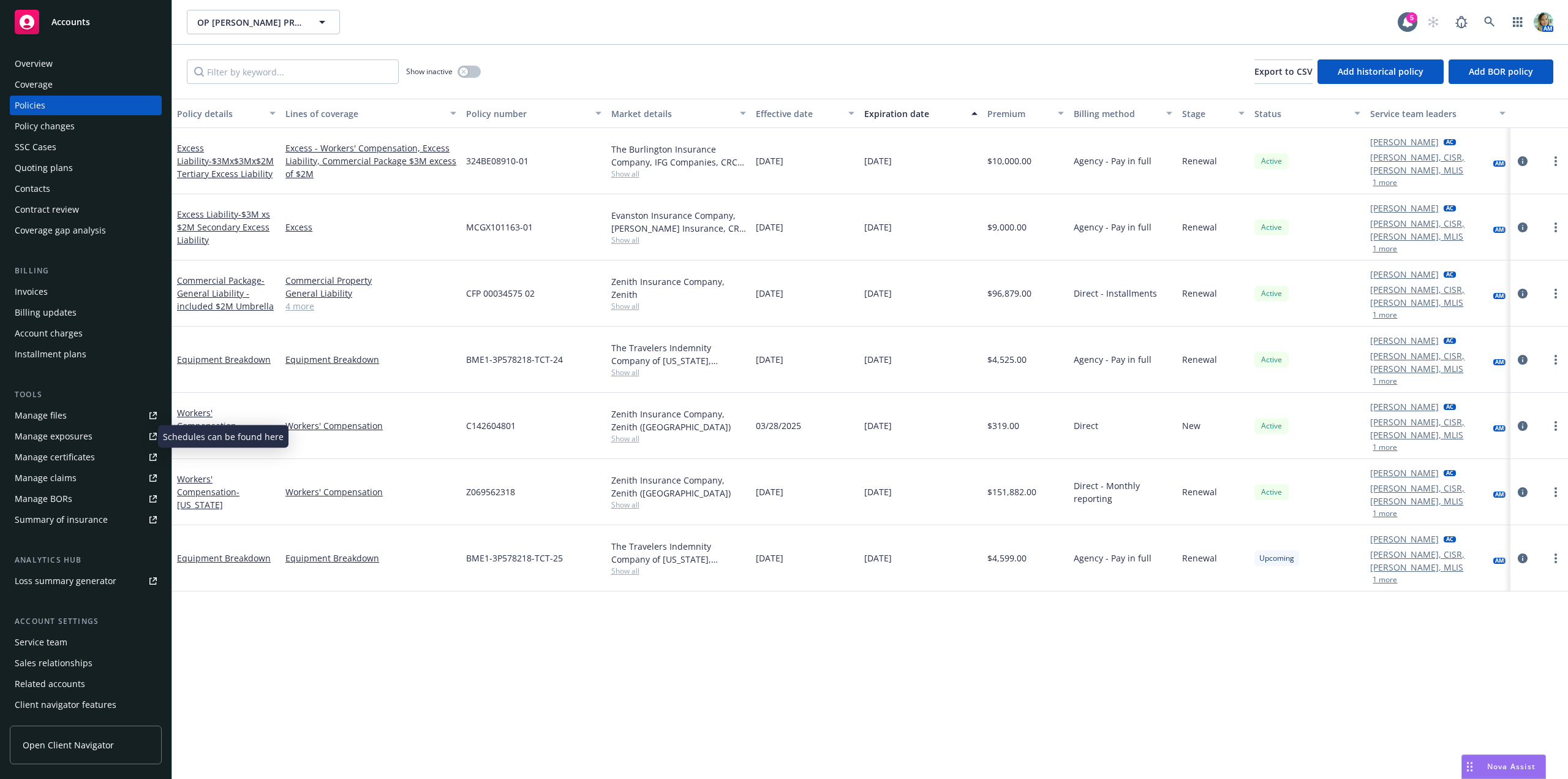
click at [64, 432] on div "Manage exposures" at bounding box center [53, 436] width 78 height 20
click at [72, 432] on div "Manage exposures" at bounding box center [53, 436] width 78 height 20
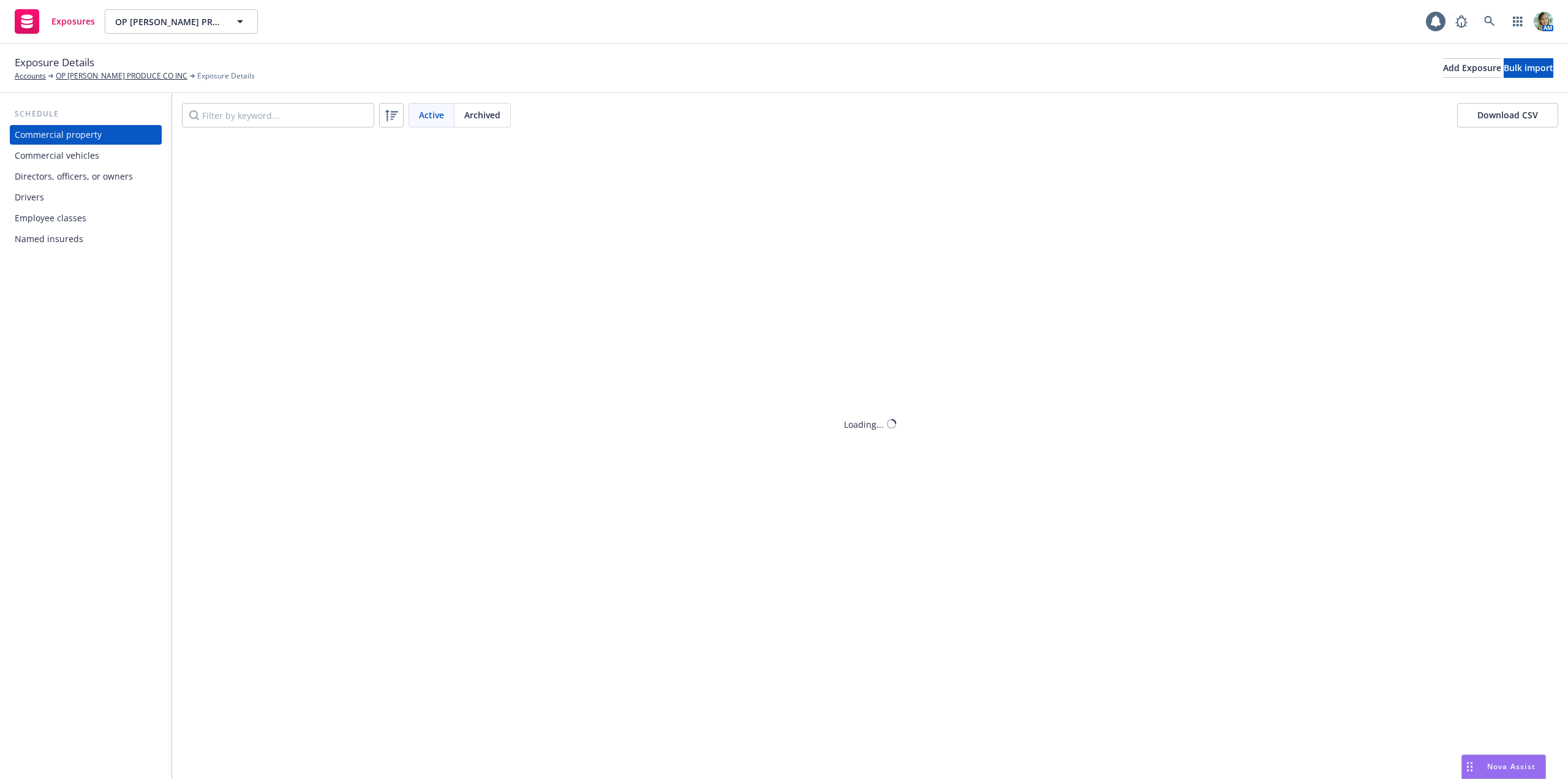
click at [53, 195] on div "Drivers" at bounding box center [86, 197] width 142 height 20
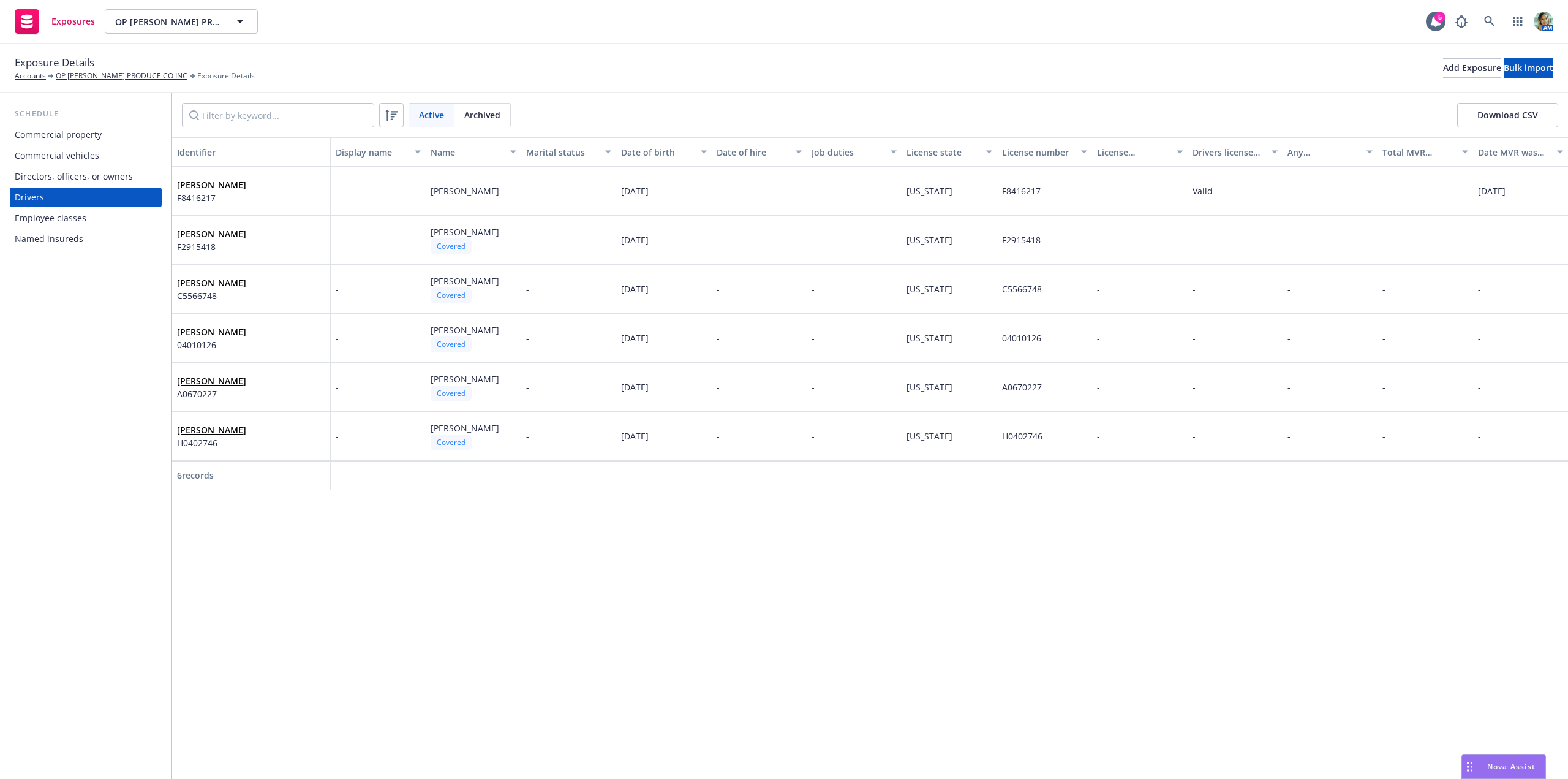
click at [68, 153] on div "Commercial vehicles" at bounding box center [57, 156] width 84 height 20
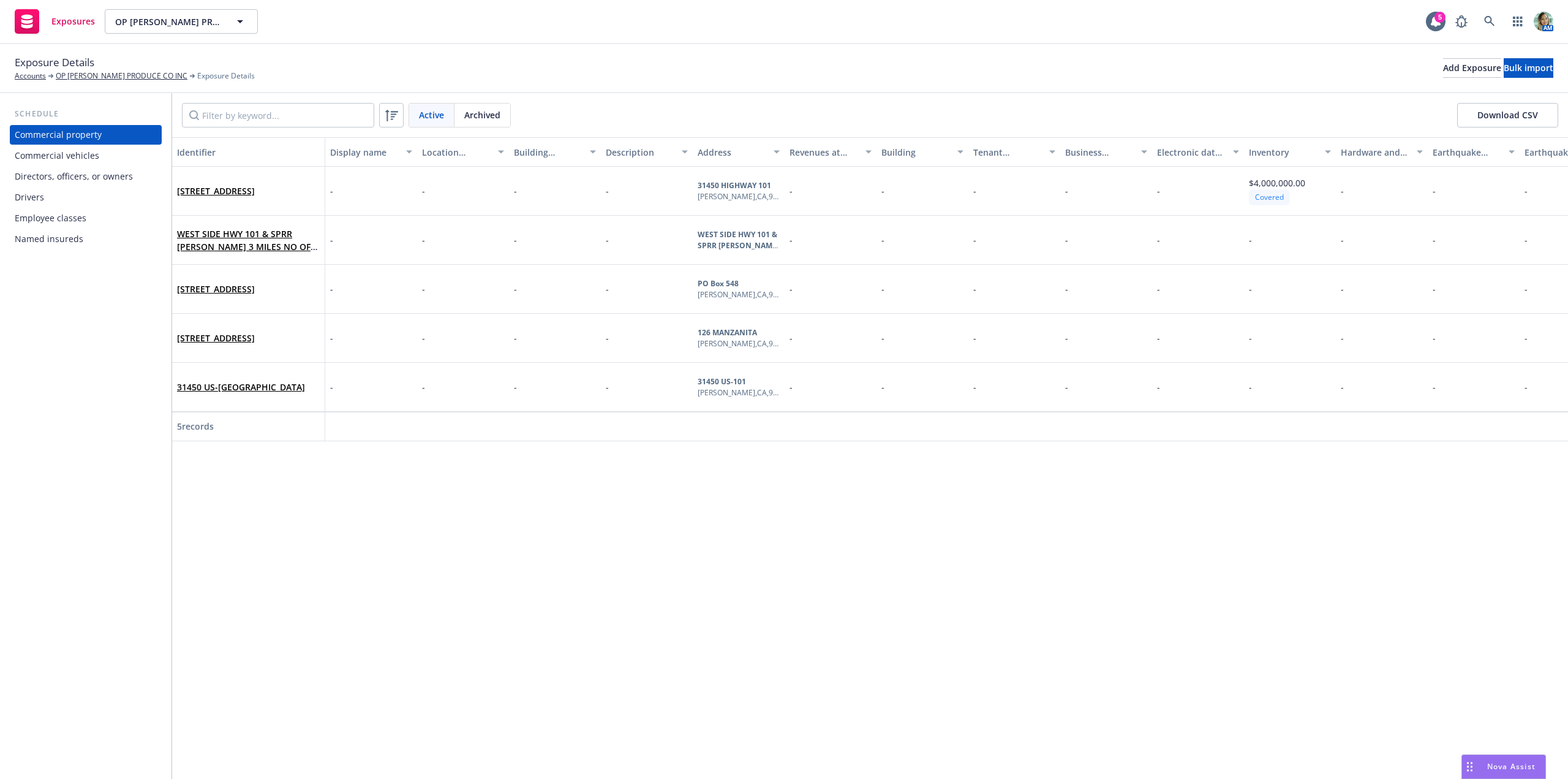
click at [75, 198] on div "Drivers" at bounding box center [86, 197] width 142 height 20
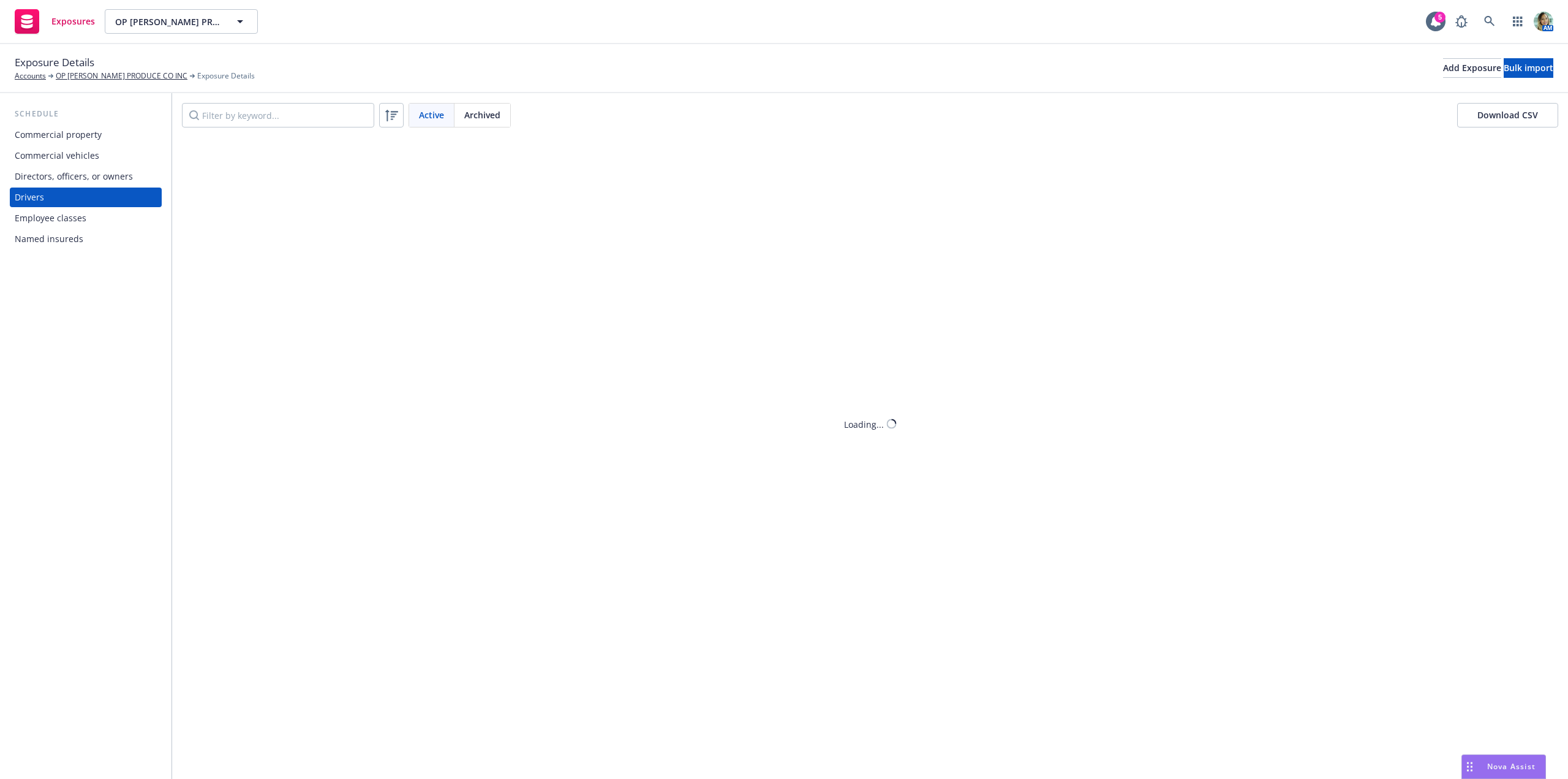
click at [89, 160] on div "Commercial vehicles" at bounding box center [57, 156] width 84 height 20
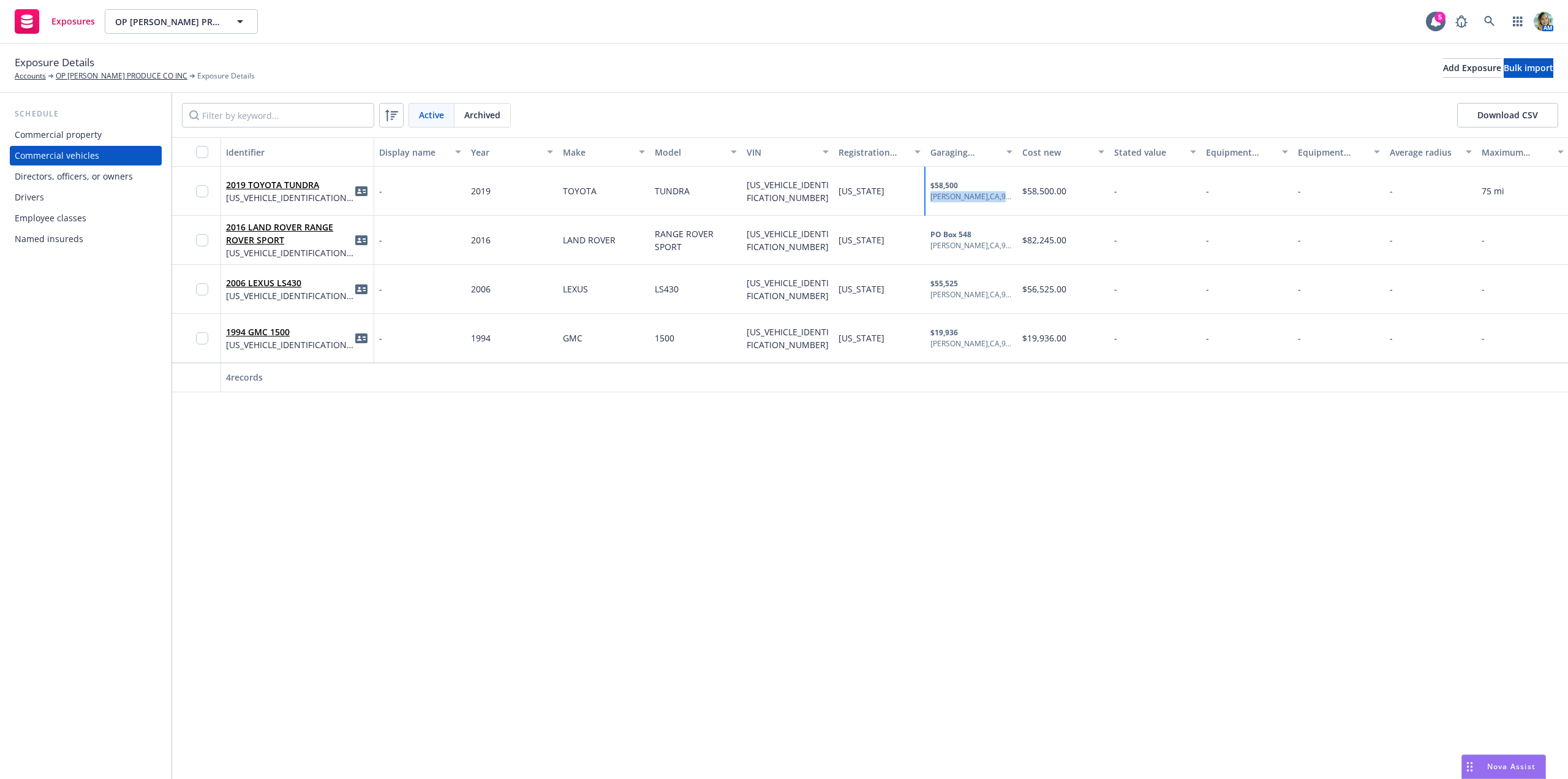
drag, startPoint x: 1001, startPoint y: 197, endPoint x: 929, endPoint y: 201, distance: 72.1
click at [929, 201] on div "$58,500 Soledad , CA , 93960" at bounding box center [971, 190] width 92 height 49
copy div "Soledad , CA , 93960"
click at [100, 72] on link "OP [PERSON_NAME] PRODUCE CO INC" at bounding box center [121, 76] width 132 height 11
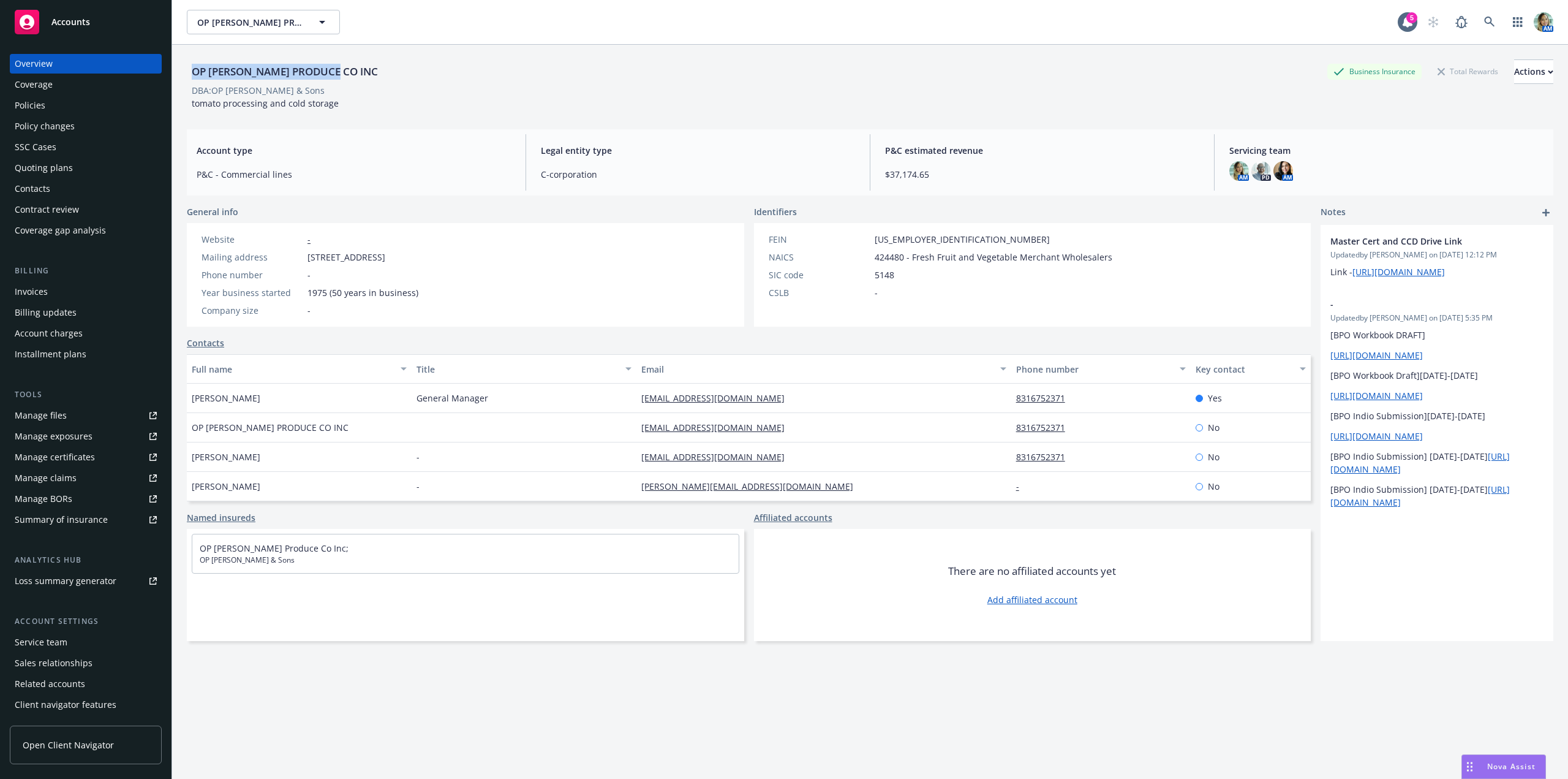
drag, startPoint x: 307, startPoint y: 72, endPoint x: 192, endPoint y: 78, distance: 115.2
click at [192, 78] on div "OP [PERSON_NAME] PRODUCE CO INC" at bounding box center [285, 72] width 196 height 16
copy div "OP [PERSON_NAME] PRODUCE CO INC"
click at [76, 435] on div "Manage exposures" at bounding box center [53, 436] width 78 height 20
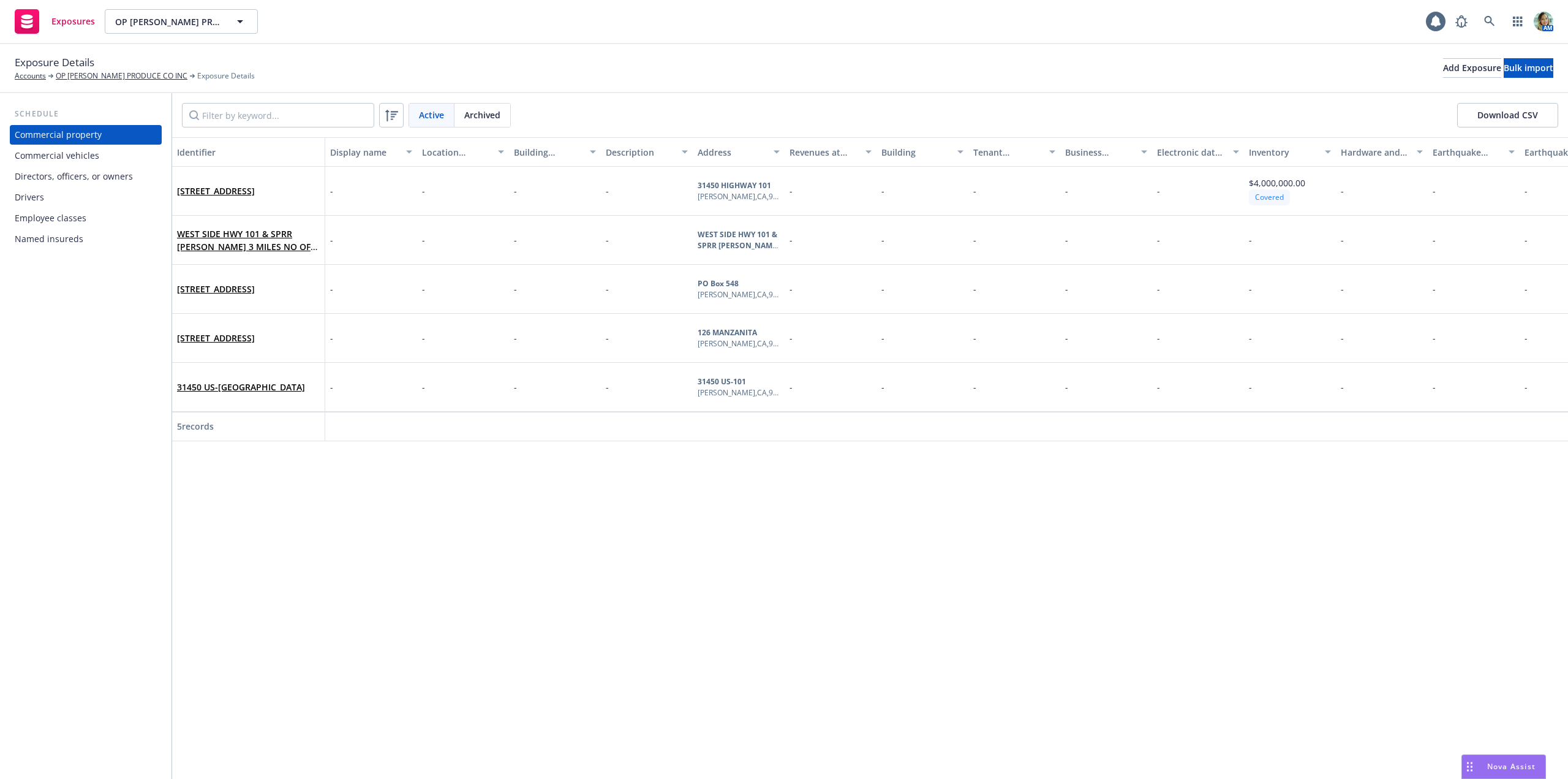
click at [60, 191] on div "Drivers" at bounding box center [86, 197] width 142 height 20
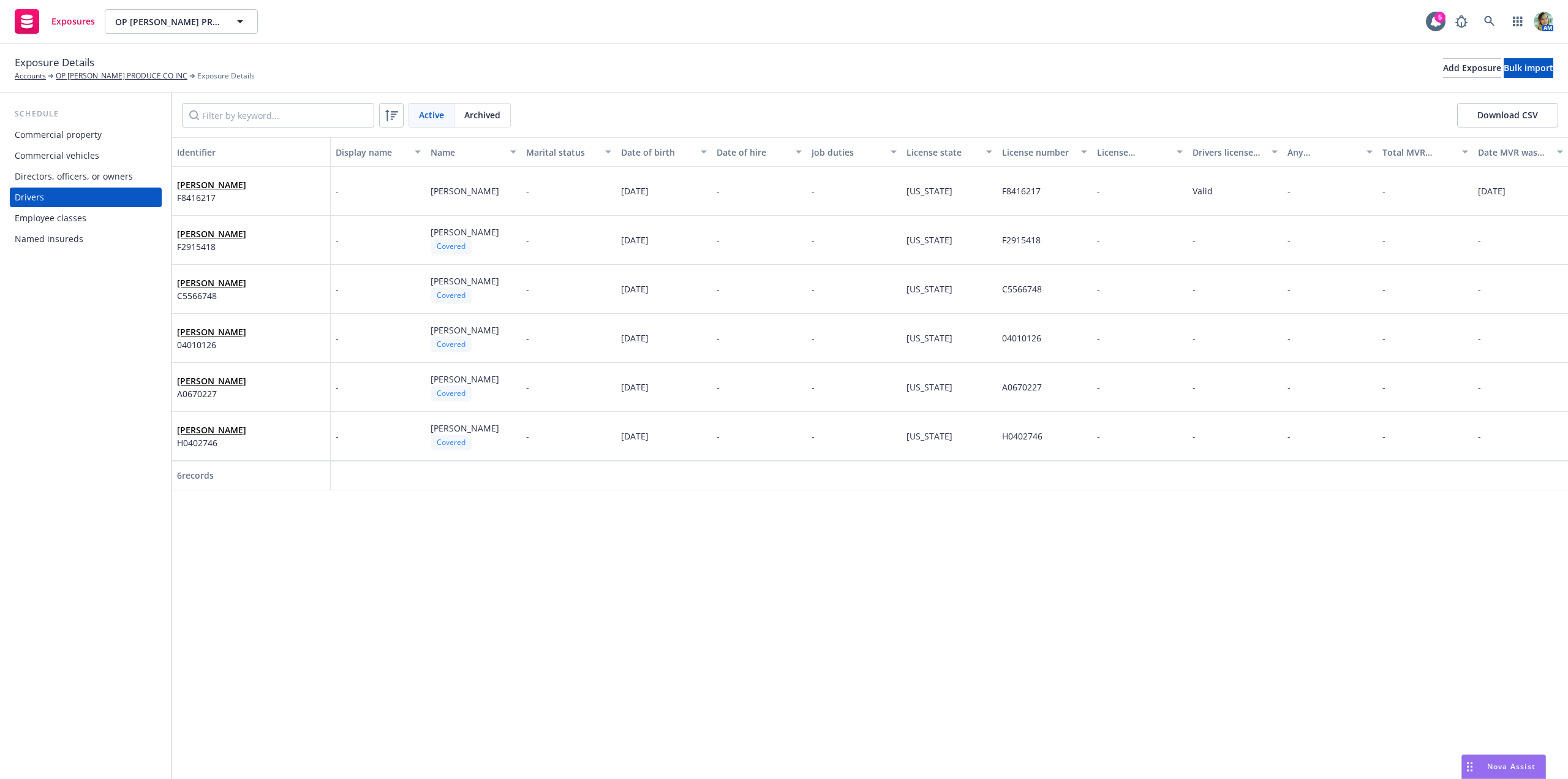
click at [62, 154] on div "Commercial vehicles" at bounding box center [57, 156] width 84 height 20
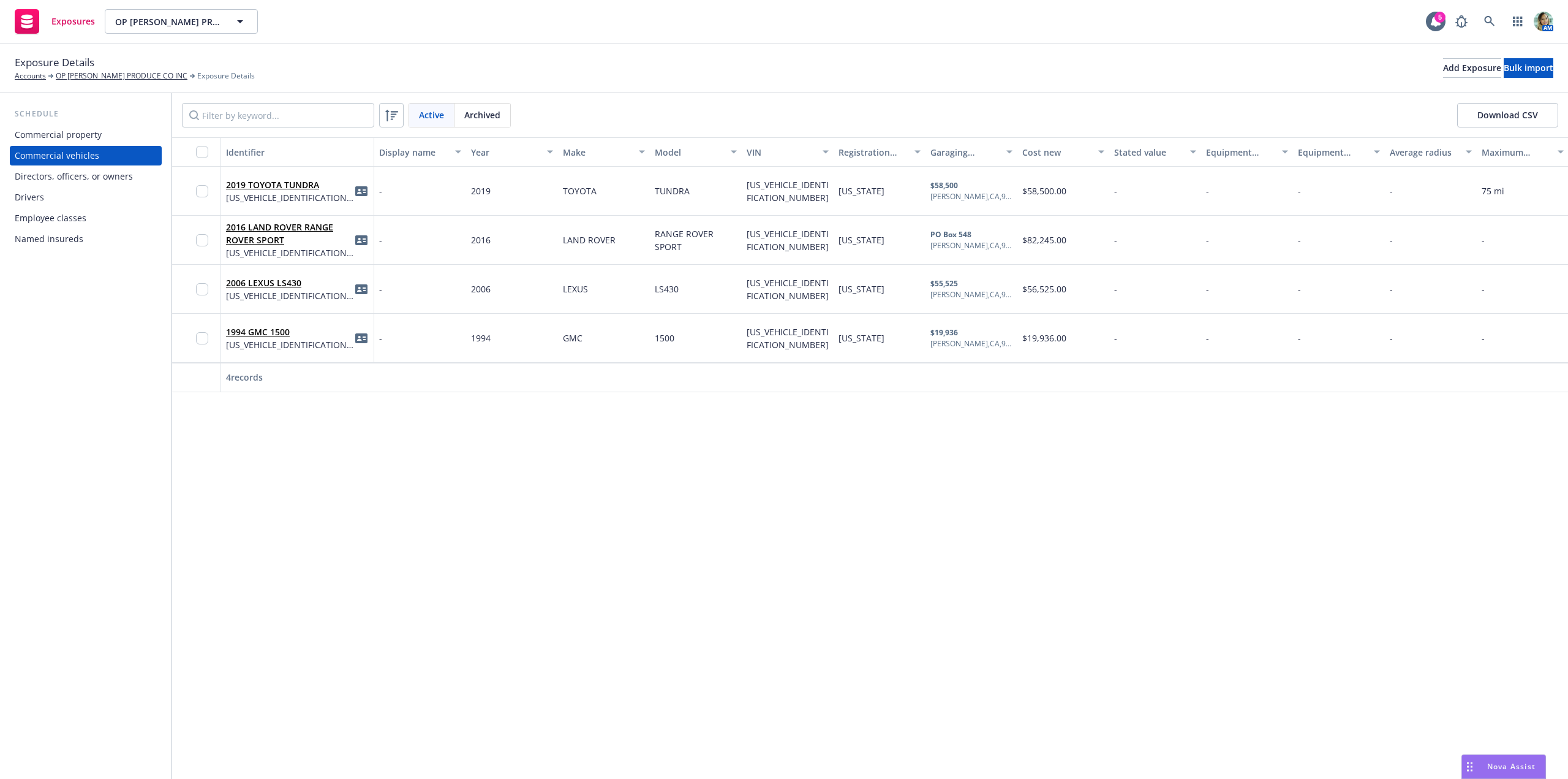
click at [46, 195] on div "Drivers" at bounding box center [86, 197] width 142 height 20
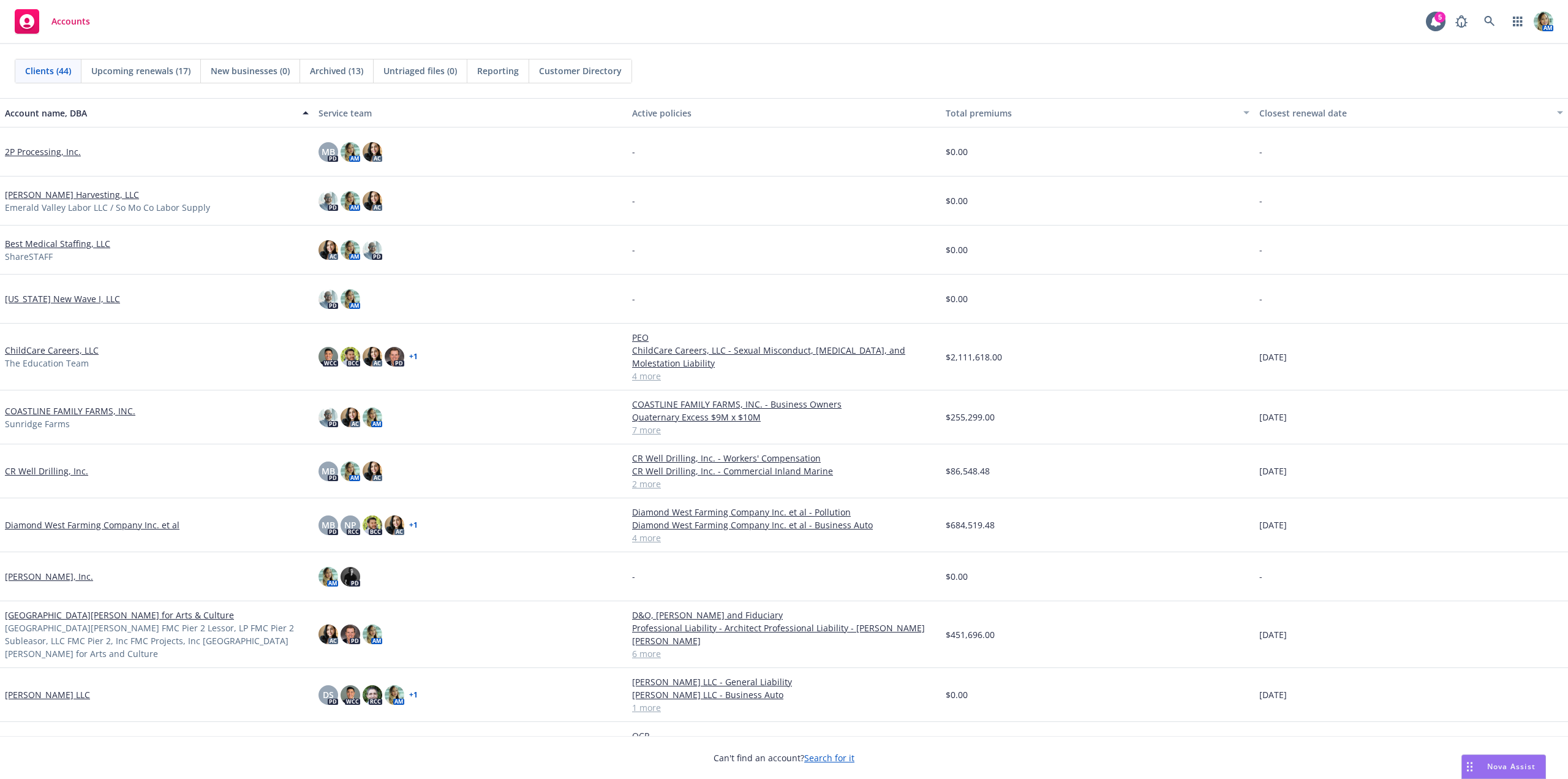
click at [72, 530] on link "Diamond West Farming Company Inc. et al" at bounding box center [92, 525] width 174 height 13
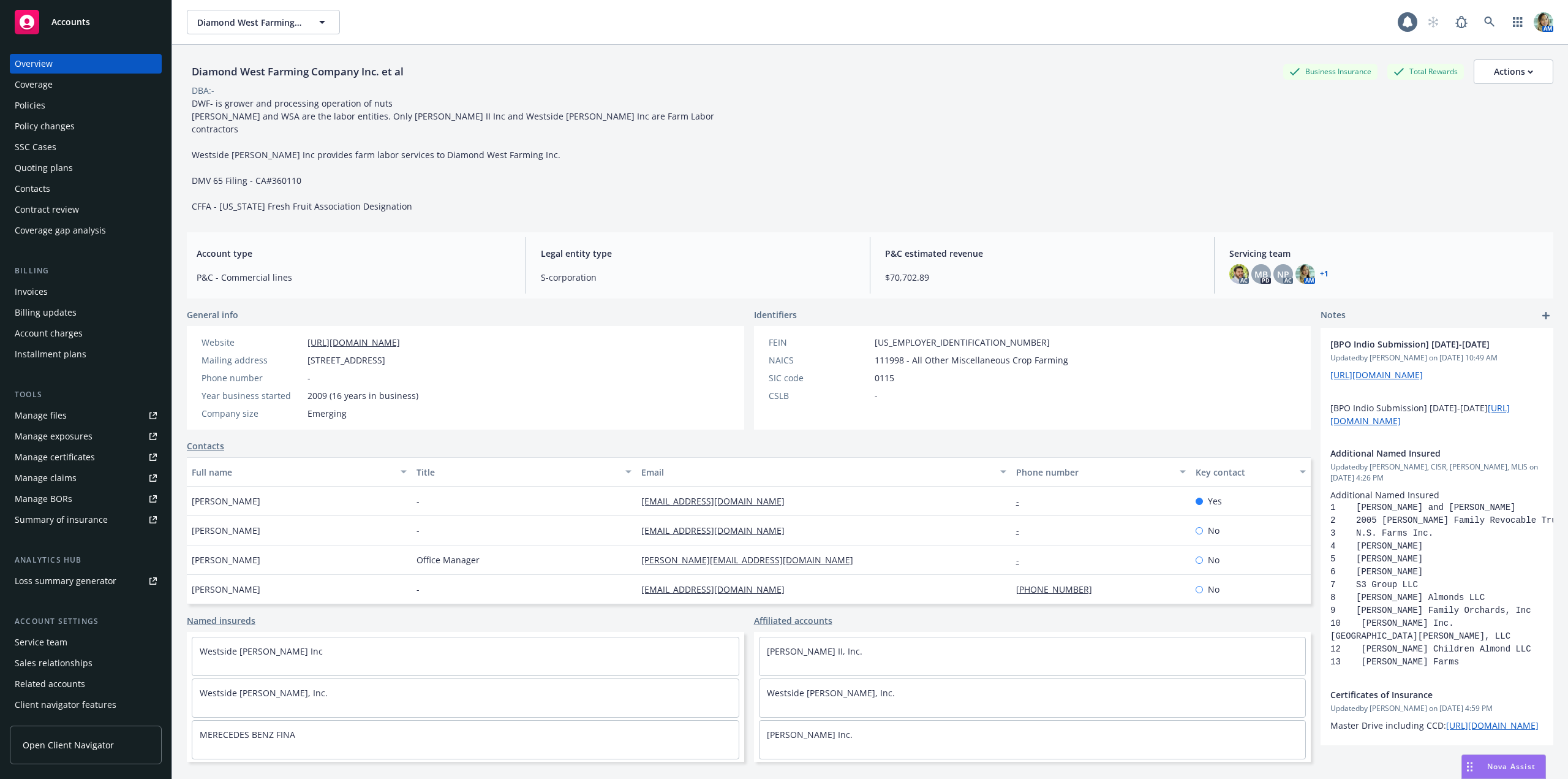
click at [57, 416] on div "Manage files" at bounding box center [41, 415] width 52 height 20
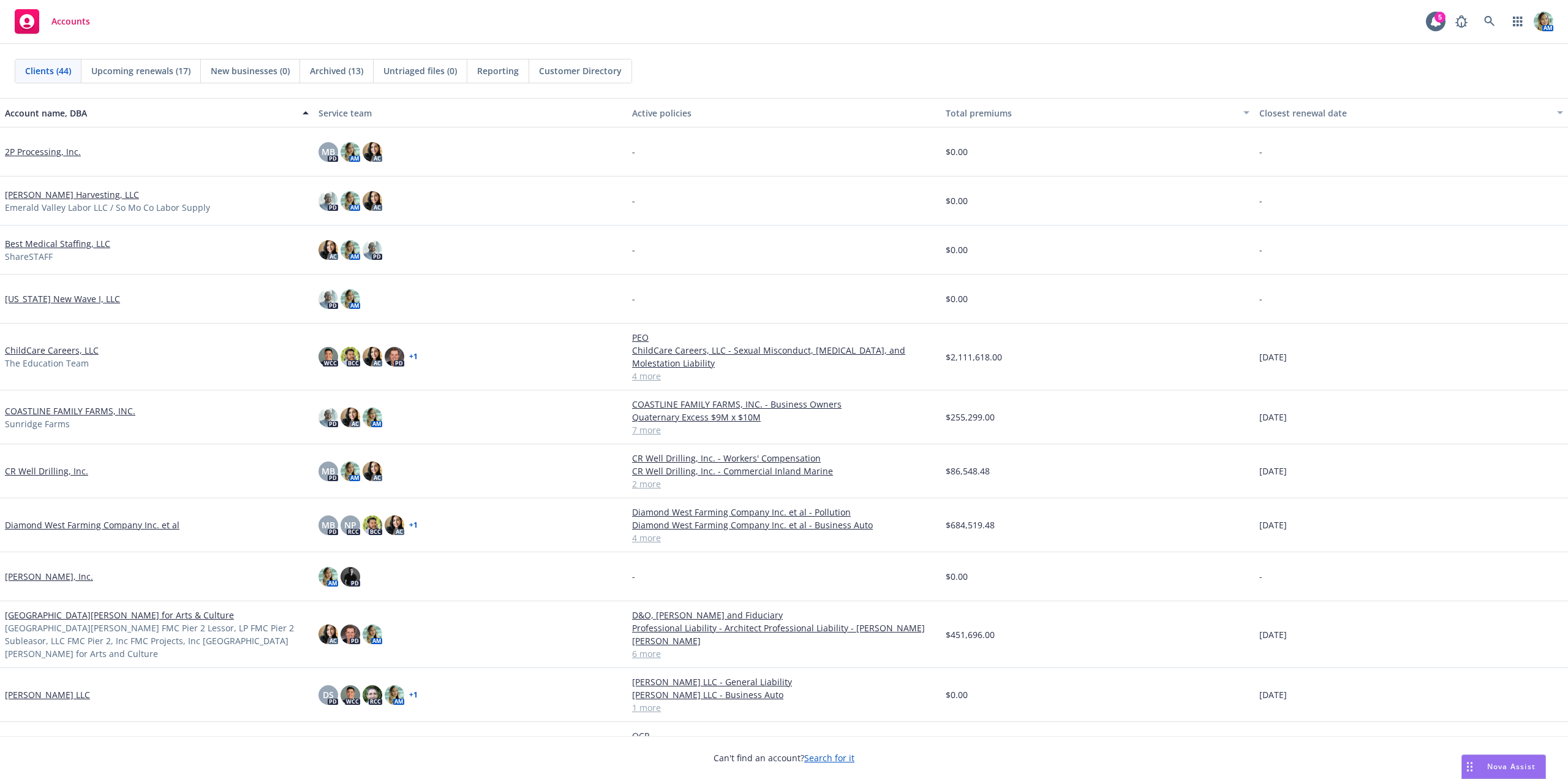
click at [485, 68] on span "Reporting" at bounding box center [498, 71] width 41 height 13
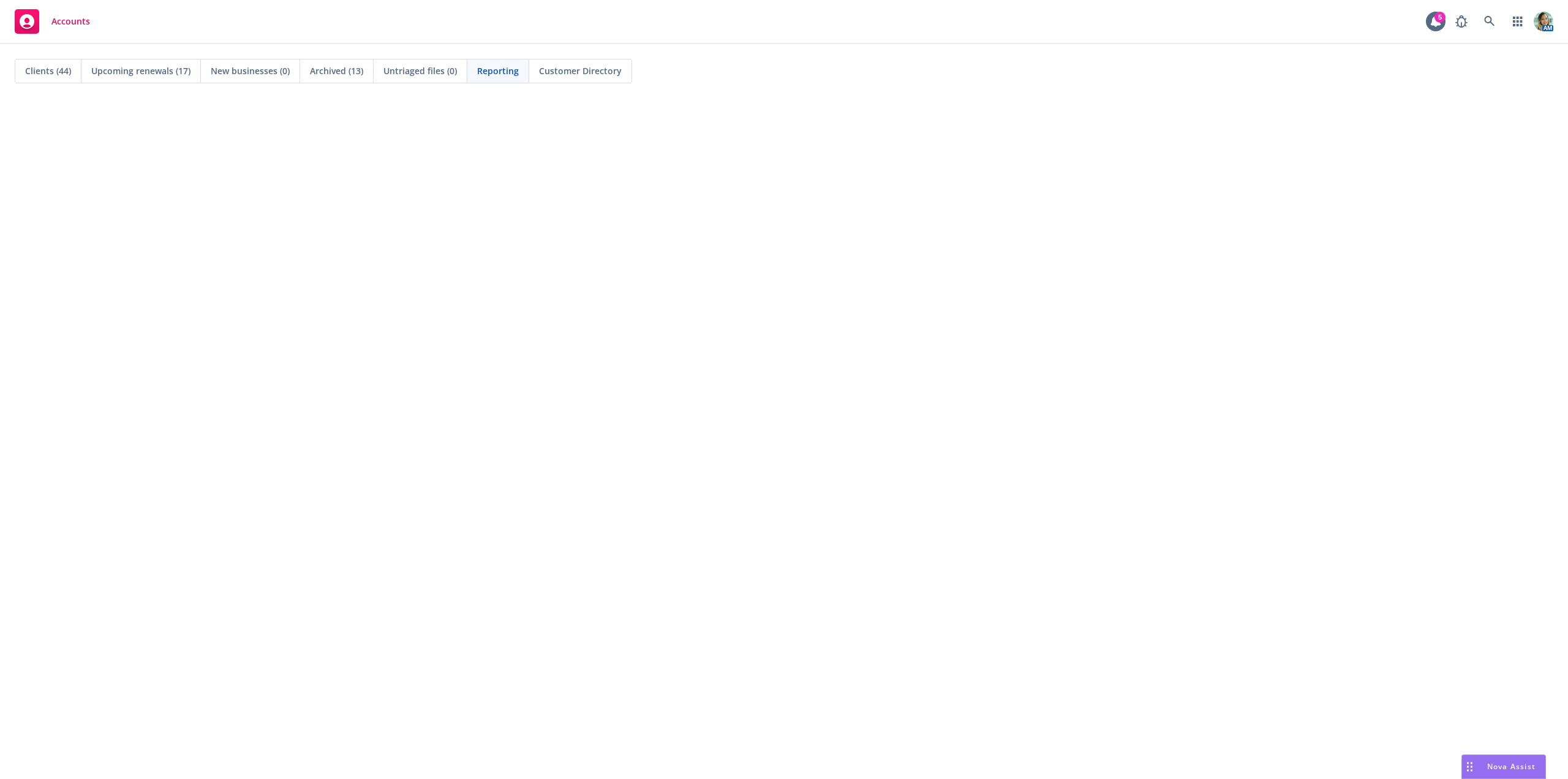
click at [70, 72] on span "Clients (44)" at bounding box center [48, 71] width 46 height 13
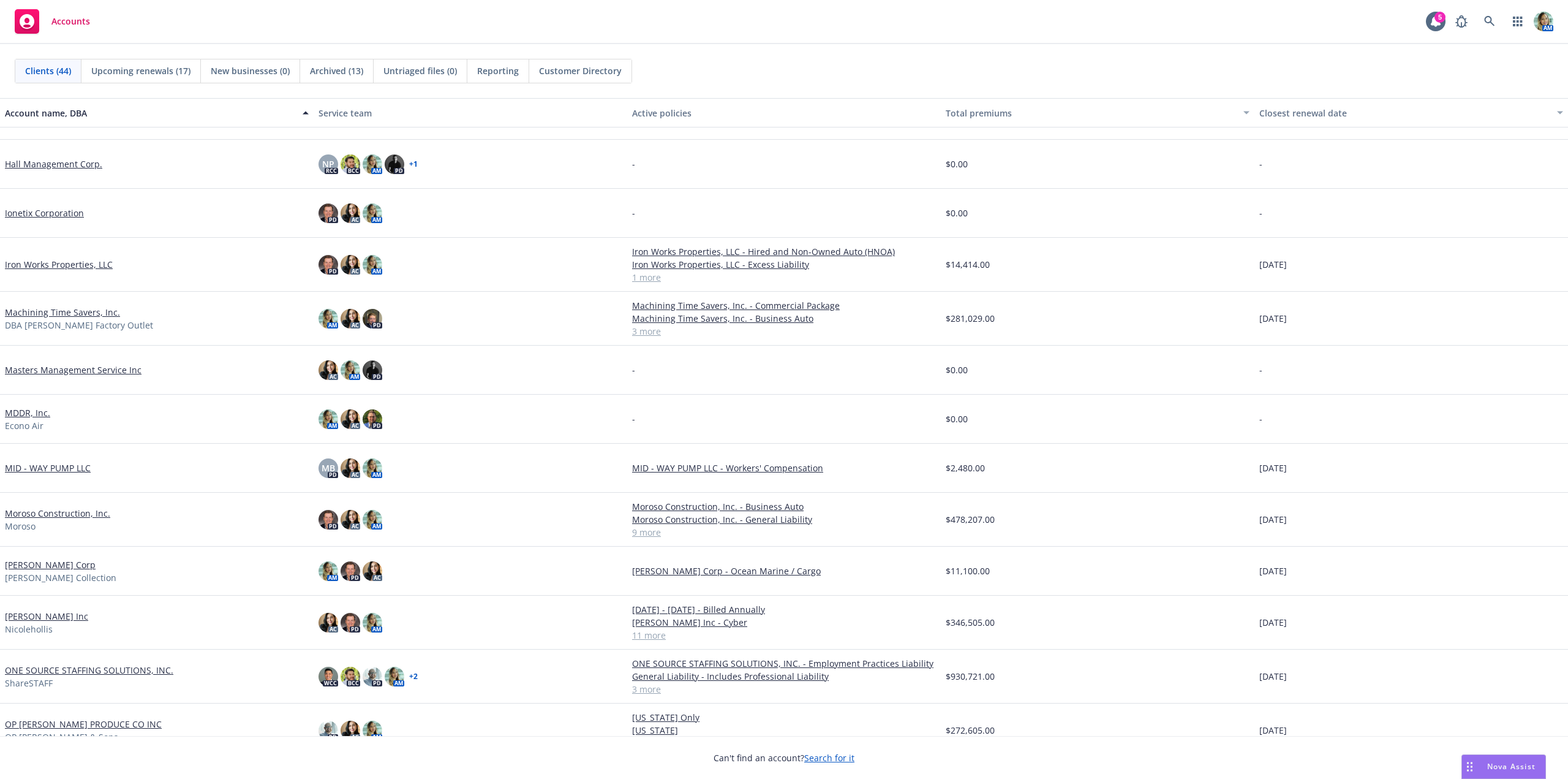
scroll to position [796, 0]
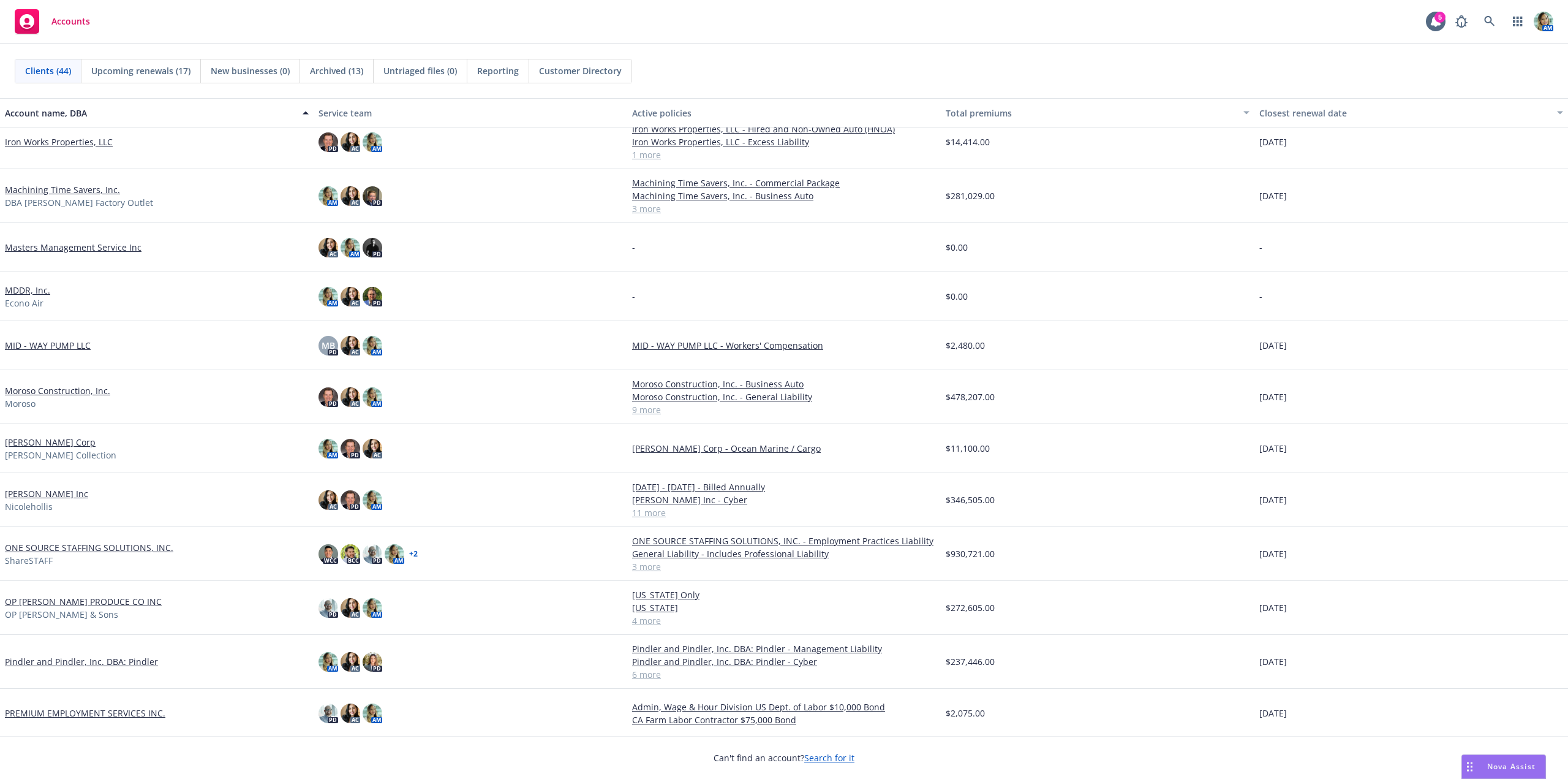
click at [60, 491] on link "Nicole Hollis Inc" at bounding box center [47, 493] width 84 height 13
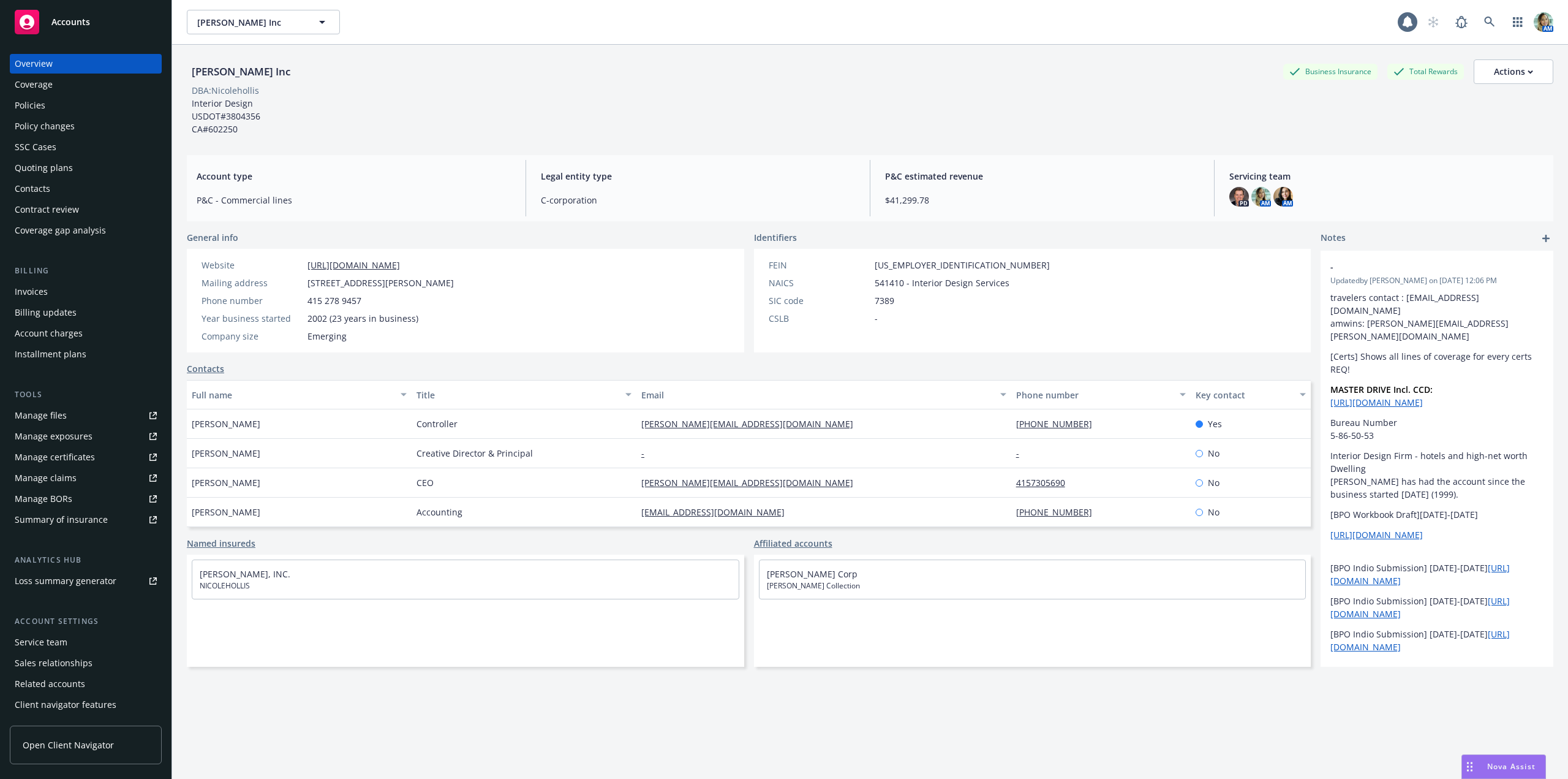
click at [35, 100] on div "Policies" at bounding box center [30, 105] width 31 height 20
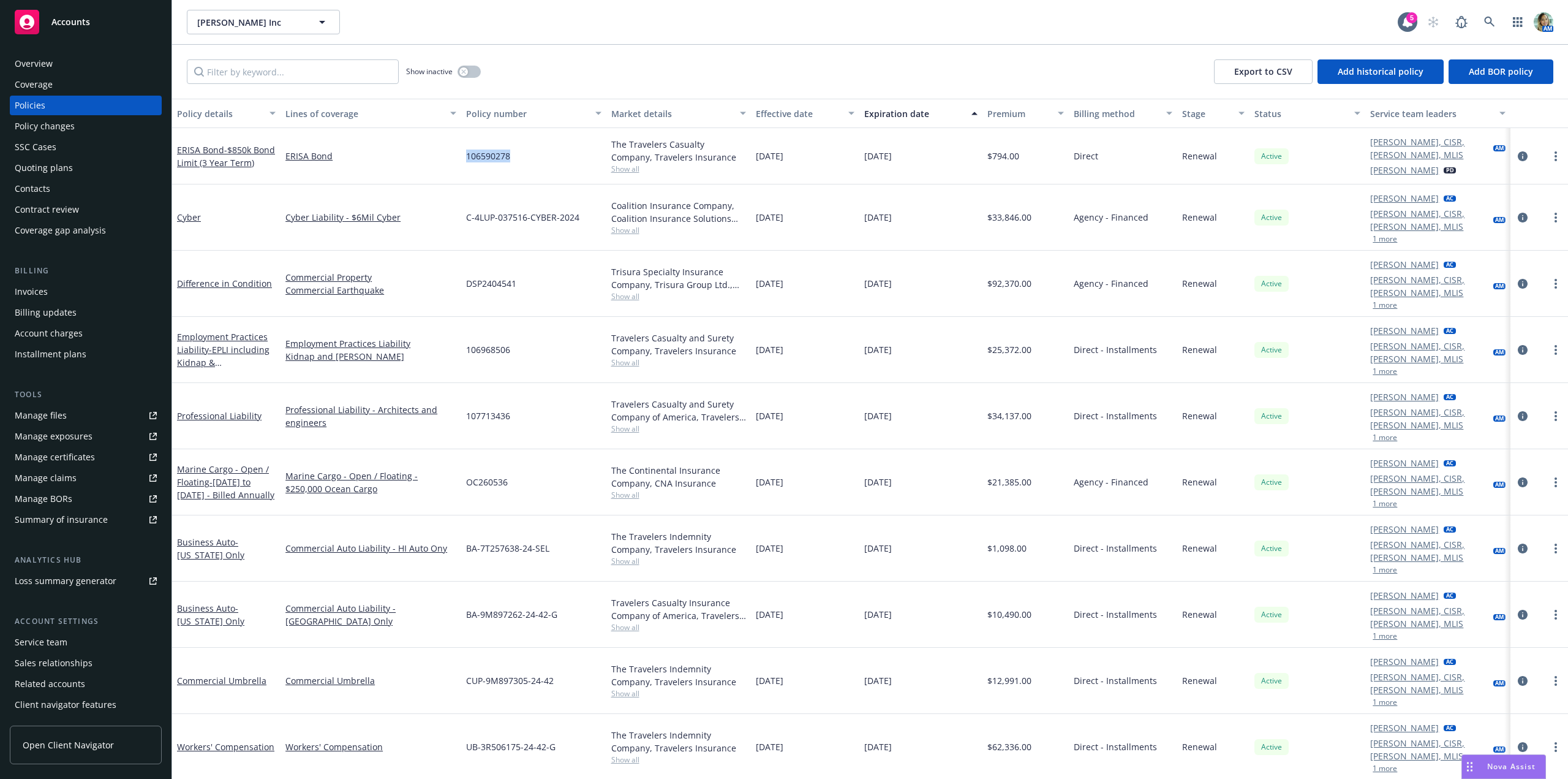
drag, startPoint x: 466, startPoint y: 158, endPoint x: 536, endPoint y: 164, distance: 70.3
click at [536, 164] on div "ERISA Bond - $850k Bond Limit (3 Year Term) ERISA Bond 106590278 The Travelers …" at bounding box center [870, 156] width 1397 height 57
copy div "106590278"
